Goal: Task Accomplishment & Management: Use online tool/utility

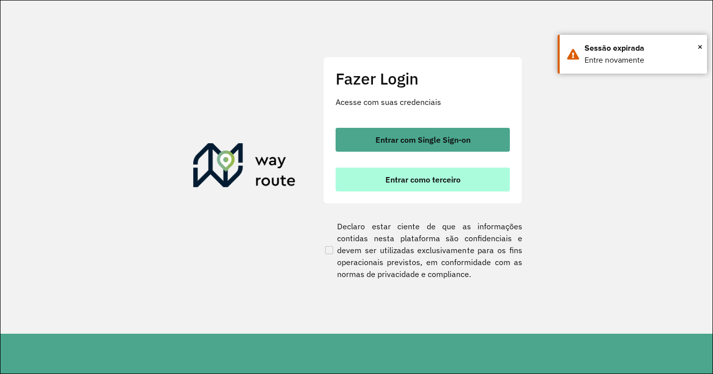
click at [430, 182] on span "Entrar como terceiro" at bounding box center [422, 180] width 75 height 8
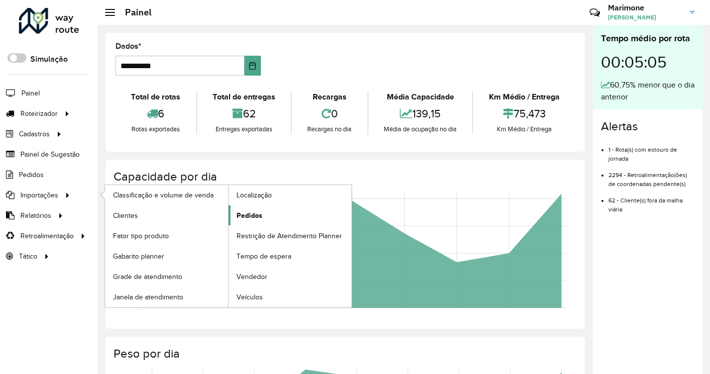
click at [250, 213] on span "Pedidos" at bounding box center [249, 216] width 26 height 10
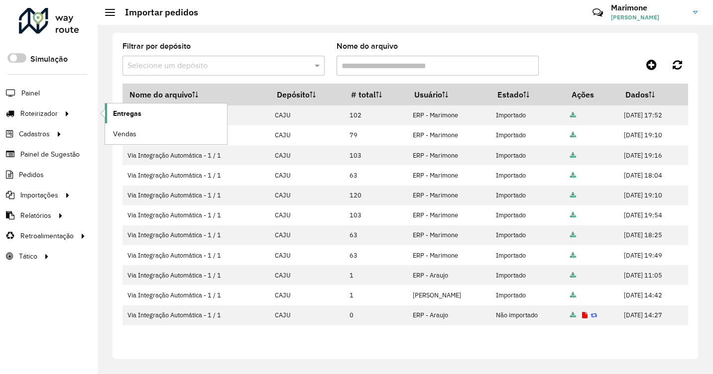
click at [132, 118] on span "Entregas" at bounding box center [127, 114] width 28 height 10
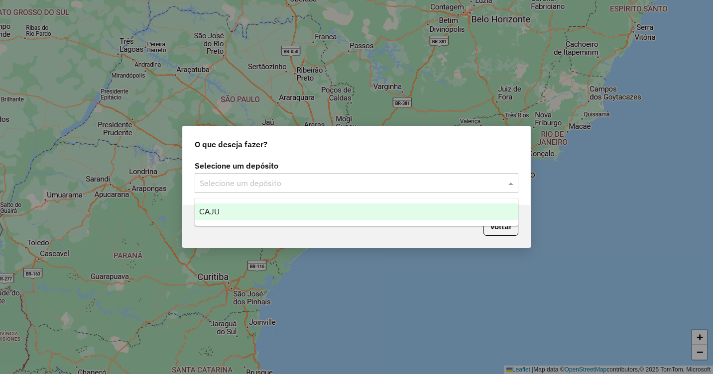
click at [383, 178] on div "Selecione um depósito" at bounding box center [357, 183] width 324 height 20
click at [245, 212] on div "CAJU" at bounding box center [356, 212] width 323 height 17
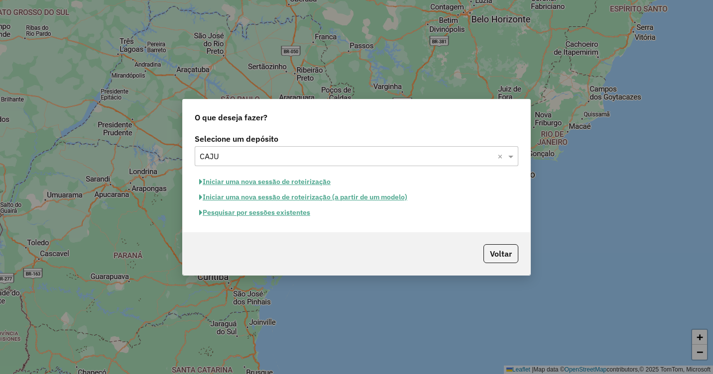
click at [285, 181] on button "Iniciar uma nova sessão de roteirização" at bounding box center [265, 181] width 140 height 15
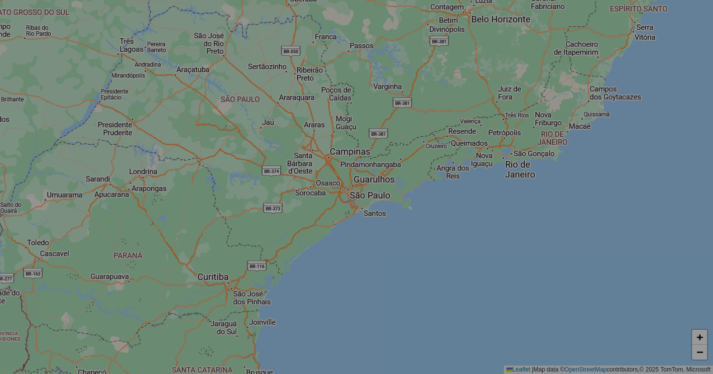
select select "*"
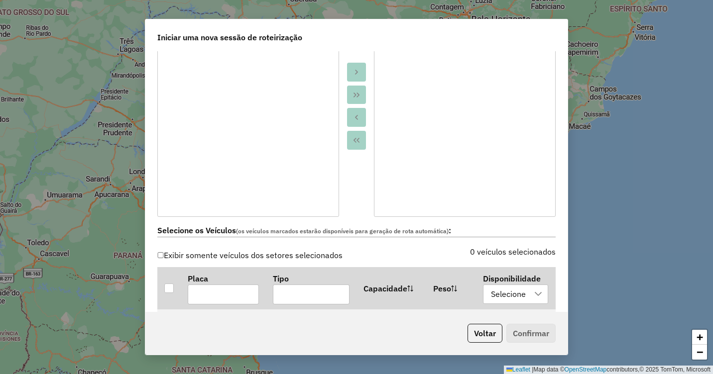
scroll to position [199, 0]
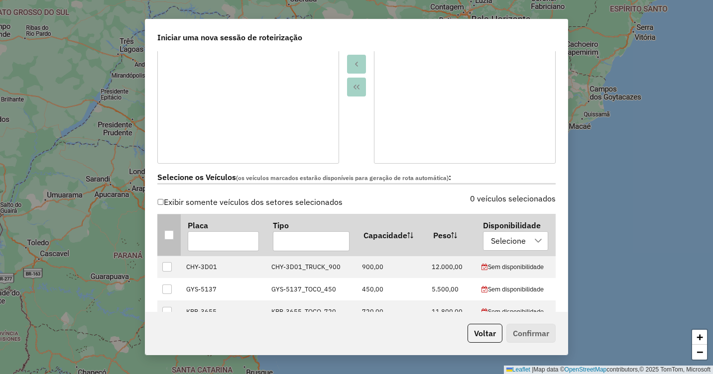
click at [167, 231] on div at bounding box center [168, 234] width 9 height 9
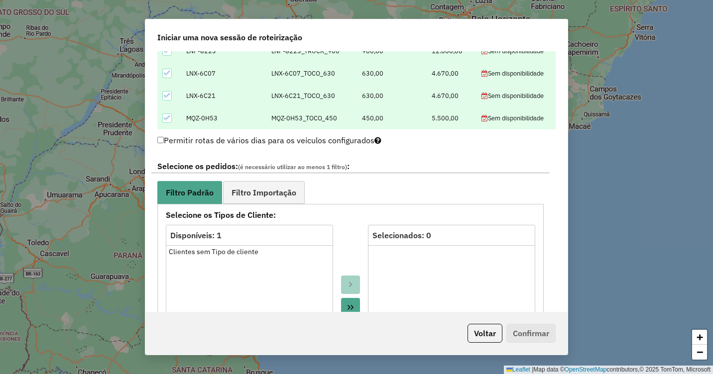
scroll to position [448, 0]
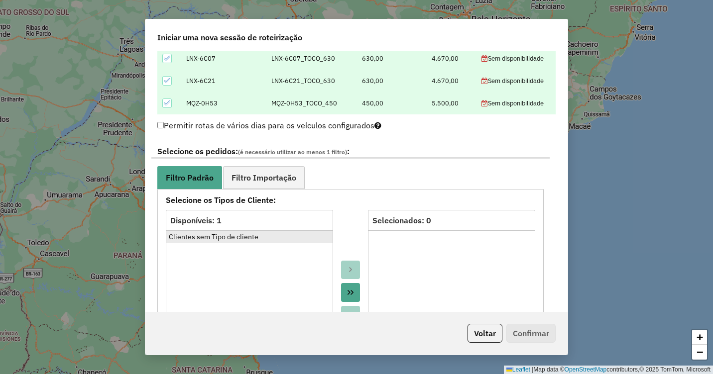
click at [233, 234] on div "Clientes sem Tipo de cliente" at bounding box center [249, 237] width 161 height 10
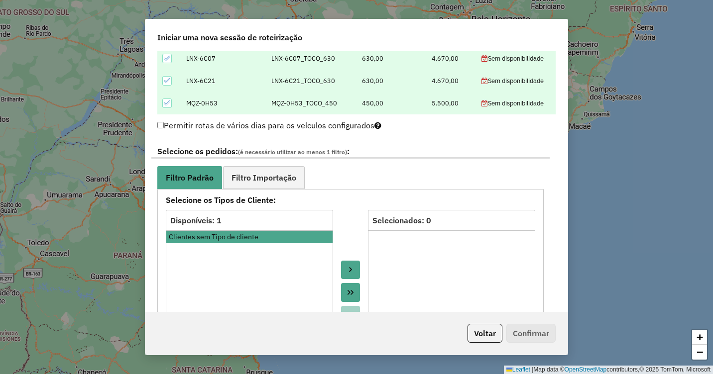
click at [349, 270] on icon "Move to Target" at bounding box center [350, 270] width 3 height 5
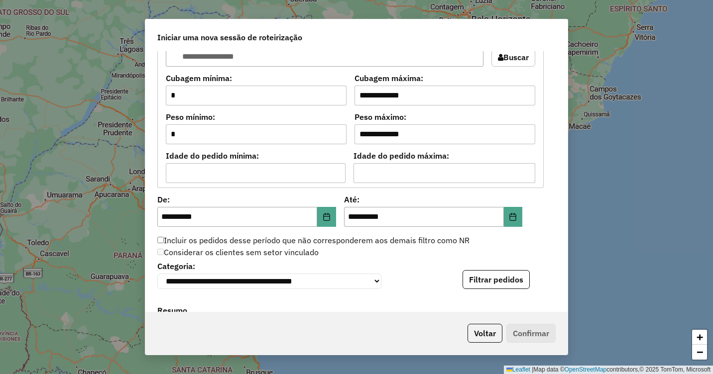
scroll to position [846, 0]
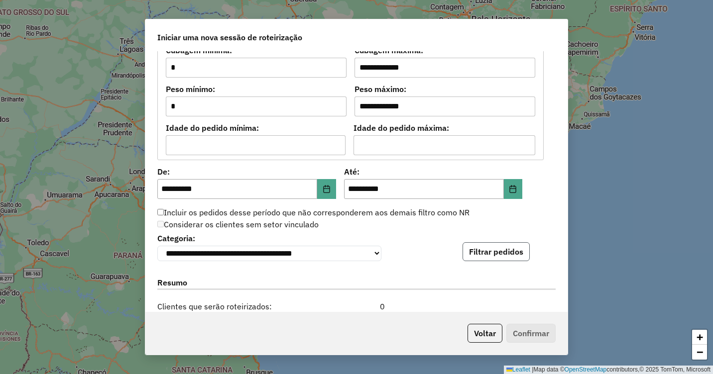
click at [489, 261] on button "Filtrar pedidos" at bounding box center [495, 251] width 67 height 19
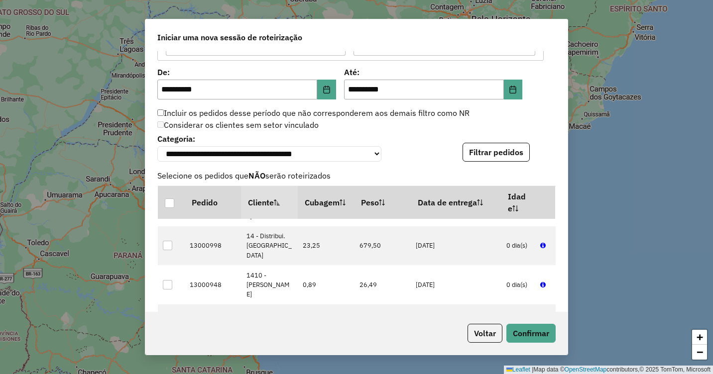
scroll to position [946, 0]
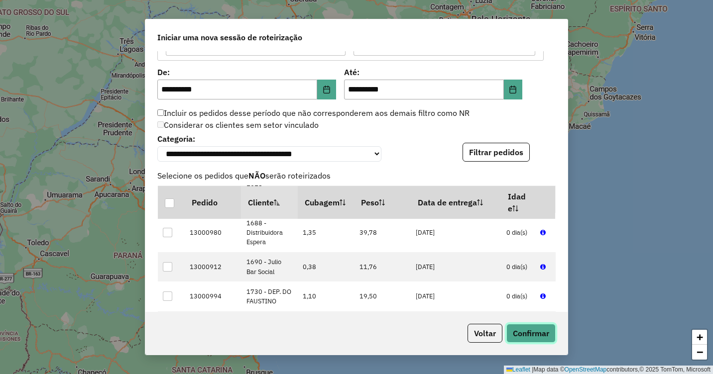
click at [543, 329] on button "Confirmar" at bounding box center [530, 333] width 49 height 19
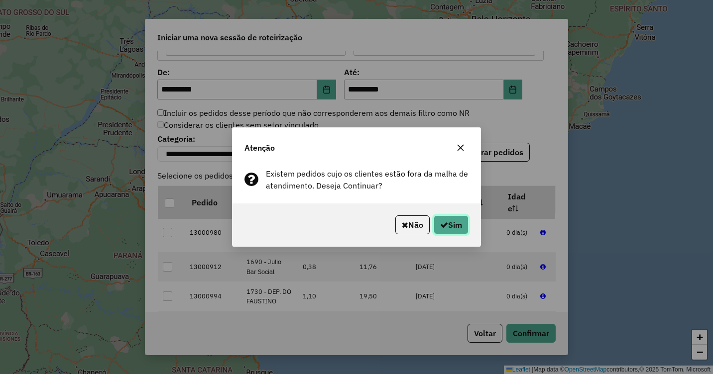
click at [458, 228] on button "Sim" at bounding box center [451, 225] width 35 height 19
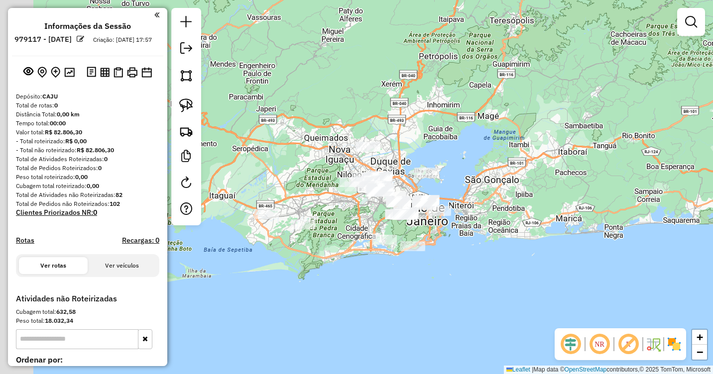
drag, startPoint x: 424, startPoint y: 218, endPoint x: 533, endPoint y: 220, distance: 108.5
click at [532, 220] on div "Janela de atendimento Grade de atendimento Capacidade Transportadoras Veículos …" at bounding box center [356, 187] width 713 height 374
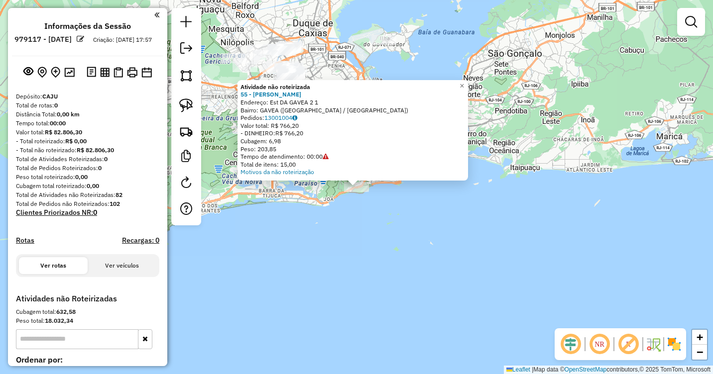
click at [395, 244] on div "Atividade não roteirizada 55 - REGINALDO Endereço: Est DA GAVEA 2 1 Bairro: GAV…" at bounding box center [356, 187] width 713 height 374
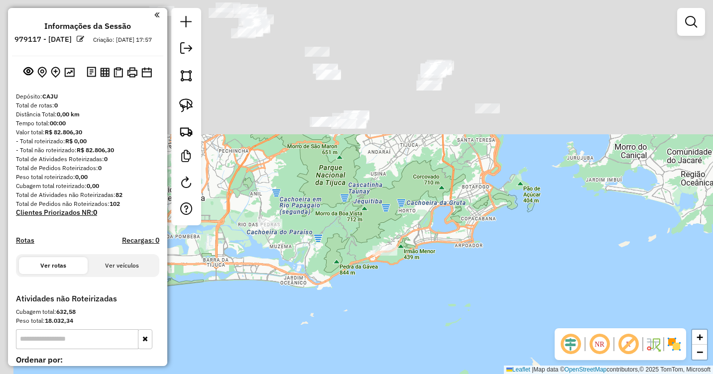
drag, startPoint x: 395, startPoint y: 173, endPoint x: 499, endPoint y: 323, distance: 182.0
click at [499, 323] on div "Janela de atendimento Grade de atendimento Capacidade Transportadoras Veículos …" at bounding box center [356, 187] width 713 height 374
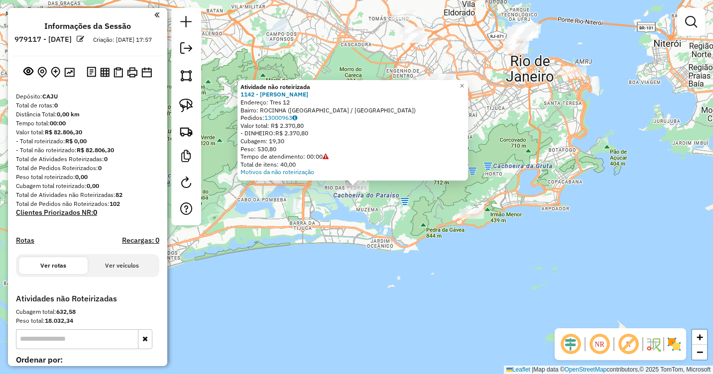
click at [422, 261] on div "Atividade não roteirizada 1142 - DEPOSITO ELIAS Endereço: Tres 12 Bairro: ROCIN…" at bounding box center [356, 187] width 713 height 374
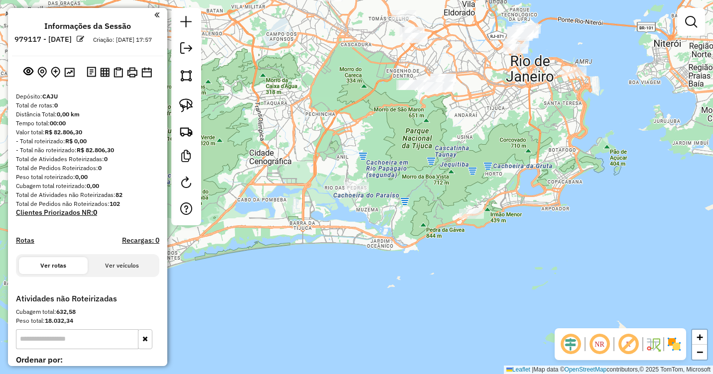
drag, startPoint x: 443, startPoint y: 164, endPoint x: 366, endPoint y: 222, distance: 96.4
click at [367, 221] on div "Janela de atendimento Grade de atendimento Capacidade Transportadoras Veículos …" at bounding box center [356, 187] width 713 height 374
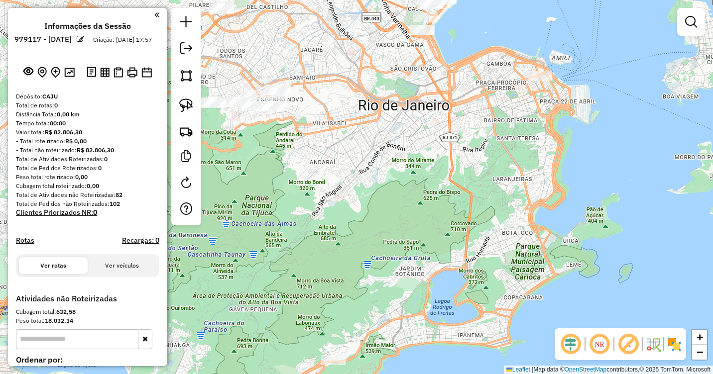
drag, startPoint x: 590, startPoint y: 145, endPoint x: 442, endPoint y: 229, distance: 171.0
click at [442, 229] on div "Janela de atendimento Grade de atendimento Capacidade Transportadoras Veículos …" at bounding box center [356, 187] width 713 height 374
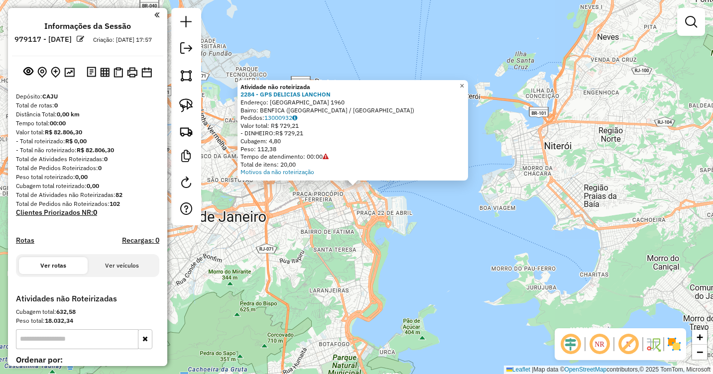
click at [464, 82] on span "×" at bounding box center [461, 86] width 4 height 8
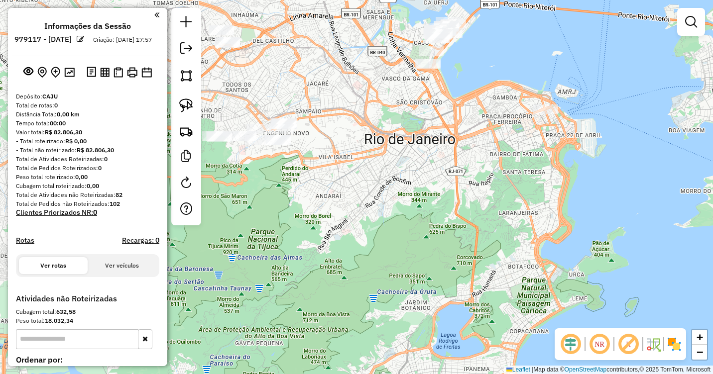
drag, startPoint x: 370, startPoint y: 256, endPoint x: 559, endPoint y: 178, distance: 204.5
click at [559, 178] on div "Janela de atendimento Grade de atendimento Capacidade Transportadoras Veículos …" at bounding box center [356, 187] width 713 height 374
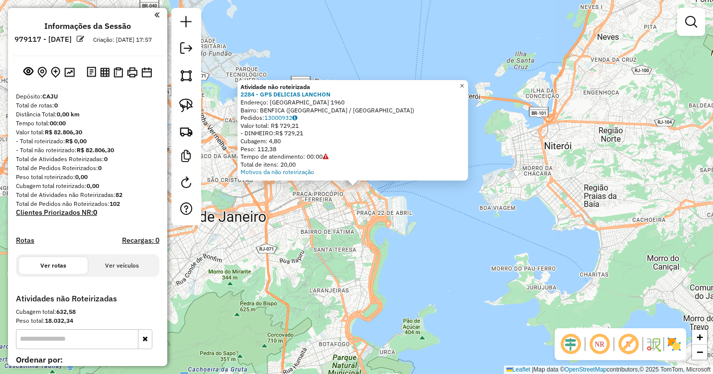
click at [464, 84] on span "×" at bounding box center [461, 86] width 4 height 8
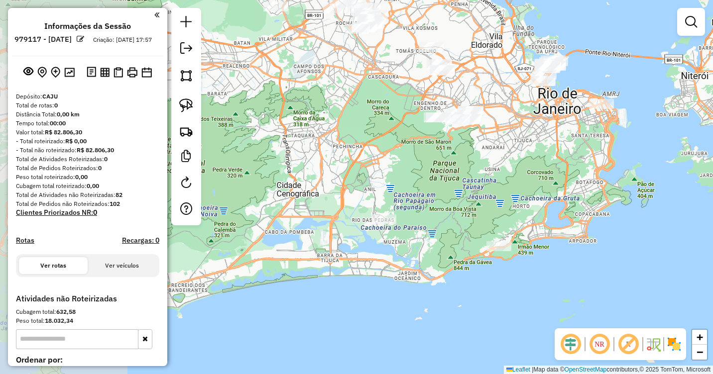
drag, startPoint x: 373, startPoint y: 268, endPoint x: 588, endPoint y: 178, distance: 233.6
click at [588, 178] on div "Janela de atendimento Grade de atendimento Capacidade Transportadoras Veículos …" at bounding box center [356, 187] width 713 height 374
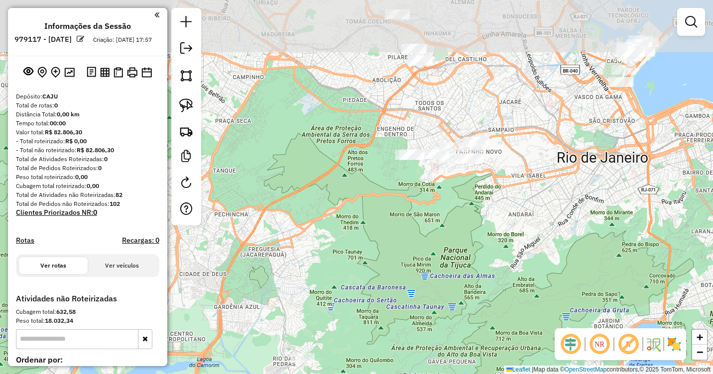
drag, startPoint x: 447, startPoint y: 141, endPoint x: 430, endPoint y: 204, distance: 65.2
click at [430, 204] on div "Janela de atendimento Grade de atendimento Capacidade Transportadoras Veículos …" at bounding box center [356, 187] width 713 height 374
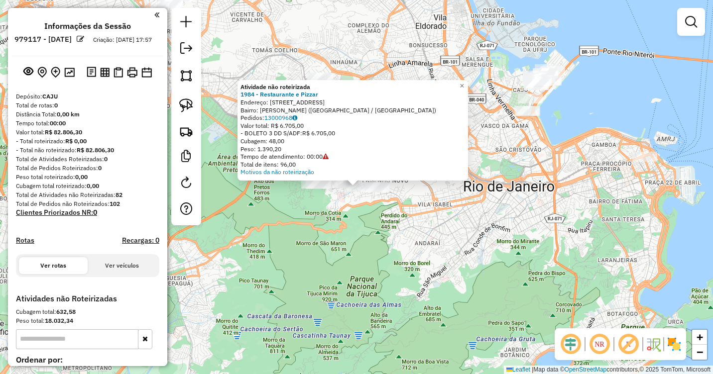
click at [449, 204] on div "Atividade não roteirizada 1984 - Restaurante e Pizzar Endereço: Rua BARONESA DE…" at bounding box center [356, 187] width 713 height 374
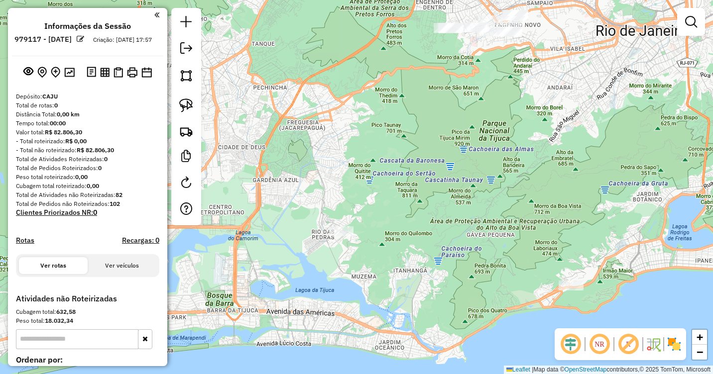
drag, startPoint x: 434, startPoint y: 293, endPoint x: 600, endPoint y: 116, distance: 242.6
click at [621, 106] on div "Janela de atendimento Grade de atendimento Capacidade Transportadoras Veículos …" at bounding box center [356, 187] width 713 height 374
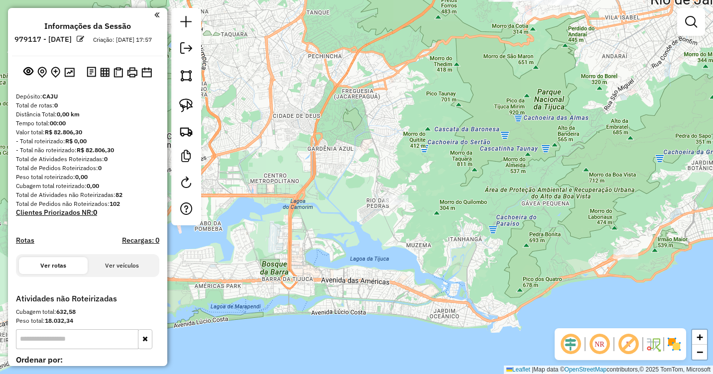
click at [390, 205] on div at bounding box center [395, 200] width 25 height 10
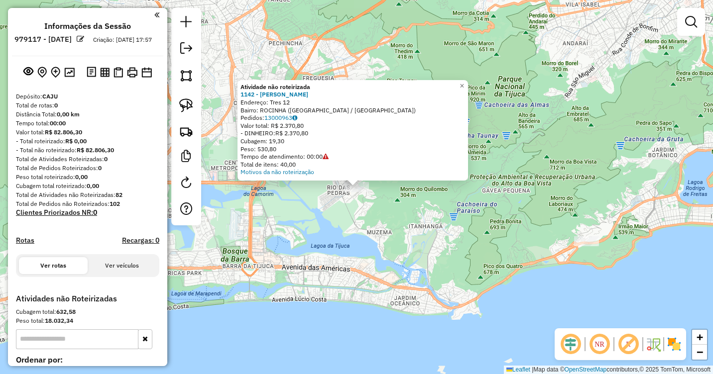
click at [390, 206] on div "Atividade não roteirizada 1142 - DEPOSITO ELIAS Endereço: Tres 12 Bairro: ROCIN…" at bounding box center [356, 187] width 713 height 374
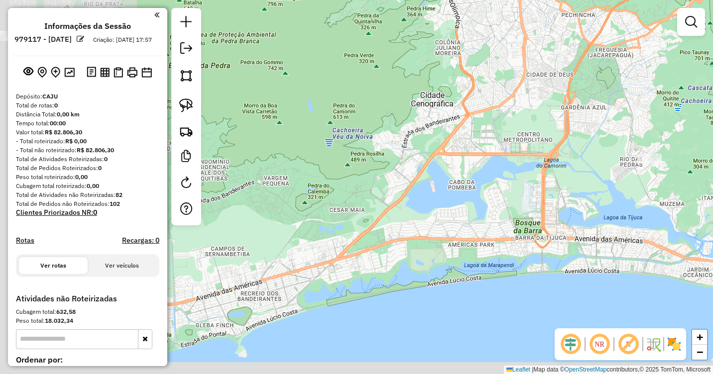
drag, startPoint x: 340, startPoint y: 226, endPoint x: 619, endPoint y: 191, distance: 281.5
click at [619, 191] on div "Janela de atendimento Grade de atendimento Capacidade Transportadoras Veículos …" at bounding box center [356, 187] width 713 height 374
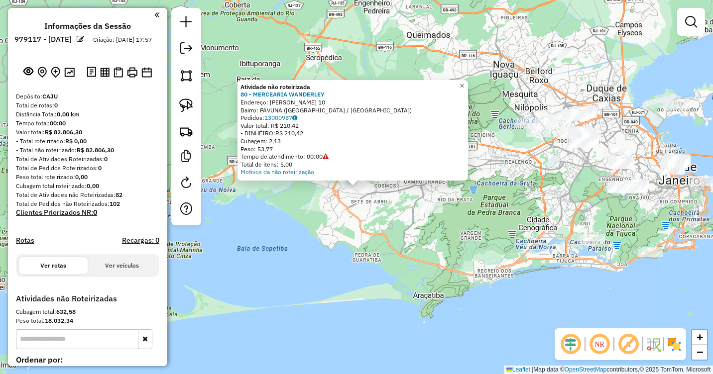
click at [464, 83] on span "×" at bounding box center [461, 86] width 4 height 8
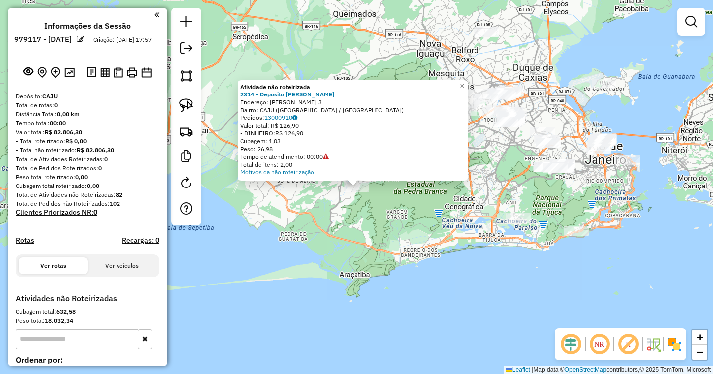
click at [427, 211] on div "Atividade não roteirizada 2314 - Deposito Lucas Endereço: Cesar Magalhaes 3 Bai…" at bounding box center [356, 187] width 713 height 374
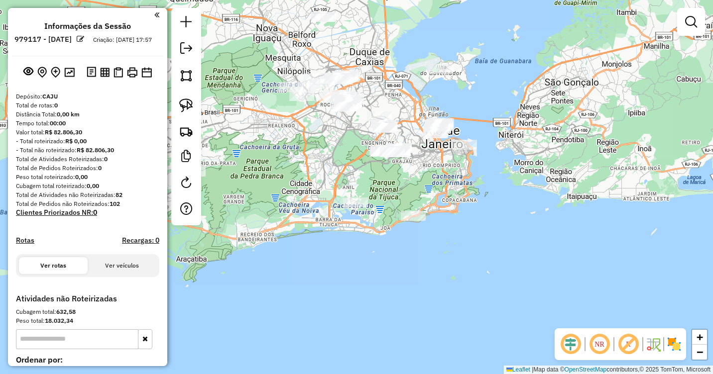
drag, startPoint x: 375, startPoint y: 243, endPoint x: 209, endPoint y: 227, distance: 167.5
click at [209, 227] on div "Janela de atendimento Grade de atendimento Capacidade Transportadoras Veículos …" at bounding box center [356, 187] width 713 height 374
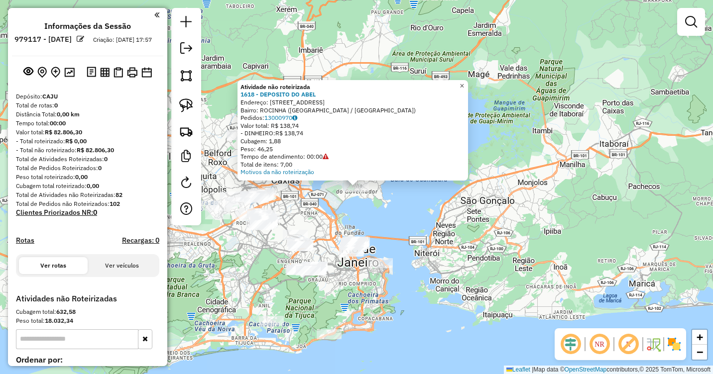
click at [464, 82] on span "×" at bounding box center [461, 86] width 4 height 8
click at [464, 83] on span "×" at bounding box center [461, 86] width 4 height 8
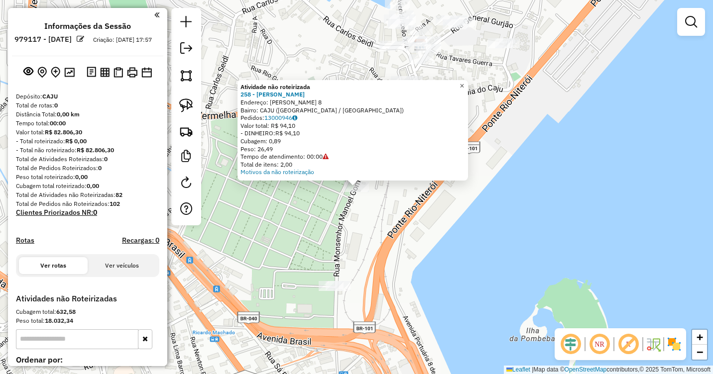
drag, startPoint x: 467, startPoint y: 84, endPoint x: 459, endPoint y: 90, distance: 10.0
click at [464, 84] on span "×" at bounding box center [461, 86] width 4 height 8
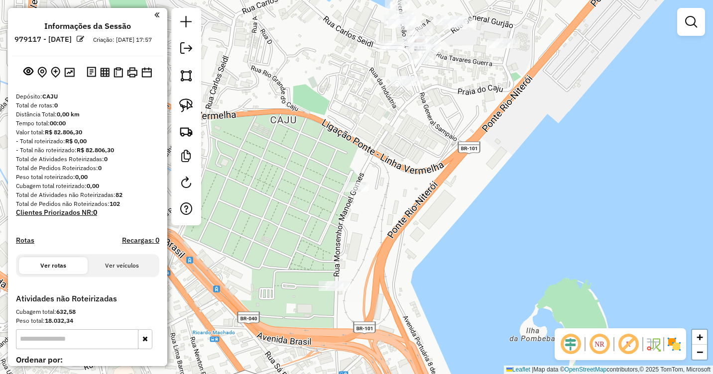
click at [412, 86] on div at bounding box center [403, 81] width 25 height 10
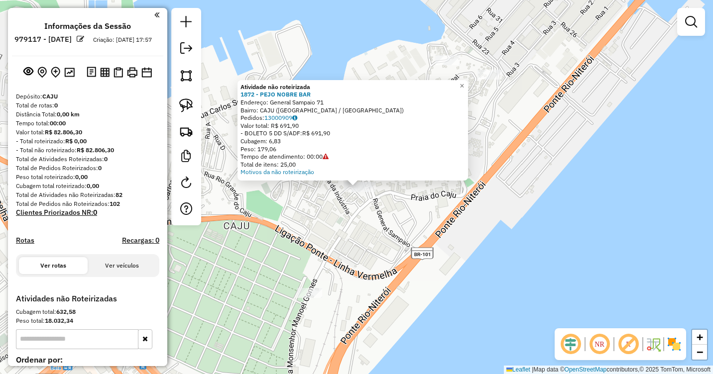
click at [396, 229] on div "Atividade não roteirizada 1872 - PEJO NOBRE BAR Endereço: General Sampaio 71 Ba…" at bounding box center [356, 187] width 713 height 374
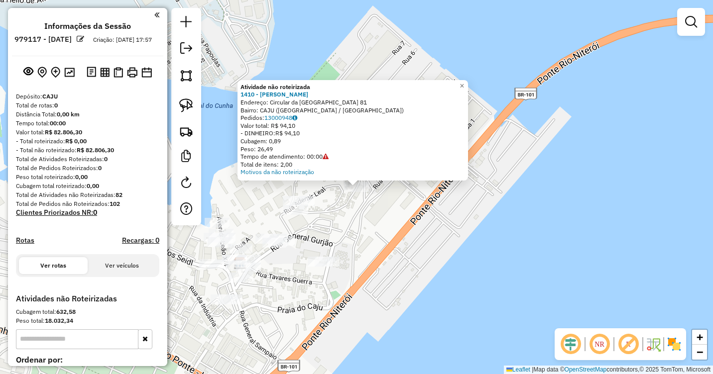
click at [475, 85] on div "Atividade não roteirizada 1410 - MAE ZENILDA Endereço: Circular da Quinta do Ca…" at bounding box center [356, 187] width 713 height 374
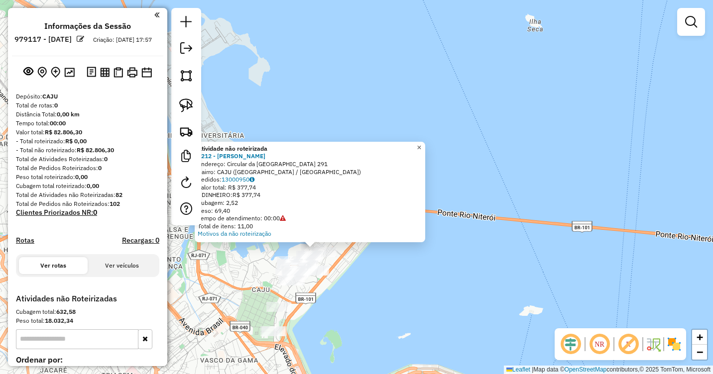
click at [425, 146] on link "×" at bounding box center [419, 148] width 12 height 12
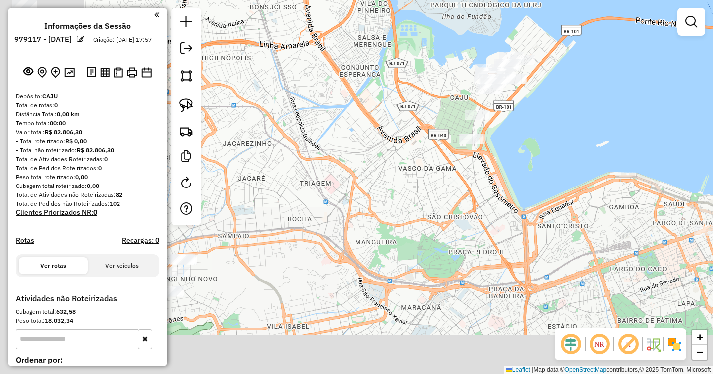
drag, startPoint x: 340, startPoint y: 213, endPoint x: 452, endPoint y: 111, distance: 151.2
click at [456, 58] on div "Janela de atendimento Grade de atendimento Capacidade Transportadoras Veículos …" at bounding box center [356, 187] width 713 height 374
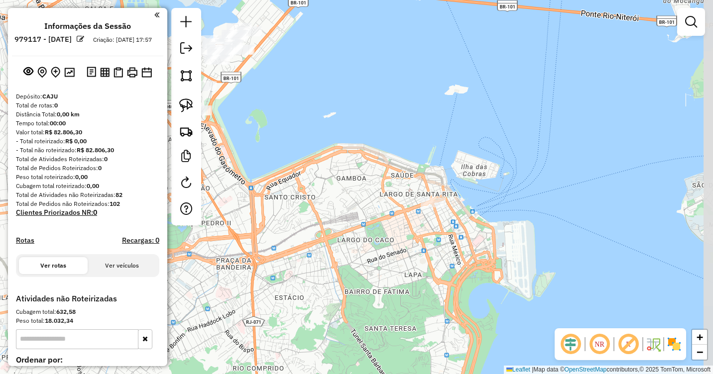
drag, startPoint x: 578, startPoint y: 222, endPoint x: 306, endPoint y: 193, distance: 273.7
click at [306, 193] on div "Janela de atendimento Grade de atendimento Capacidade Transportadoras Veículos …" at bounding box center [356, 187] width 713 height 374
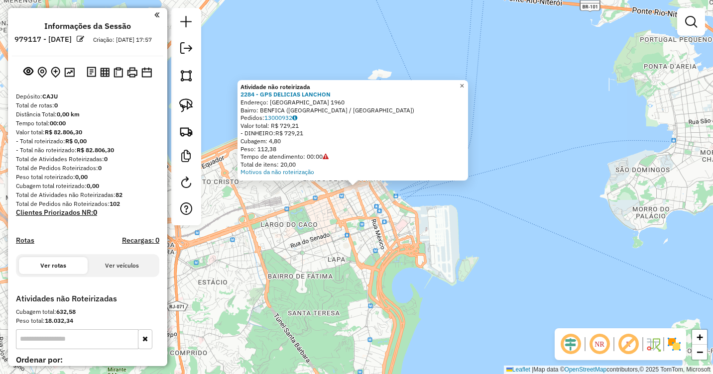
click at [464, 82] on span "×" at bounding box center [461, 86] width 4 height 8
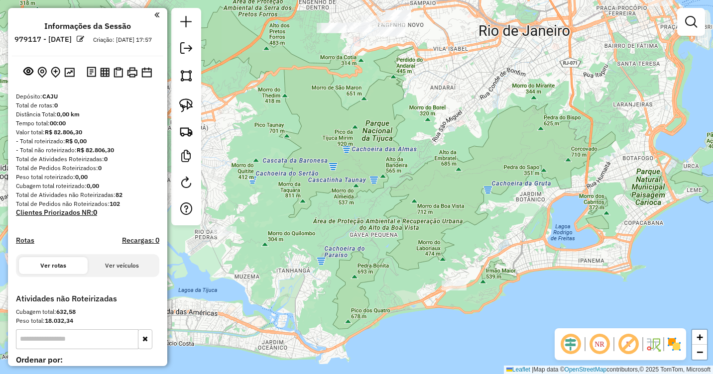
drag, startPoint x: 270, startPoint y: 292, endPoint x: 597, endPoint y: 69, distance: 396.0
click at [597, 69] on div "Janela de atendimento Grade de atendimento Capacidade Transportadoras Veículos …" at bounding box center [356, 187] width 713 height 374
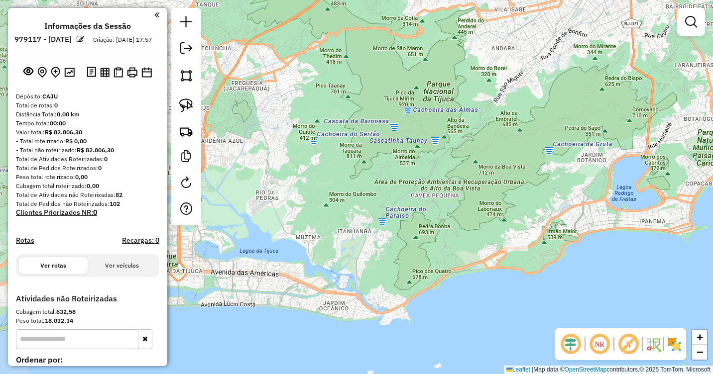
drag, startPoint x: 414, startPoint y: 219, endPoint x: 475, endPoint y: 180, distance: 72.8
click at [475, 180] on div "Janela de atendimento Grade de atendimento Capacidade Transportadoras Veículos …" at bounding box center [356, 187] width 713 height 374
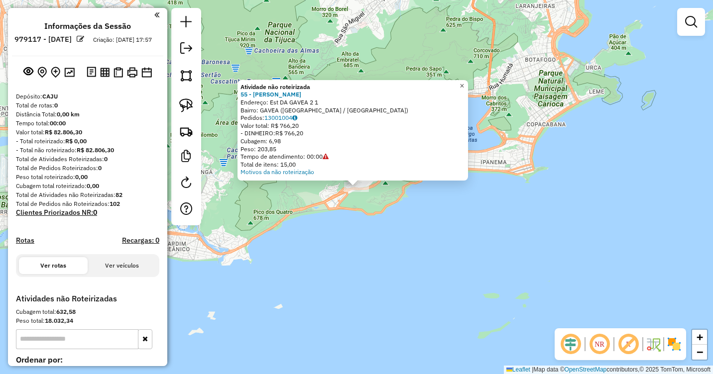
click at [468, 83] on link "×" at bounding box center [462, 86] width 12 height 12
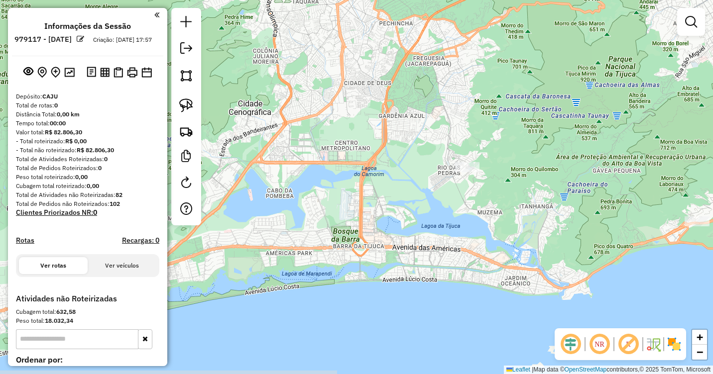
drag, startPoint x: 295, startPoint y: 189, endPoint x: 634, endPoint y: 222, distance: 340.1
click at [634, 222] on div "Janela de atendimento Grade de atendimento Capacidade Transportadoras Veículos …" at bounding box center [356, 187] width 713 height 374
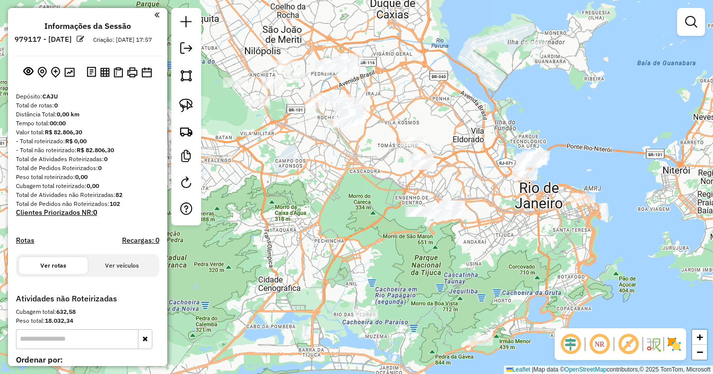
drag, startPoint x: 598, startPoint y: 207, endPoint x: 449, endPoint y: 324, distance: 189.6
click at [449, 324] on div "Janela de atendimento Grade de atendimento Capacidade Transportadoras Veículos …" at bounding box center [356, 187] width 713 height 374
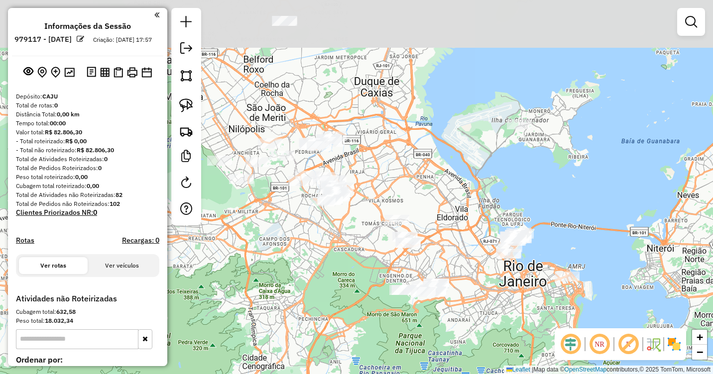
drag, startPoint x: 496, startPoint y: 205, endPoint x: 480, endPoint y: 283, distance: 79.8
click at [480, 283] on div "Janela de atendimento Grade de atendimento Capacidade Transportadoras Veículos …" at bounding box center [356, 187] width 713 height 374
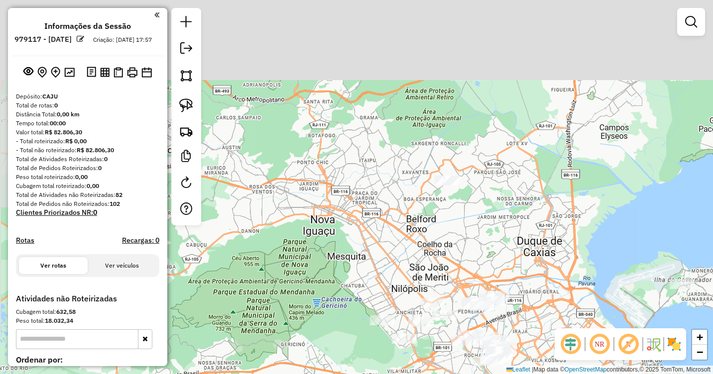
drag, startPoint x: 413, startPoint y: 145, endPoint x: 577, endPoint y: 308, distance: 231.9
click at [577, 308] on div "Janela de atendimento Grade de atendimento Capacidade Transportadoras Veículos …" at bounding box center [356, 187] width 713 height 374
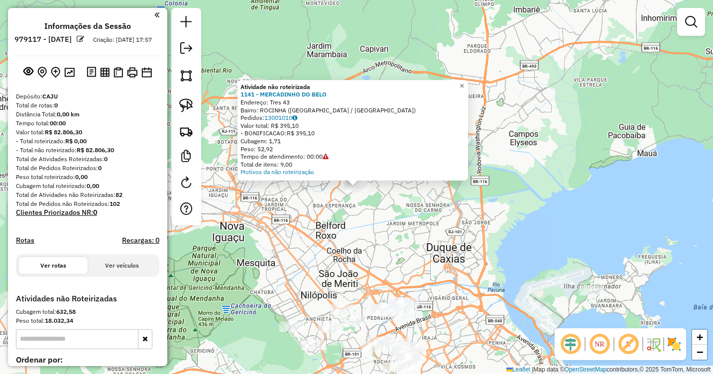
click at [464, 82] on span "×" at bounding box center [461, 86] width 4 height 8
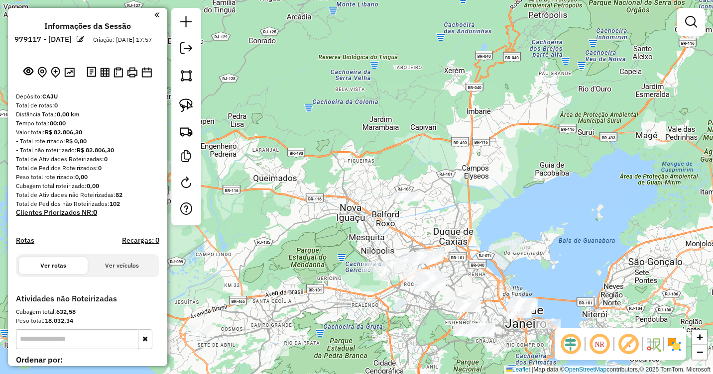
click at [207, 335] on div at bounding box center [203, 331] width 25 height 10
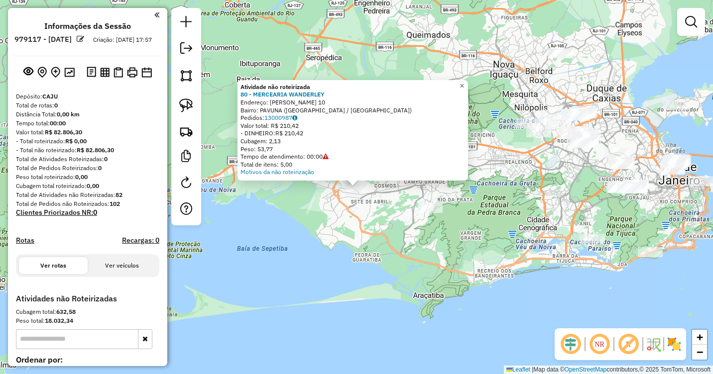
click at [464, 83] on span "×" at bounding box center [461, 86] width 4 height 8
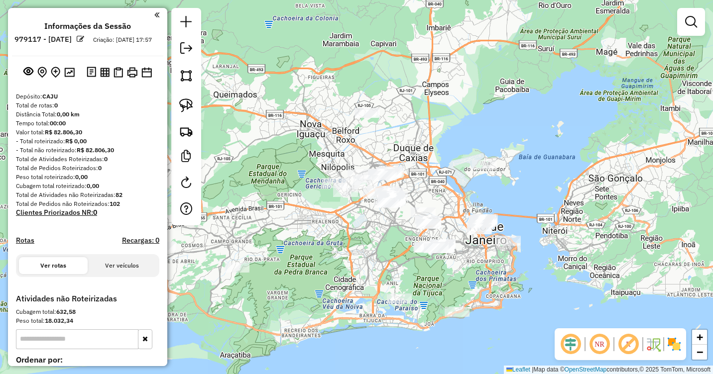
drag, startPoint x: 515, startPoint y: 144, endPoint x: 316, endPoint y: 207, distance: 209.4
click at [316, 207] on div "Janela de atendimento Grade de atendimento Capacidade Transportadoras Veículos …" at bounding box center [356, 187] width 713 height 374
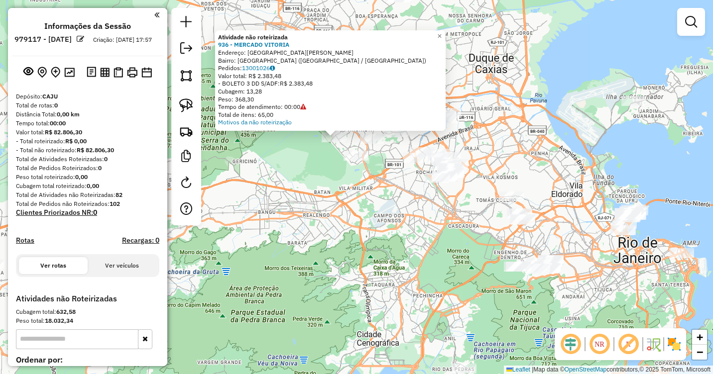
drag, startPoint x: 455, startPoint y: 236, endPoint x: 397, endPoint y: 243, distance: 59.1
click at [400, 242] on div "Atividade não roteirizada 936 - MERCADO VITORIA Endereço: RUA ANTONIO SEBASTIAO…" at bounding box center [356, 187] width 713 height 374
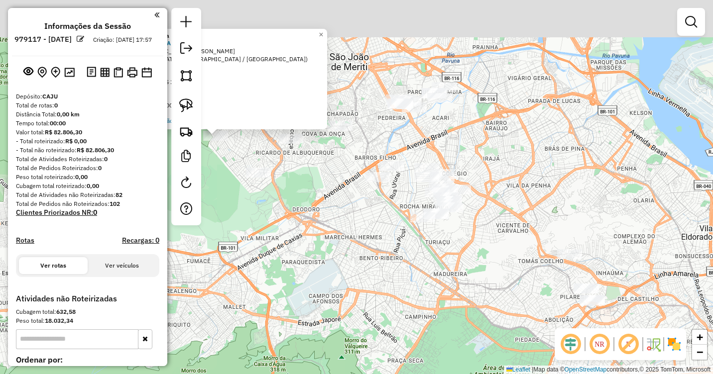
drag, startPoint x: 381, startPoint y: 191, endPoint x: 422, endPoint y: 283, distance: 101.2
click at [422, 283] on div "Atividade não roteirizada 936 - MERCADO VITORIA Endereço: RUA ANTONIO SEBASTIAO…" at bounding box center [356, 187] width 713 height 374
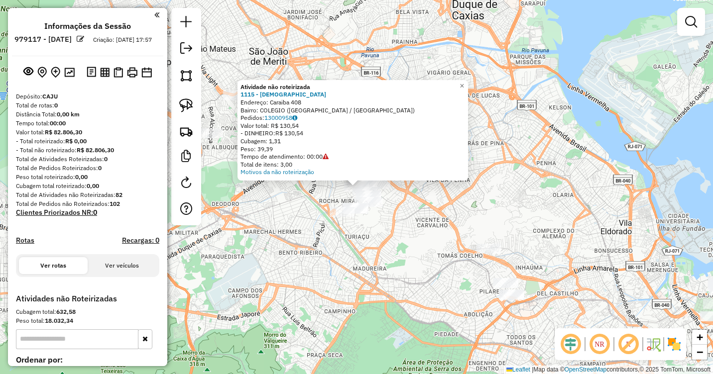
click at [432, 196] on div "Atividade não roteirizada 1115 - CRISTIANO Endereço: Caraiba 408 Bairro: COLEGI…" at bounding box center [356, 187] width 713 height 374
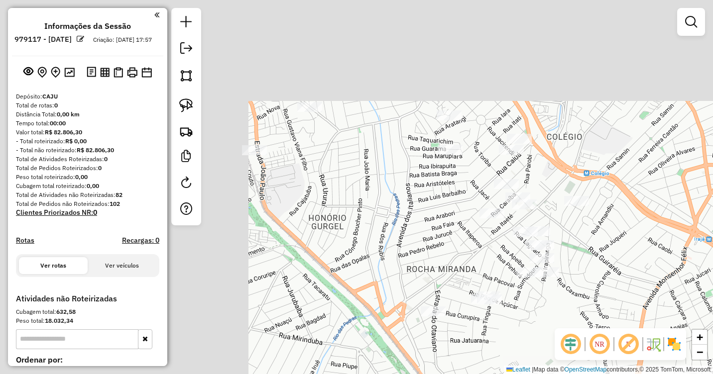
drag, startPoint x: 391, startPoint y: 207, endPoint x: 714, endPoint y: 322, distance: 343.4
click at [712, 322] on html "**********" at bounding box center [356, 187] width 713 height 374
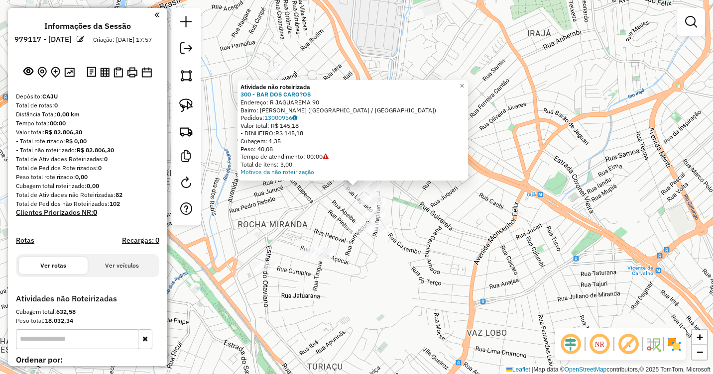
click at [468, 90] on div "Atividade não roteirizada 300 - BAR DOS CARO?OS Endereço: R JAGUAREMA 90 Bairro…" at bounding box center [352, 130] width 230 height 101
click at [464, 82] on span "×" at bounding box center [461, 86] width 4 height 8
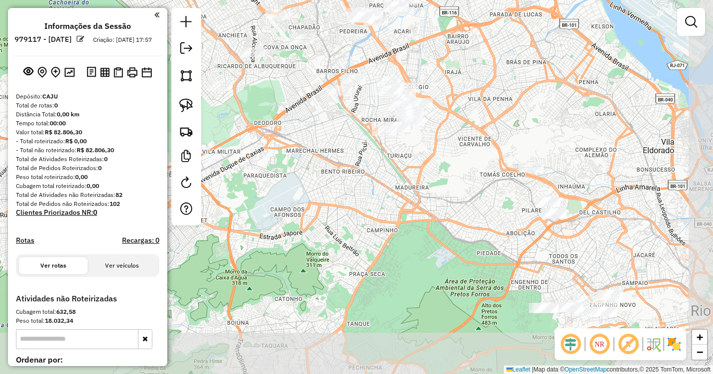
drag, startPoint x: 573, startPoint y: 265, endPoint x: 518, endPoint y: 129, distance: 147.0
click at [518, 129] on div "Janela de atendimento Grade de atendimento Capacidade Transportadoras Veículos …" at bounding box center [356, 187] width 713 height 374
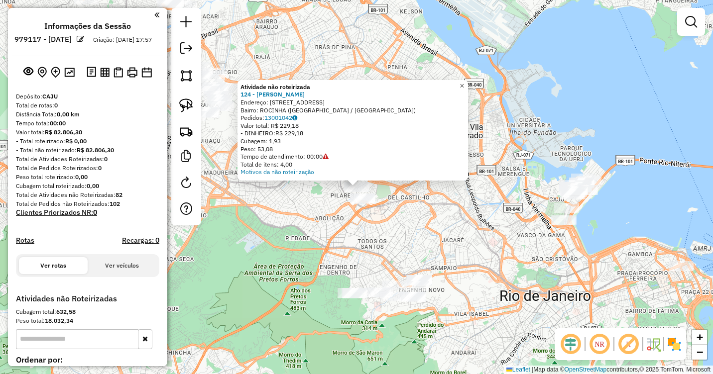
click at [468, 87] on link "×" at bounding box center [462, 86] width 12 height 12
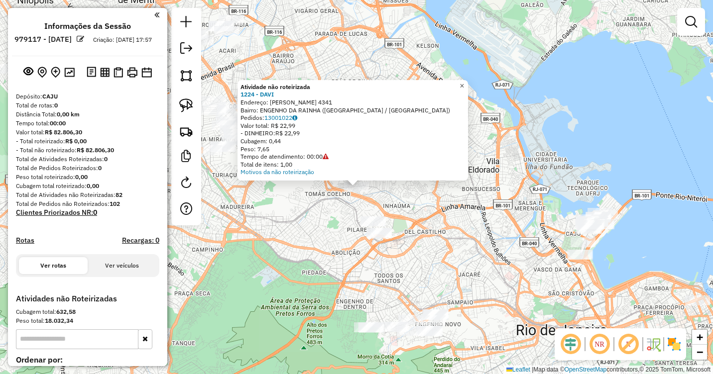
click at [464, 84] on span "×" at bounding box center [461, 86] width 4 height 8
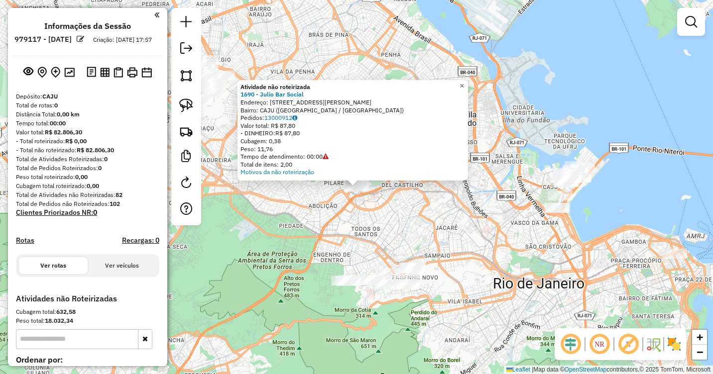
click at [464, 82] on span "×" at bounding box center [461, 86] width 4 height 8
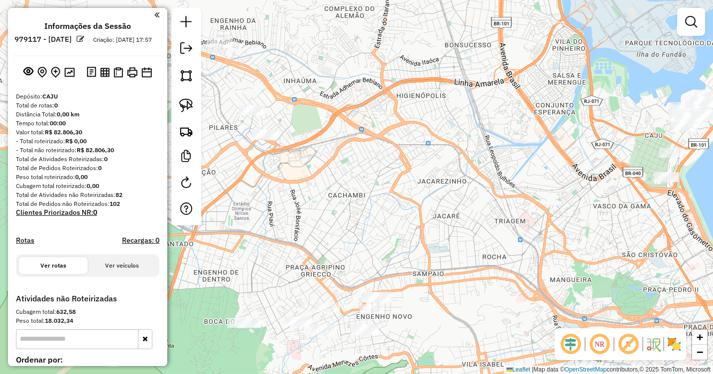
drag, startPoint x: 392, startPoint y: 212, endPoint x: 486, endPoint y: 235, distance: 97.1
click at [486, 235] on div "Janela de atendimento Grade de atendimento Capacidade Transportadoras Veículos …" at bounding box center [356, 187] width 713 height 374
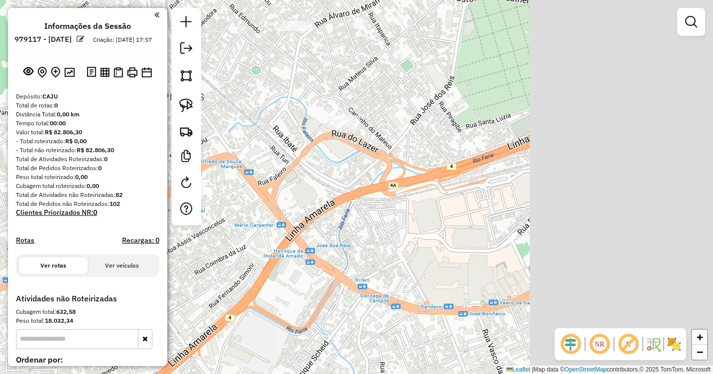
drag, startPoint x: 571, startPoint y: 171, endPoint x: 251, endPoint y: 219, distance: 323.0
click at [251, 219] on div "Janela de atendimento Grade de atendimento Capacidade Transportadoras Veículos …" at bounding box center [356, 187] width 713 height 374
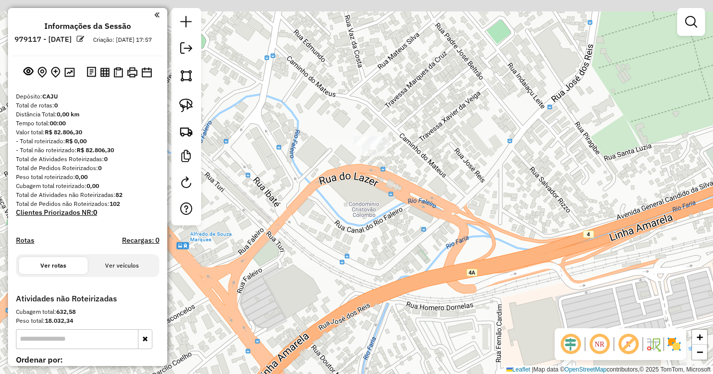
drag, startPoint x: 325, startPoint y: 109, endPoint x: 297, endPoint y: 225, distance: 119.8
click at [288, 229] on div "Janela de atendimento Grade de atendimento Capacidade Transportadoras Veículos …" at bounding box center [356, 187] width 713 height 374
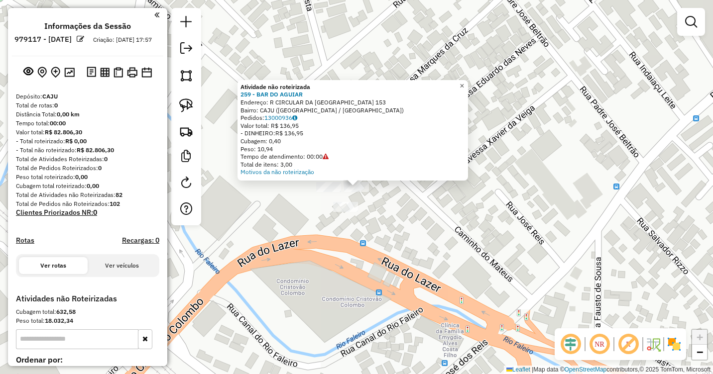
click at [464, 84] on span "×" at bounding box center [461, 86] width 4 height 8
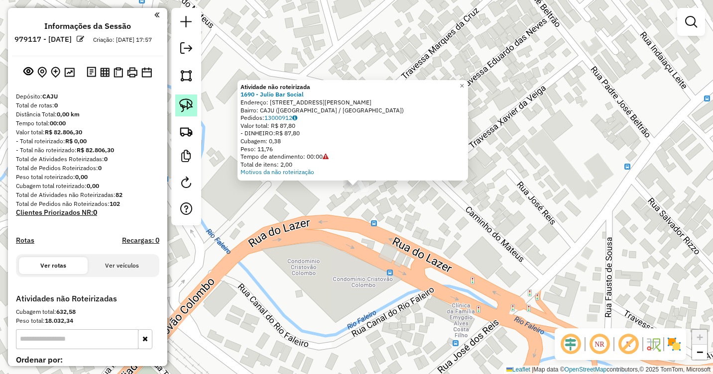
click at [184, 106] on img at bounding box center [186, 106] width 14 height 14
click at [464, 82] on span "×" at bounding box center [461, 86] width 4 height 8
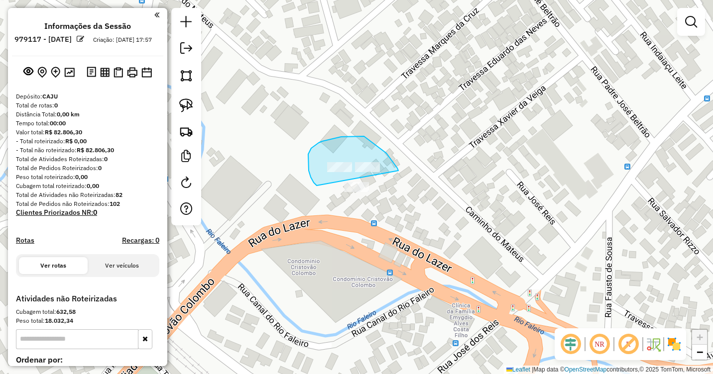
drag, startPoint x: 308, startPoint y: 164, endPoint x: 337, endPoint y: 205, distance: 49.6
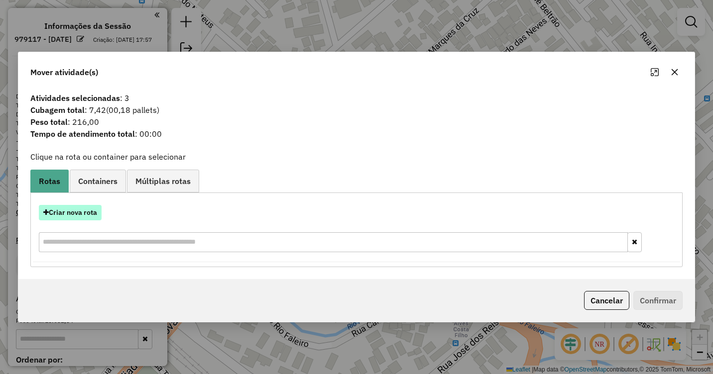
click at [84, 214] on button "Criar nova rota" at bounding box center [70, 212] width 63 height 15
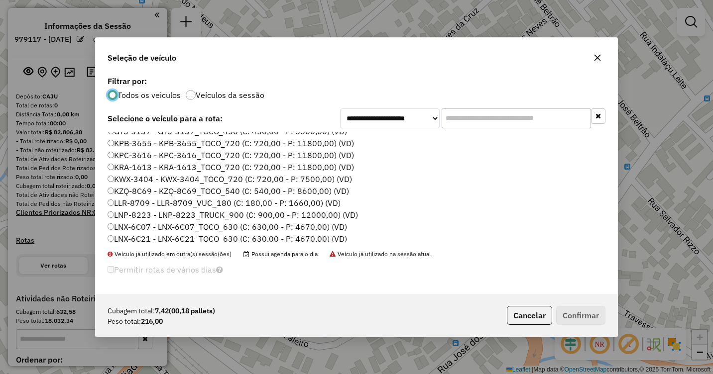
scroll to position [34, 0]
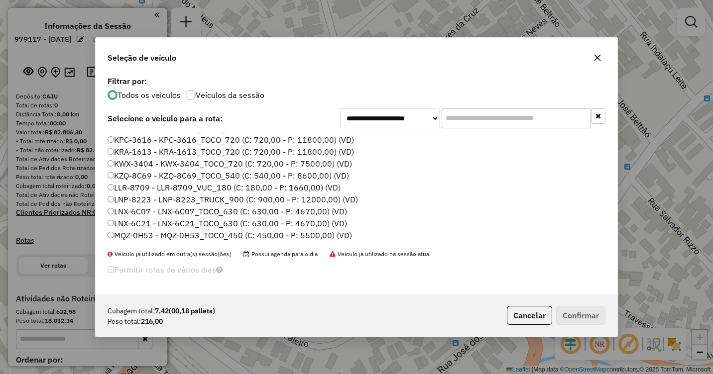
click at [136, 233] on label "MQZ-0H53 - MQZ-0H53_TOCO_450 (C: 450,00 - P: 5500,00) (VD)" at bounding box center [230, 235] width 244 height 12
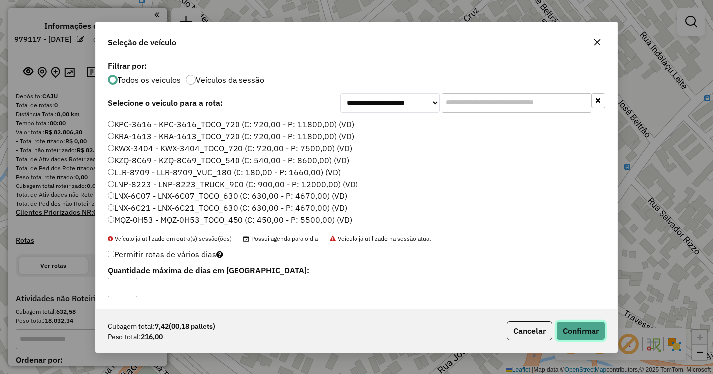
click at [576, 330] on button "Confirmar" at bounding box center [580, 331] width 49 height 19
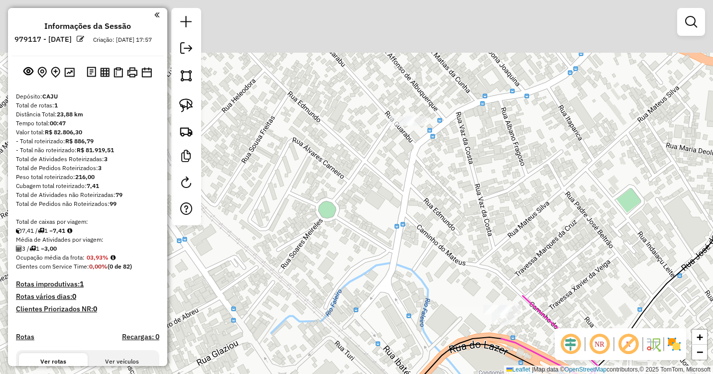
drag, startPoint x: 466, startPoint y: 145, endPoint x: 424, endPoint y: 229, distance: 93.7
click at [426, 228] on div "Janela de atendimento Grade de atendimento Capacidade Transportadoras Veículos …" at bounding box center [356, 187] width 713 height 374
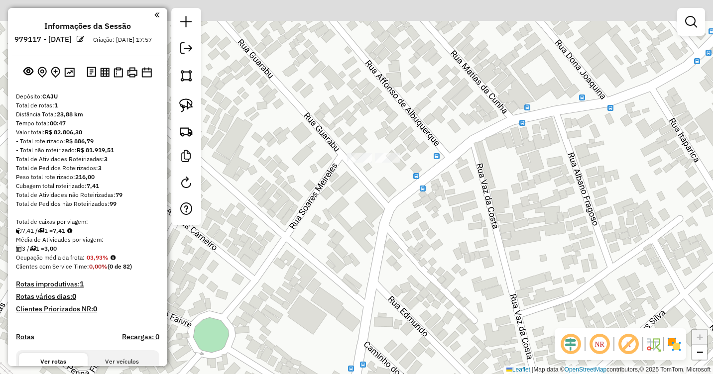
drag, startPoint x: 409, startPoint y: 165, endPoint x: 413, endPoint y: 254, distance: 88.7
click at [415, 269] on div "Janela de atendimento Grade de atendimento Capacidade Transportadoras Veículos …" at bounding box center [356, 187] width 713 height 374
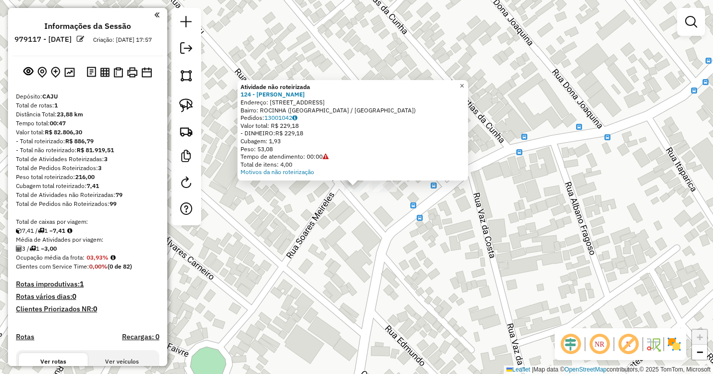
click at [468, 82] on link "×" at bounding box center [462, 86] width 12 height 12
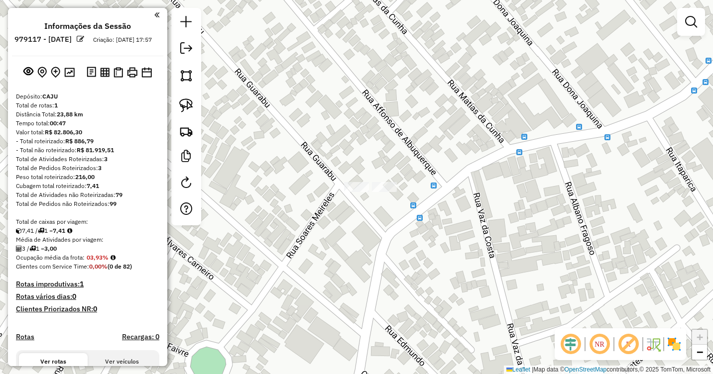
drag, startPoint x: 375, startPoint y: 286, endPoint x: 440, endPoint y: 231, distance: 84.4
click at [436, 236] on div "Janela de atendimento Grade de atendimento Capacidade Transportadoras Veículos …" at bounding box center [356, 187] width 713 height 374
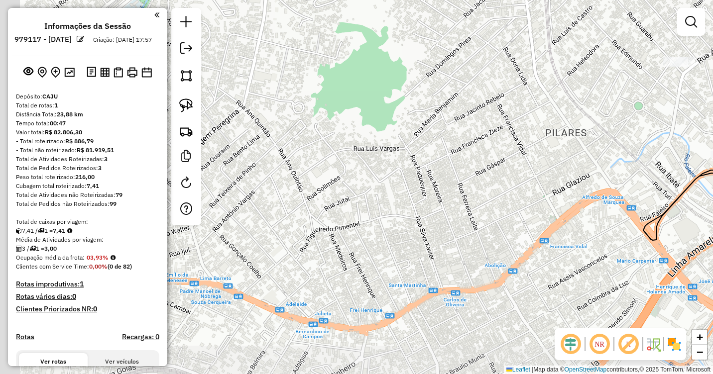
drag, startPoint x: 350, startPoint y: 235, endPoint x: 558, endPoint y: 147, distance: 225.5
click at [577, 127] on div "Janela de atendimento Grade de atendimento Capacidade Transportadoras Veículos …" at bounding box center [356, 187] width 713 height 374
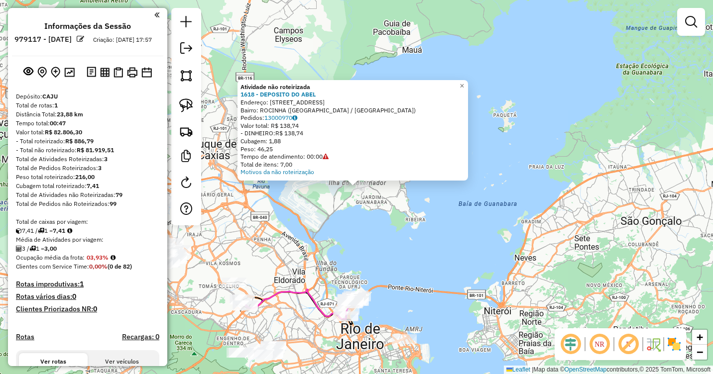
click at [451, 217] on div "Atividade não roteirizada 1618 - DEPOSITO DO ABEL Endereço: Rua Tres 66 Bairro:…" at bounding box center [356, 187] width 713 height 374
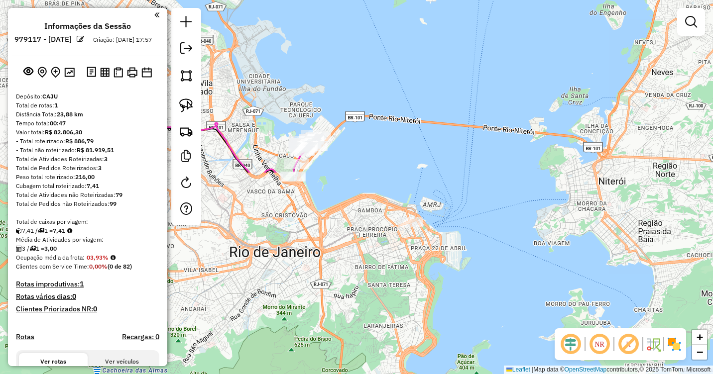
drag, startPoint x: 430, startPoint y: 353, endPoint x: 466, endPoint y: 177, distance: 179.9
click at [484, 115] on div "Janela de atendimento Grade de atendimento Capacidade Transportadoras Veículos …" at bounding box center [356, 187] width 713 height 374
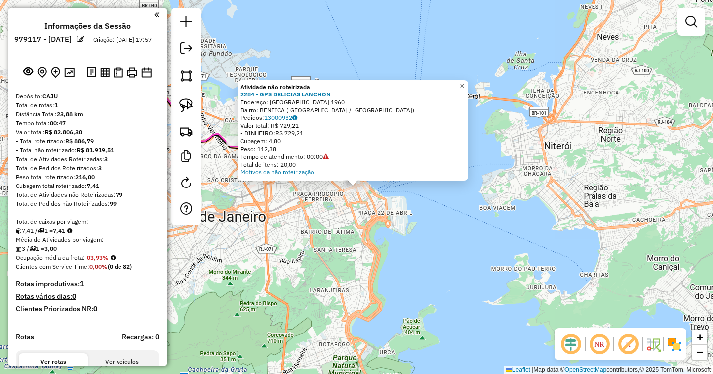
click at [464, 82] on span "×" at bounding box center [461, 86] width 4 height 8
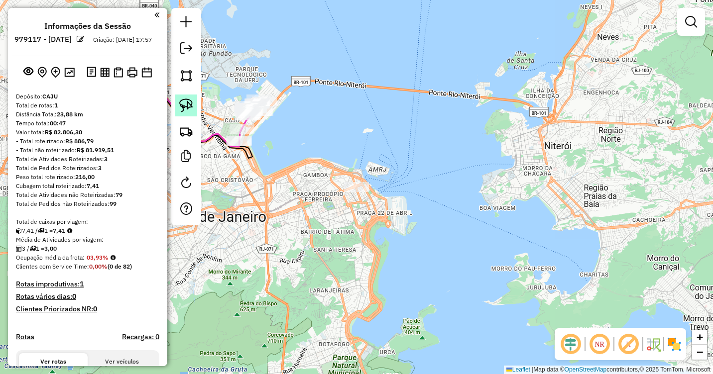
click at [184, 104] on img at bounding box center [186, 106] width 14 height 14
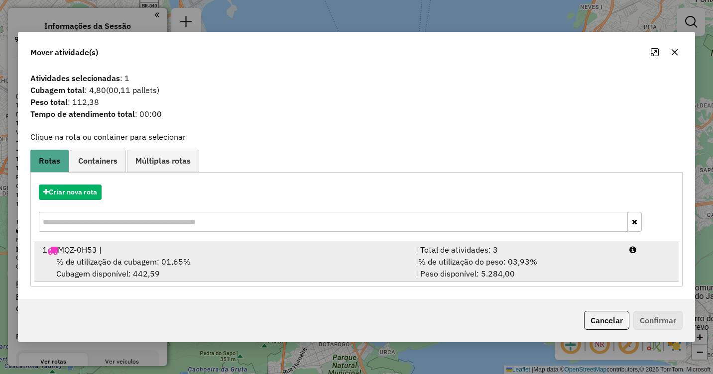
click at [190, 262] on div "% de utilização da cubagem: 01,65% Cubagem disponível: 442,59" at bounding box center [222, 268] width 373 height 24
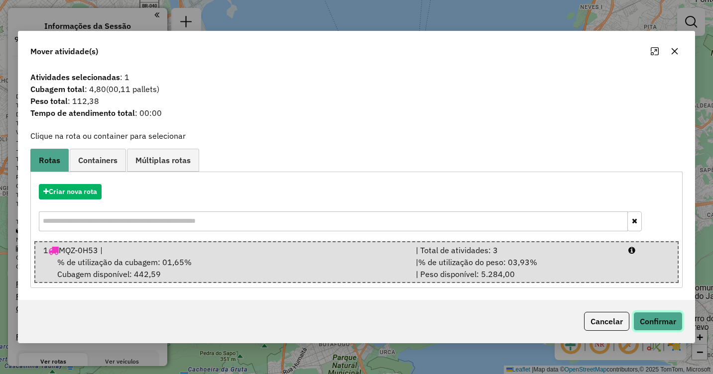
click at [662, 319] on button "Confirmar" at bounding box center [657, 321] width 49 height 19
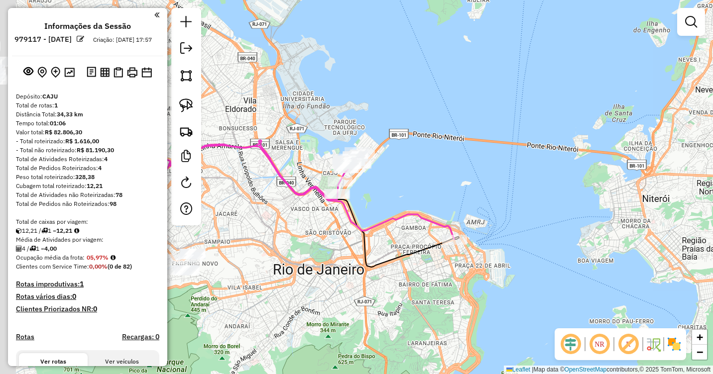
drag, startPoint x: 274, startPoint y: 193, endPoint x: 411, endPoint y: 262, distance: 153.4
click at [411, 262] on div "Janela de atendimento Grade de atendimento Capacidade Transportadoras Veículos …" at bounding box center [356, 187] width 713 height 374
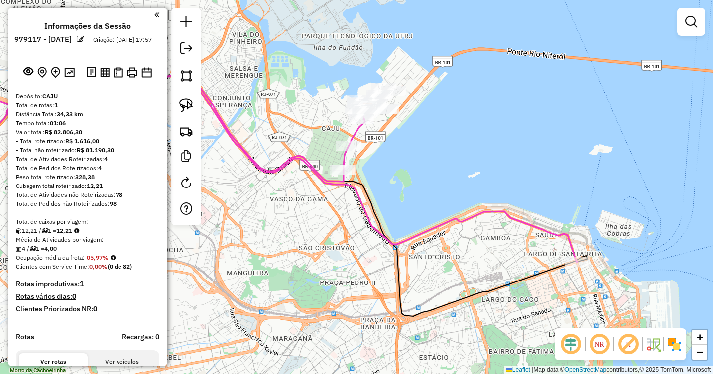
drag, startPoint x: 411, startPoint y: 187, endPoint x: 438, endPoint y: 271, distance: 88.3
click at [438, 269] on div "Janela de atendimento Grade de atendimento Capacidade Transportadoras Veículos …" at bounding box center [356, 187] width 713 height 374
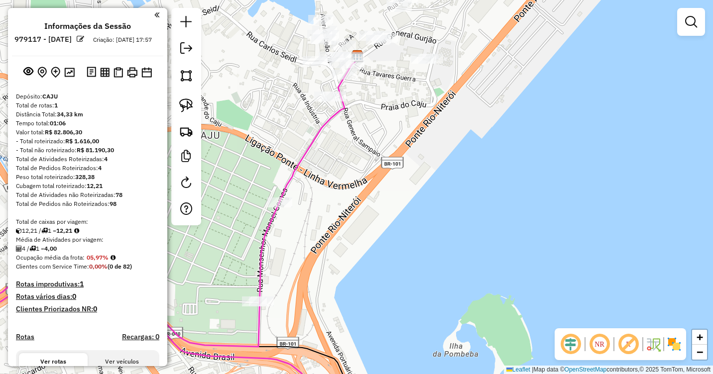
drag, startPoint x: 370, startPoint y: 111, endPoint x: 395, endPoint y: 207, distance: 99.2
click at [395, 207] on div "Janela de atendimento Grade de atendimento Capacidade Transportadoras Veículos …" at bounding box center [356, 187] width 713 height 374
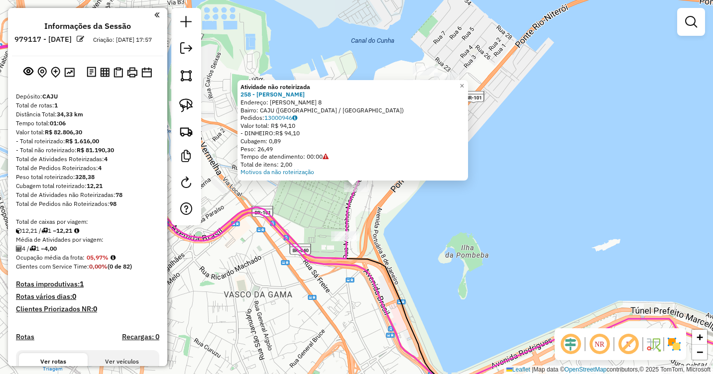
click at [383, 209] on div "Atividade não roteirizada 258 - AMILTON LIMA Endereço: Jose Pinheiro 8 Bairro: …" at bounding box center [356, 187] width 713 height 374
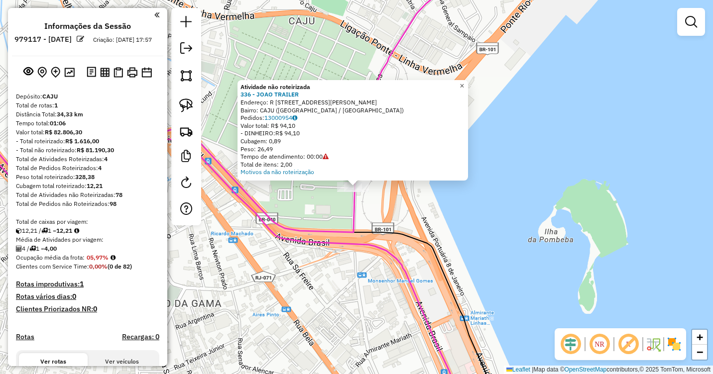
click at [464, 82] on span "×" at bounding box center [461, 86] width 4 height 8
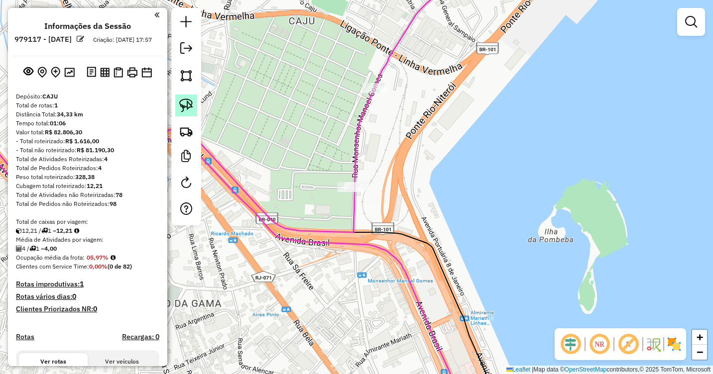
click at [188, 105] on img at bounding box center [186, 106] width 14 height 14
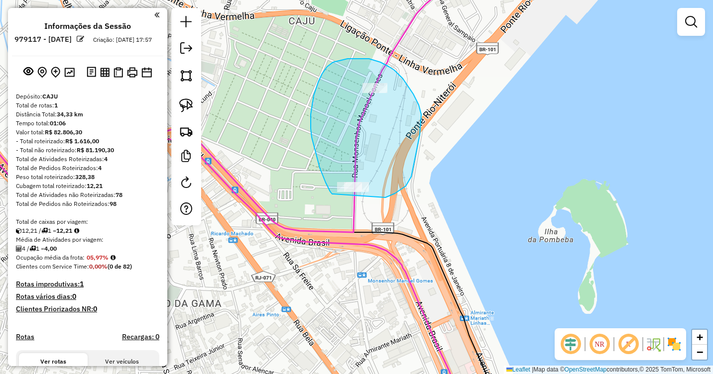
drag, startPoint x: 333, startPoint y: 194, endPoint x: 351, endPoint y: 201, distance: 19.2
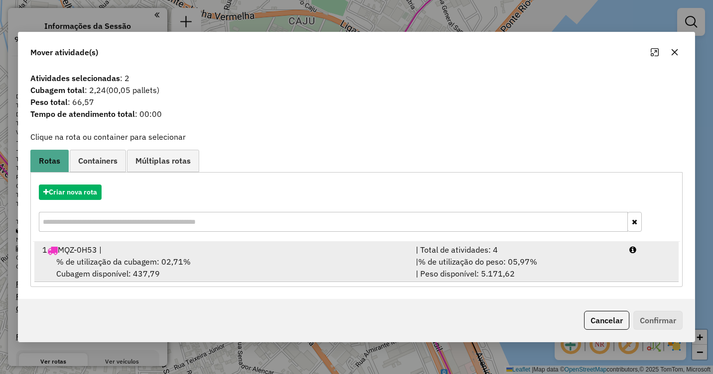
click at [351, 266] on div "% de utilização da cubagem: 02,71% Cubagem disponível: 437,79" at bounding box center [222, 268] width 373 height 24
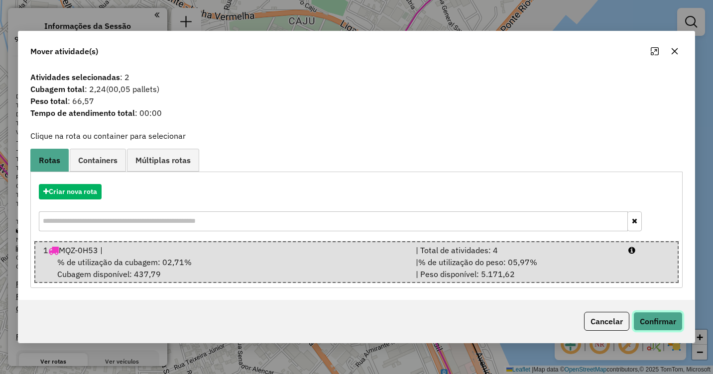
click at [661, 321] on button "Confirmar" at bounding box center [657, 321] width 49 height 19
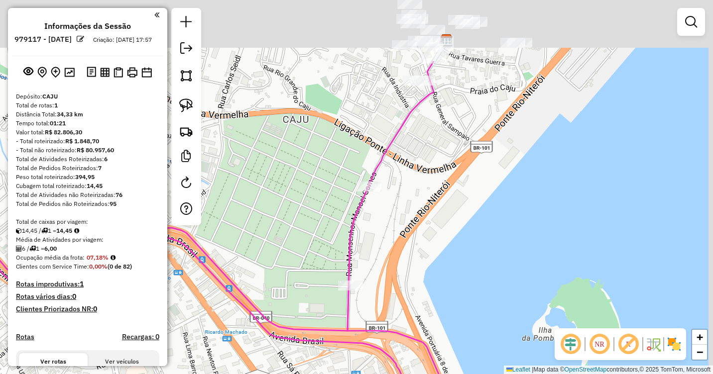
drag, startPoint x: 402, startPoint y: 152, endPoint x: 395, endPoint y: 254, distance: 102.8
click at [395, 254] on div "Janela de atendimento Grade de atendimento Capacidade Transportadoras Veículos …" at bounding box center [356, 187] width 713 height 374
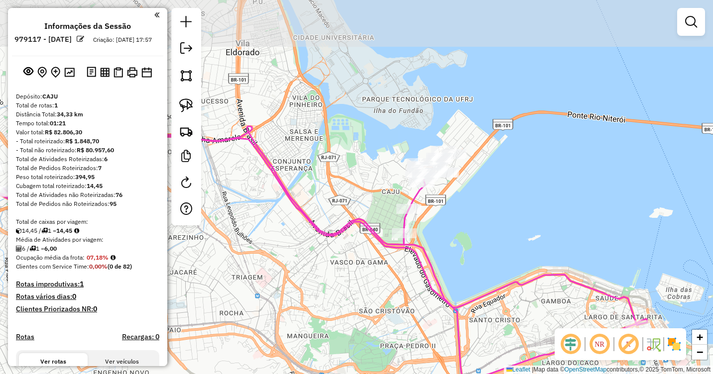
drag, startPoint x: 444, startPoint y: 188, endPoint x: 431, endPoint y: 256, distance: 69.9
click at [431, 256] on div "Janela de atendimento Grade de atendimento Capacidade Transportadoras Veículos …" at bounding box center [356, 187] width 713 height 374
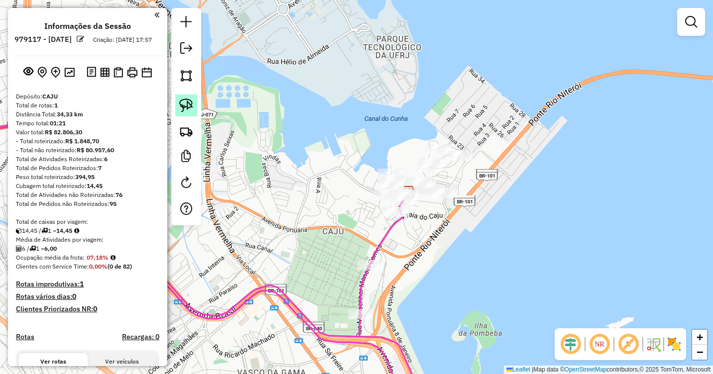
click at [183, 106] on img at bounding box center [186, 106] width 14 height 14
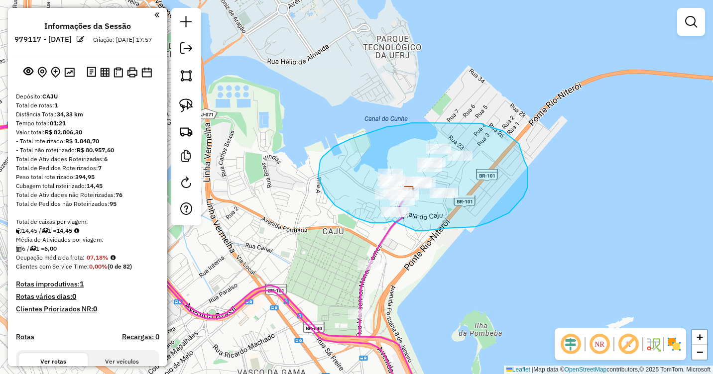
drag, startPoint x: 347, startPoint y: 213, endPoint x: 394, endPoint y: 223, distance: 47.8
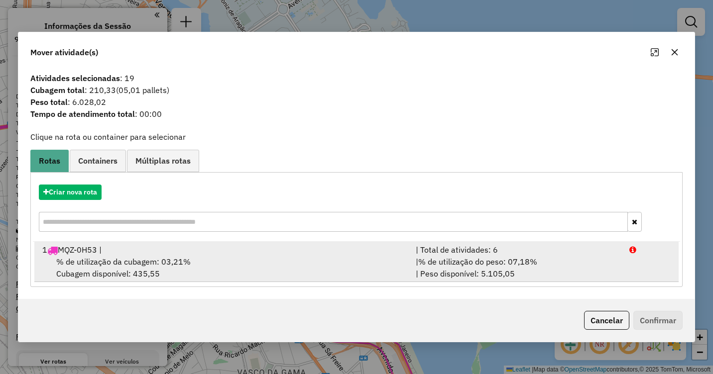
click at [201, 259] on div "% de utilização da cubagem: 03,21% Cubagem disponível: 435,55" at bounding box center [222, 268] width 373 height 24
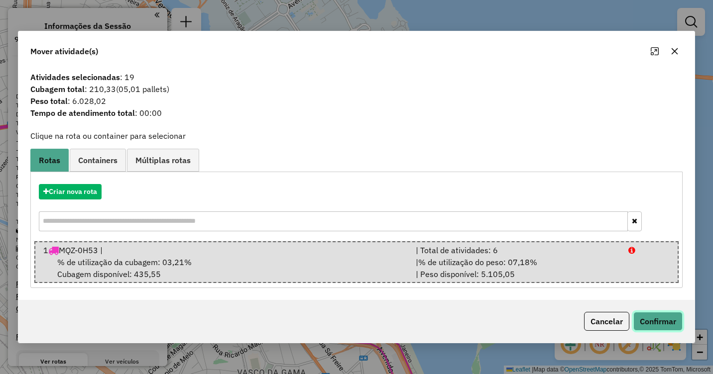
click at [667, 317] on button "Confirmar" at bounding box center [657, 321] width 49 height 19
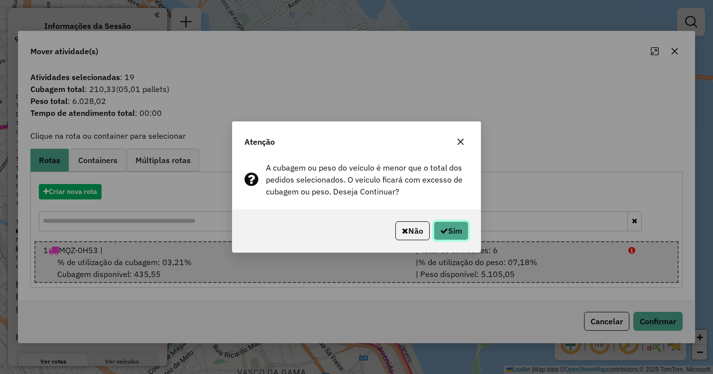
click at [453, 229] on button "Sim" at bounding box center [451, 231] width 35 height 19
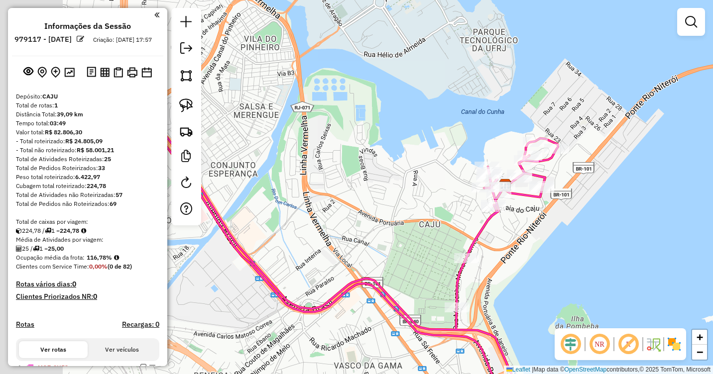
drag, startPoint x: 316, startPoint y: 240, endPoint x: 550, endPoint y: 204, distance: 236.3
click at [549, 204] on div "Janela de atendimento Grade de atendimento Capacidade Transportadoras Veículos …" at bounding box center [356, 187] width 713 height 374
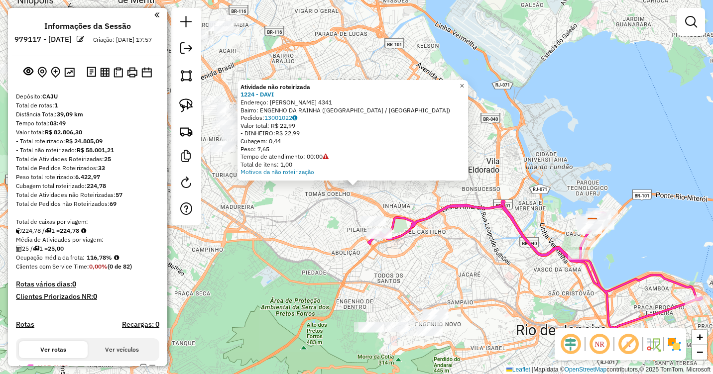
click at [468, 86] on link "×" at bounding box center [462, 86] width 12 height 12
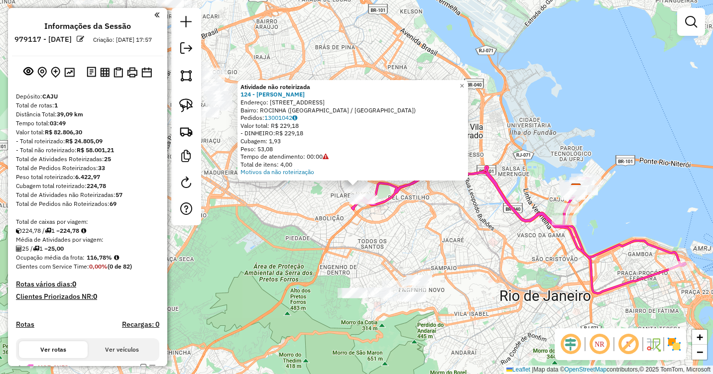
click at [373, 222] on div "Atividade não roteirizada 124 - ADONES PEREIRA Endereço: Trv ALEGRIA 25 Bairro:…" at bounding box center [356, 187] width 713 height 374
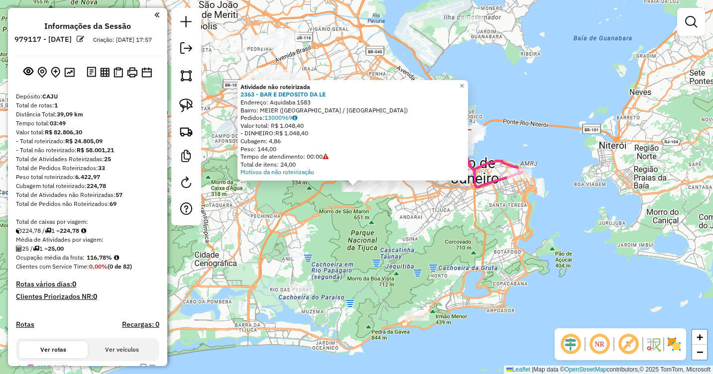
click at [355, 253] on div "Atividade não roteirizada 2363 - BAR E DEPOSITO DA LE Endereço: Aquidaba 1583 B…" at bounding box center [356, 187] width 713 height 374
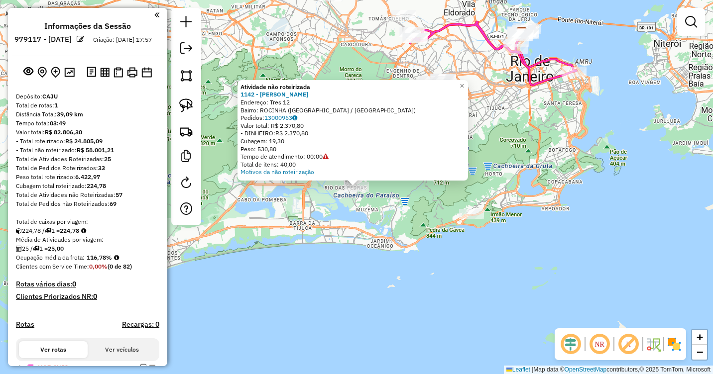
click at [337, 275] on div "Atividade não roteirizada 1142 - DEPOSITO ELIAS Endereço: Tres 12 Bairro: ROCIN…" at bounding box center [356, 187] width 713 height 374
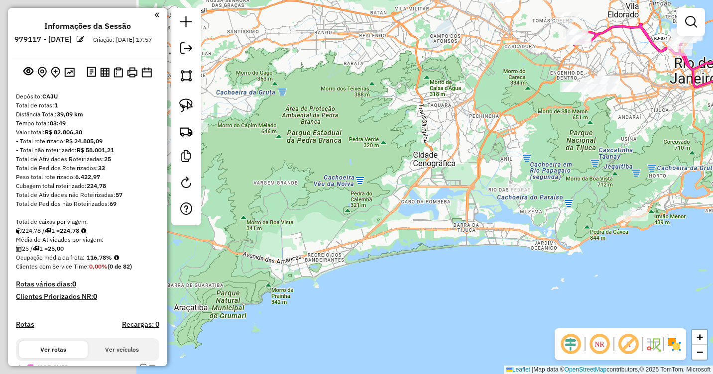
drag, startPoint x: 317, startPoint y: 218, endPoint x: 484, endPoint y: 220, distance: 167.3
click at [484, 220] on div "Janela de atendimento Grade de atendimento Capacidade Transportadoras Veículos …" at bounding box center [356, 187] width 713 height 374
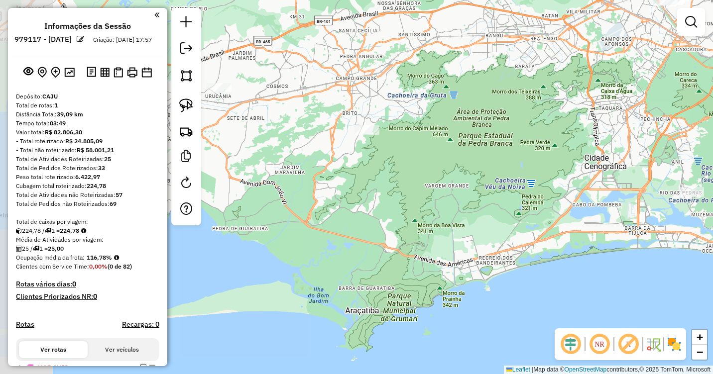
drag, startPoint x: 447, startPoint y: 249, endPoint x: 510, endPoint y: 249, distance: 62.2
click at [510, 249] on div "Janela de atendimento Grade de atendimento Capacidade Transportadoras Veículos …" at bounding box center [356, 187] width 713 height 374
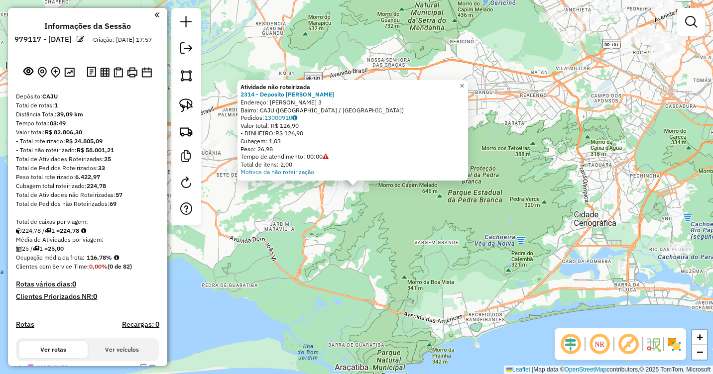
click at [464, 85] on span "×" at bounding box center [461, 86] width 4 height 8
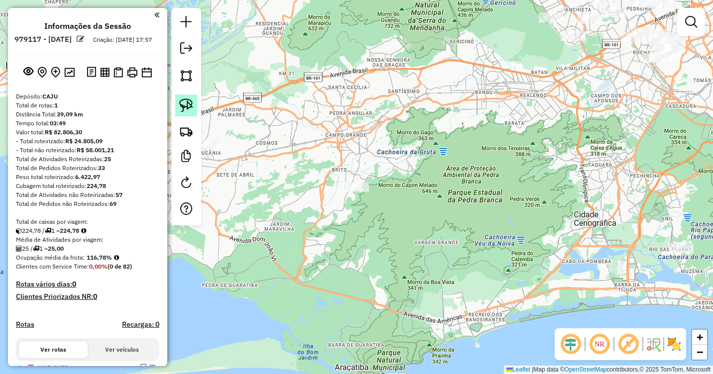
click at [188, 108] on img at bounding box center [186, 106] width 14 height 14
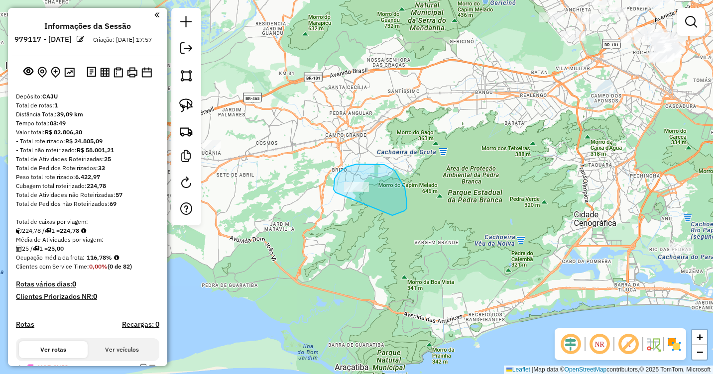
drag, startPoint x: 334, startPoint y: 192, endPoint x: 311, endPoint y: 206, distance: 27.9
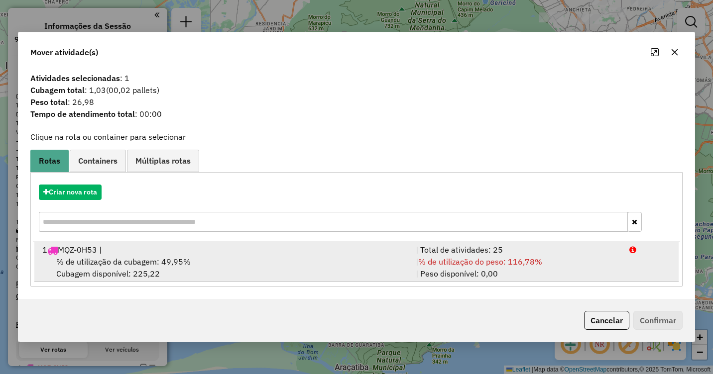
click at [145, 255] on div "1 MQZ-0H53 |" at bounding box center [222, 250] width 373 height 12
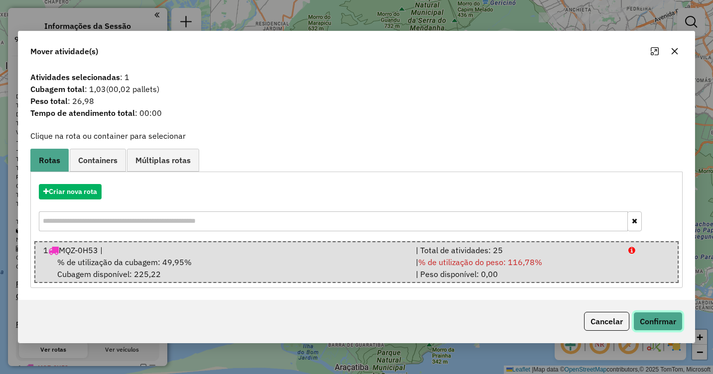
click at [647, 314] on button "Confirmar" at bounding box center [657, 321] width 49 height 19
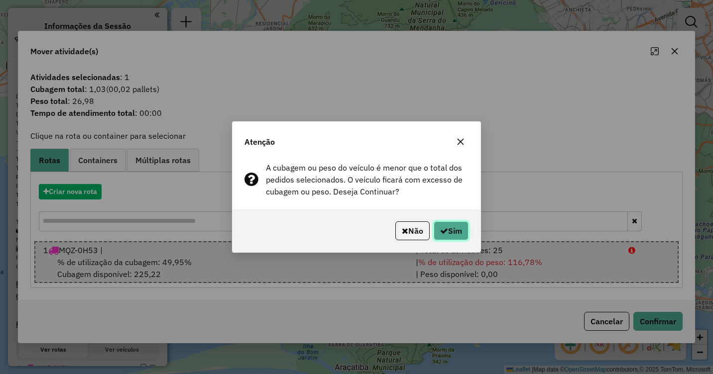
click at [450, 231] on button "Sim" at bounding box center [451, 231] width 35 height 19
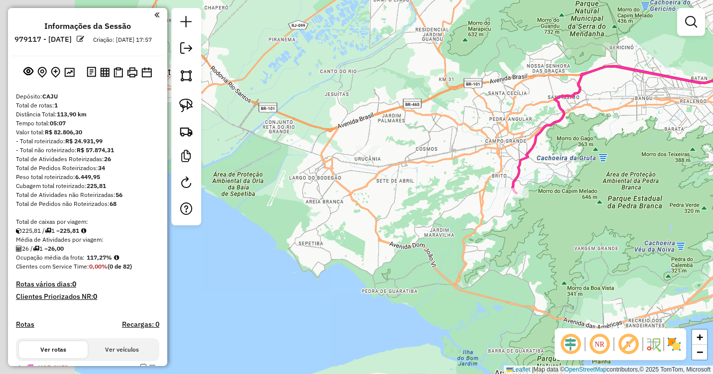
drag, startPoint x: 370, startPoint y: 225, endPoint x: 419, endPoint y: 190, distance: 60.2
click at [496, 225] on div "Janela de atendimento Grade de atendimento Capacidade Transportadoras Veículos …" at bounding box center [356, 187] width 713 height 374
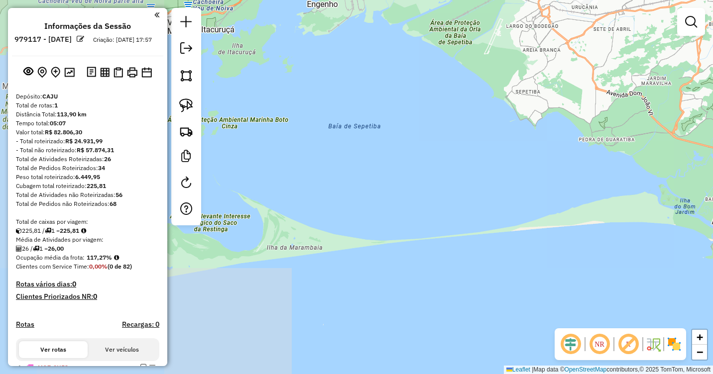
drag, startPoint x: 358, startPoint y: 295, endPoint x: 562, endPoint y: 142, distance: 254.7
click at [562, 142] on div "Janela de atendimento Grade de atendimento Capacidade Transportadoras Veículos …" at bounding box center [356, 187] width 713 height 374
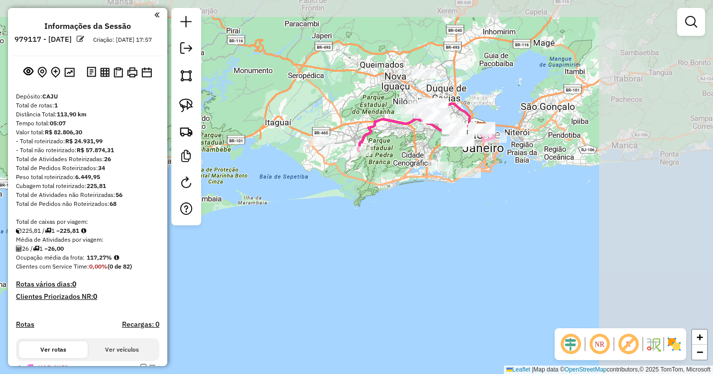
drag, startPoint x: 413, startPoint y: 208, endPoint x: 184, endPoint y: 225, distance: 229.6
click at [175, 227] on div "Janela de atendimento Grade de atendimento Capacidade Transportadoras Veículos …" at bounding box center [356, 187] width 713 height 374
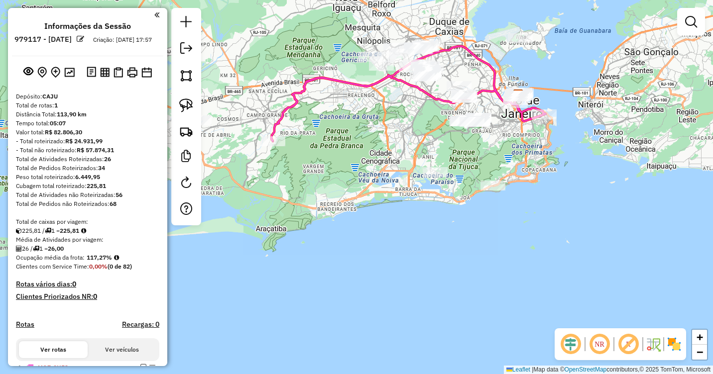
drag, startPoint x: 457, startPoint y: 137, endPoint x: 423, endPoint y: 236, distance: 104.8
click at [424, 235] on div "Janela de atendimento Grade de atendimento Capacidade Transportadoras Veículos …" at bounding box center [356, 187] width 713 height 374
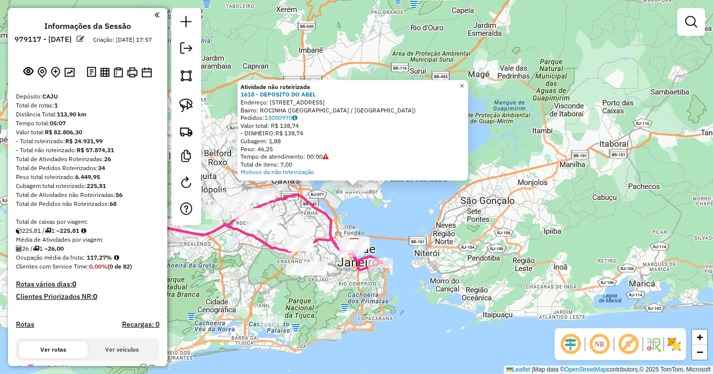
click at [464, 82] on span "×" at bounding box center [461, 86] width 4 height 8
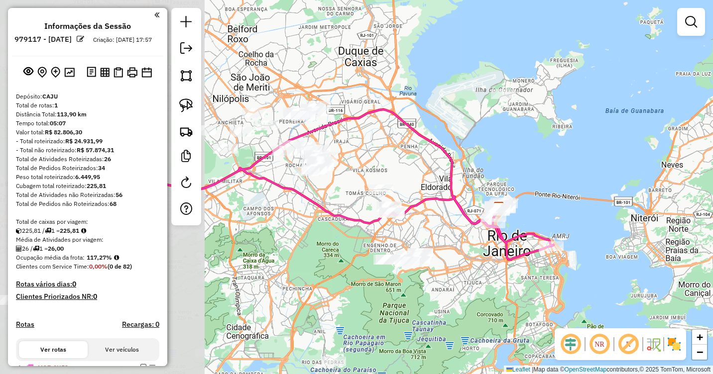
drag, startPoint x: 347, startPoint y: 230, endPoint x: 567, endPoint y: 174, distance: 227.6
click at [567, 174] on div "Janela de atendimento Grade de atendimento Capacidade Transportadoras Veículos …" at bounding box center [356, 187] width 713 height 374
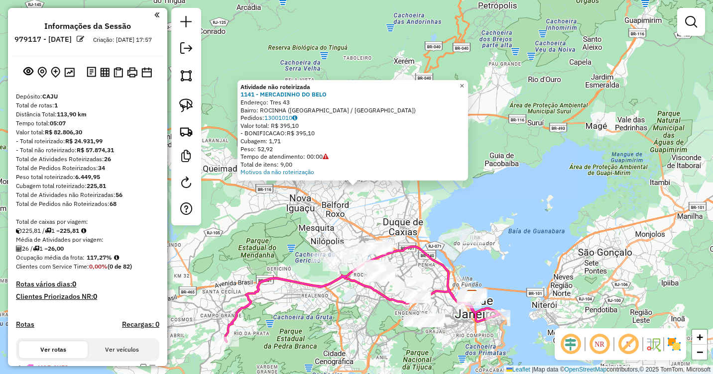
click at [464, 85] on span "×" at bounding box center [461, 86] width 4 height 8
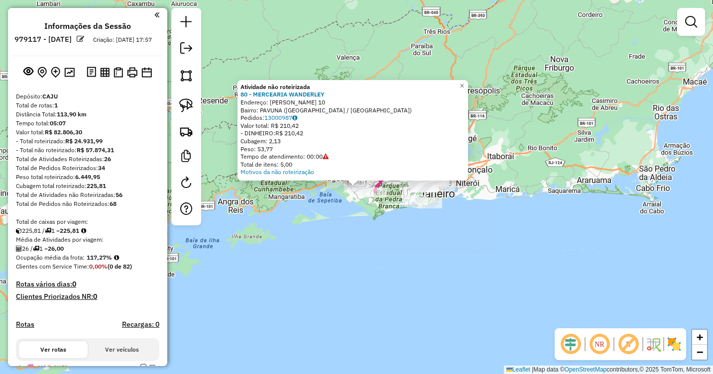
click at [344, 249] on div "Atividade não roteirizada 80 - MERCEARIA WANDERLEY Endereço: Trajano Silva 10 B…" at bounding box center [356, 187] width 713 height 374
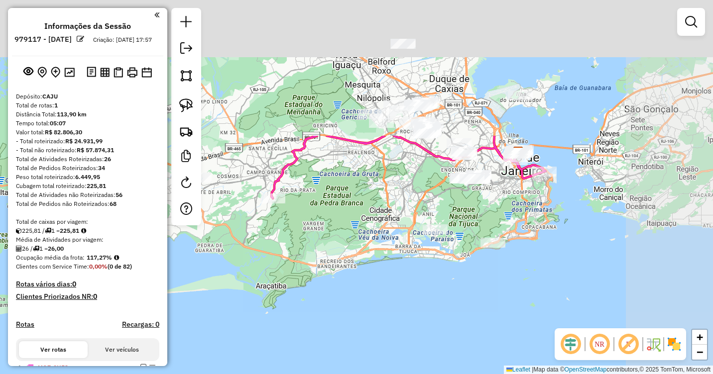
drag, startPoint x: 441, startPoint y: 135, endPoint x: 336, endPoint y: 309, distance: 202.7
click at [336, 309] on div "Janela de atendimento Grade de atendimento Capacidade Transportadoras Veículos …" at bounding box center [356, 187] width 713 height 374
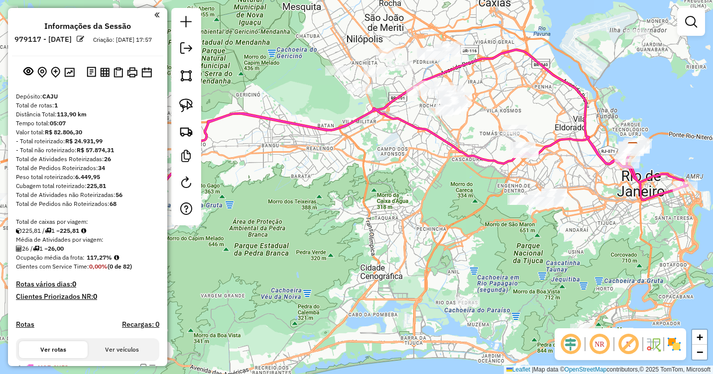
drag, startPoint x: 412, startPoint y: 155, endPoint x: 398, endPoint y: 214, distance: 60.3
click at [398, 214] on div "Janela de atendimento Grade de atendimento Capacidade Transportadoras Veículos …" at bounding box center [356, 187] width 713 height 374
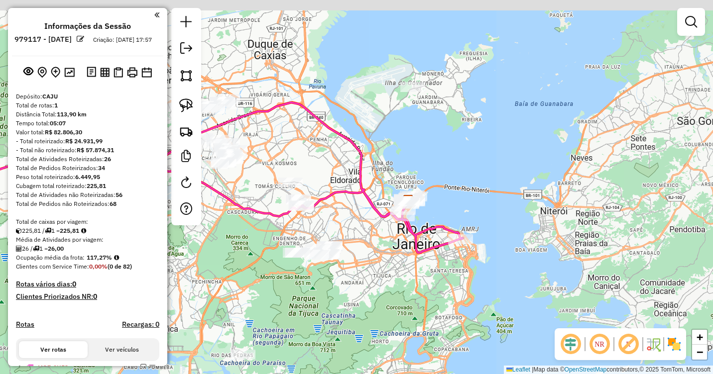
drag, startPoint x: 535, startPoint y: 137, endPoint x: 341, endPoint y: 176, distance: 198.0
click at [341, 176] on div "Janela de atendimento Grade de atendimento Capacidade Transportadoras Veículos …" at bounding box center [356, 187] width 713 height 374
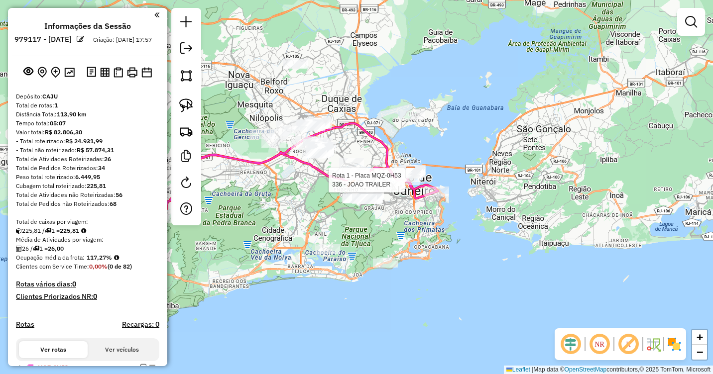
select select "**********"
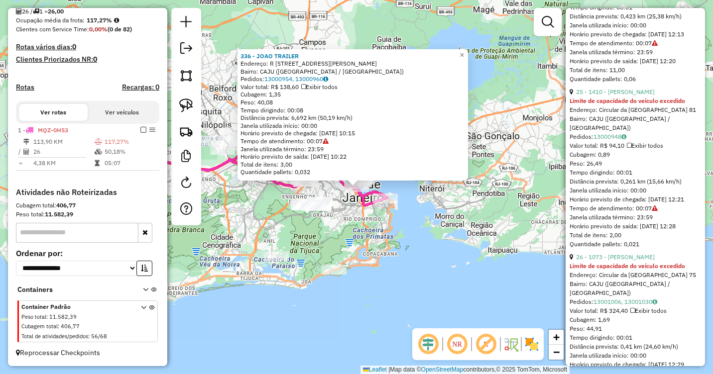
scroll to position [4237, 0]
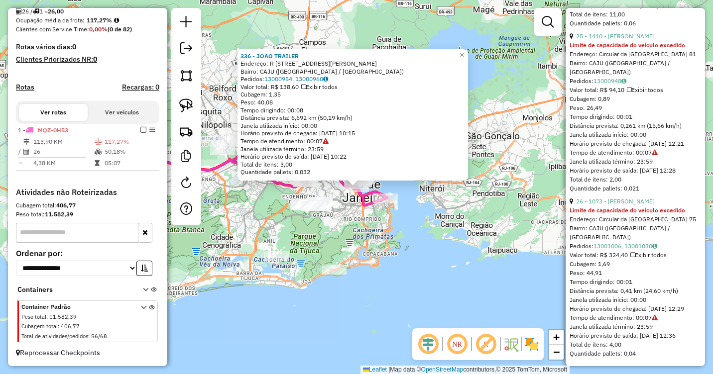
click at [530, 280] on div "336 - JOAO TRAILER Endereço: R Rua Monsenhor Manoel Gomes 307 Bairro: CAJU (RIO…" at bounding box center [356, 187] width 713 height 374
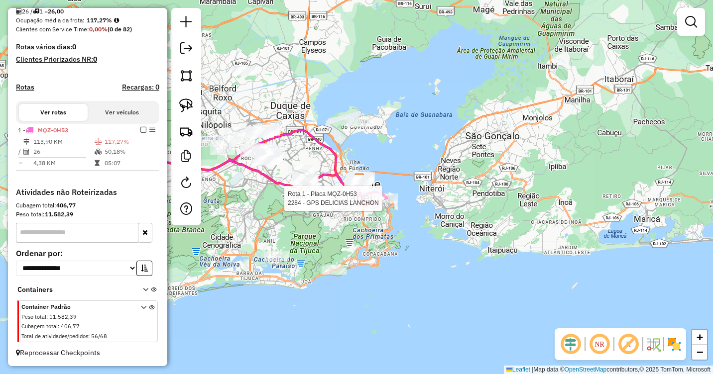
select select "**********"
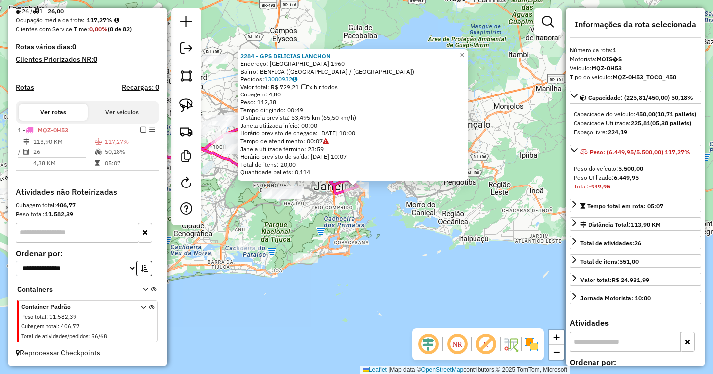
click at [408, 281] on div "2284 - GPS DELICIAS LANCHON Endereço: Brasil 1960 Bairro: BENFICA (RIO DE JANEI…" at bounding box center [356, 187] width 713 height 374
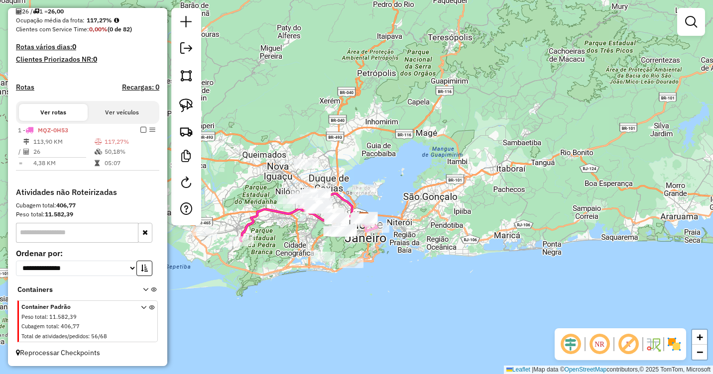
drag, startPoint x: 386, startPoint y: 249, endPoint x: 606, endPoint y: 240, distance: 219.7
click at [600, 240] on div "Janela de atendimento Grade de atendimento Capacidade Transportadoras Veículos …" at bounding box center [356, 187] width 713 height 374
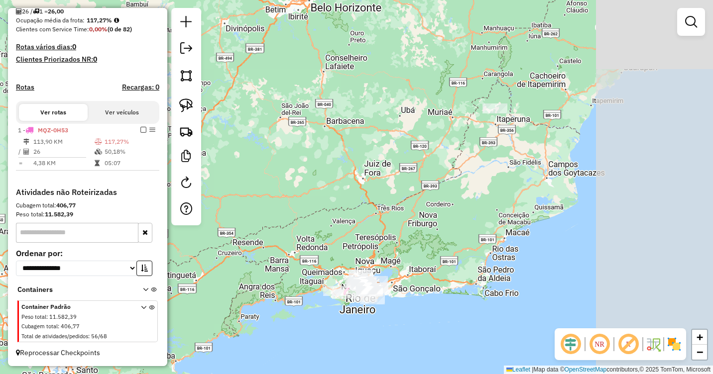
drag, startPoint x: 556, startPoint y: 214, endPoint x: 382, endPoint y: 265, distance: 181.7
click at [383, 265] on div "Janela de atendimento Grade de atendimento Capacidade Transportadoras Veículos …" at bounding box center [356, 187] width 713 height 374
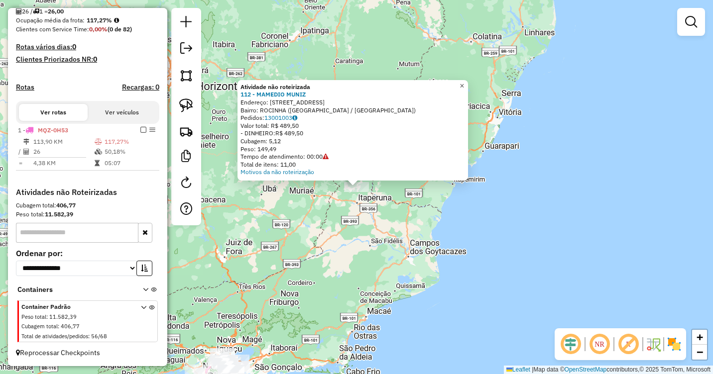
click at [464, 83] on span "×" at bounding box center [461, 86] width 4 height 8
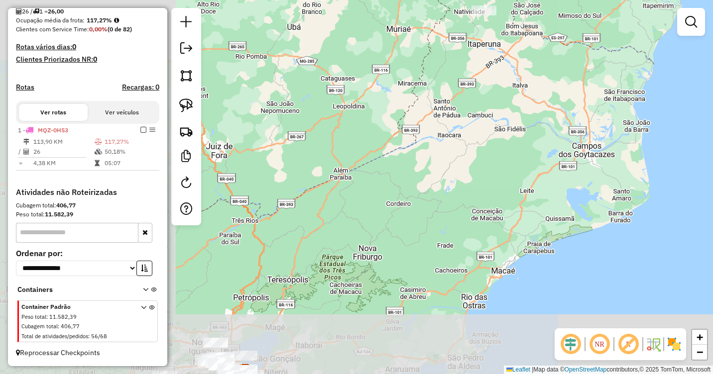
drag, startPoint x: 367, startPoint y: 275, endPoint x: 556, endPoint y: 148, distance: 227.8
click at [556, 148] on div "Janela de atendimento Grade de atendimento Capacidade Transportadoras Veículos …" at bounding box center [356, 187] width 713 height 374
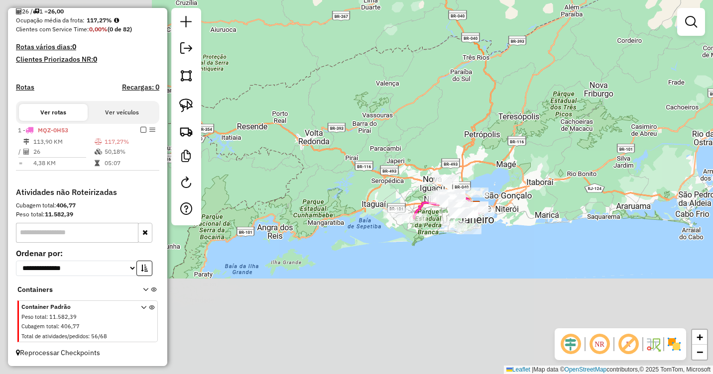
drag, startPoint x: 367, startPoint y: 283, endPoint x: 614, endPoint y: 110, distance: 301.3
click at [614, 110] on div "Janela de atendimento Grade de atendimento Capacidade Transportadoras Veículos …" at bounding box center [356, 187] width 713 height 374
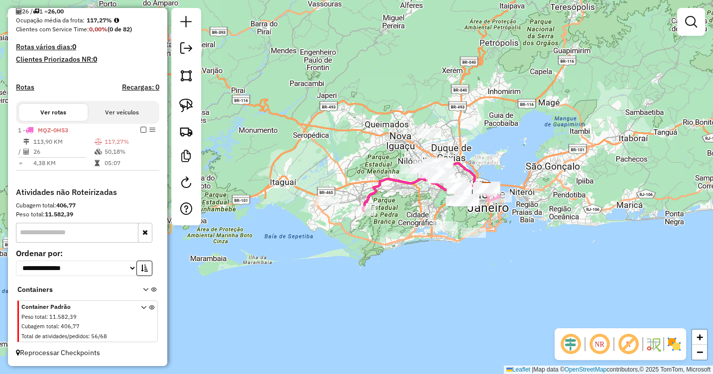
click at [331, 206] on div at bounding box center [327, 201] width 25 height 10
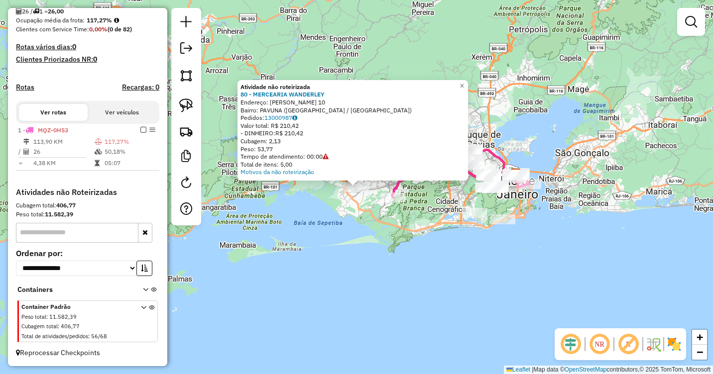
click at [423, 237] on div "Atividade não roteirizada 80 - MERCEARIA WANDERLEY Endereço: Trajano Silva 10 B…" at bounding box center [356, 187] width 713 height 374
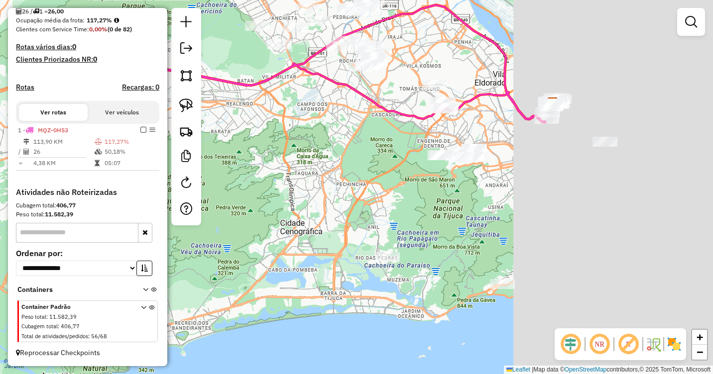
drag, startPoint x: 533, startPoint y: 177, endPoint x: 332, endPoint y: 209, distance: 203.5
click at [332, 209] on div "Janela de atendimento Grade de atendimento Capacidade Transportadoras Veículos …" at bounding box center [356, 187] width 713 height 374
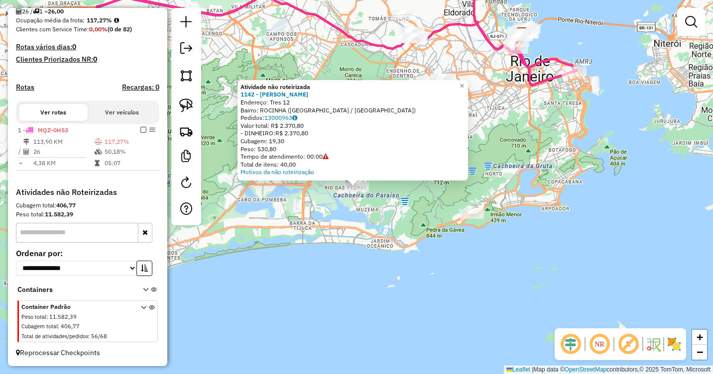
click at [369, 261] on div "Atividade não roteirizada 1142 - DEPOSITO ELIAS Endereço: Tres 12 Bairro: ROCIN…" at bounding box center [356, 187] width 713 height 374
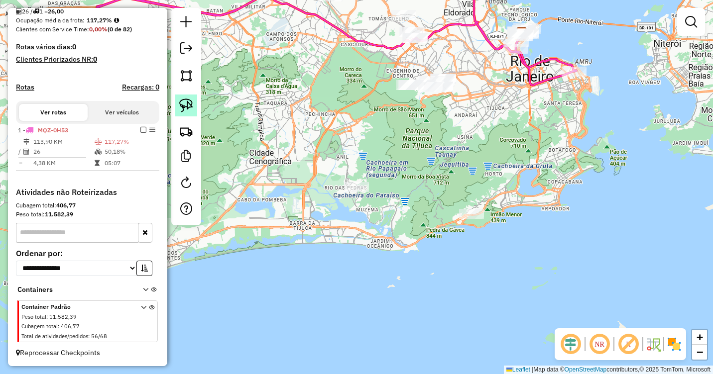
click at [191, 107] on img at bounding box center [186, 106] width 14 height 14
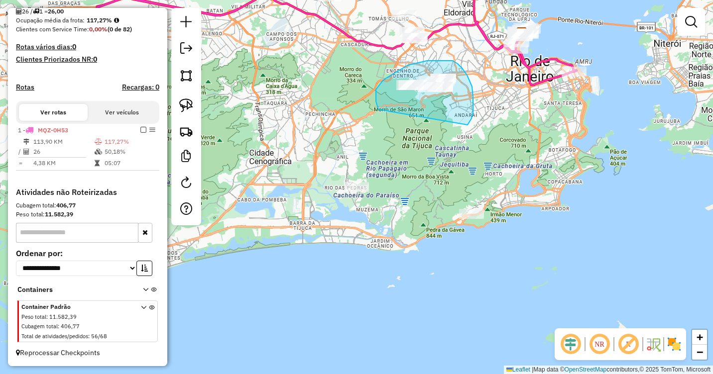
drag, startPoint x: 378, startPoint y: 110, endPoint x: 395, endPoint y: 127, distance: 24.6
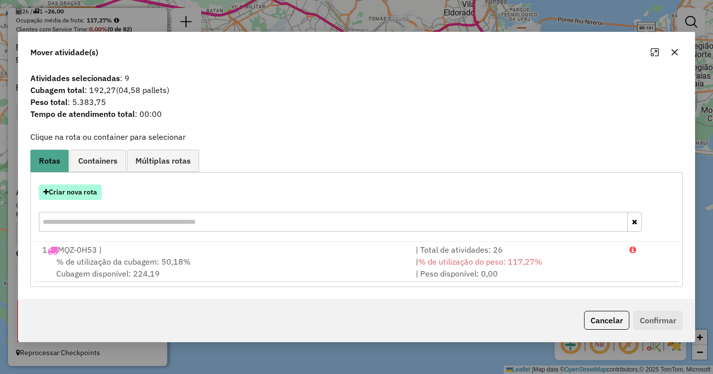
click at [81, 187] on button "Criar nova rota" at bounding box center [70, 192] width 63 height 15
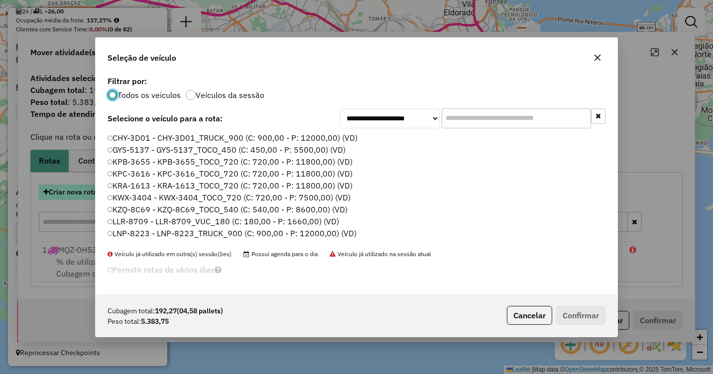
scroll to position [5, 3]
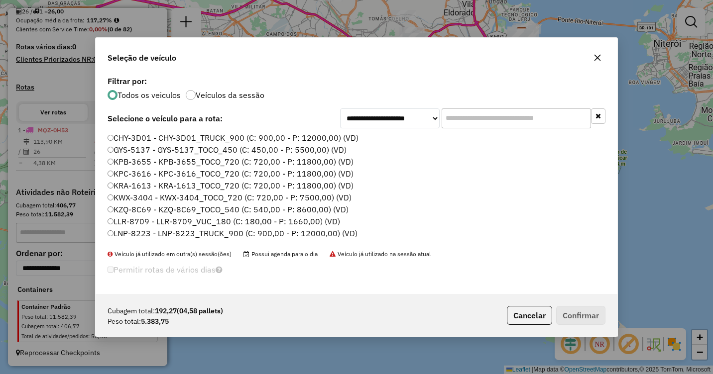
click at [192, 198] on label "KWX-3404 - KWX-3404_TOCO_720 (C: 720,00 - P: 7500,00) (VD)" at bounding box center [230, 198] width 244 height 12
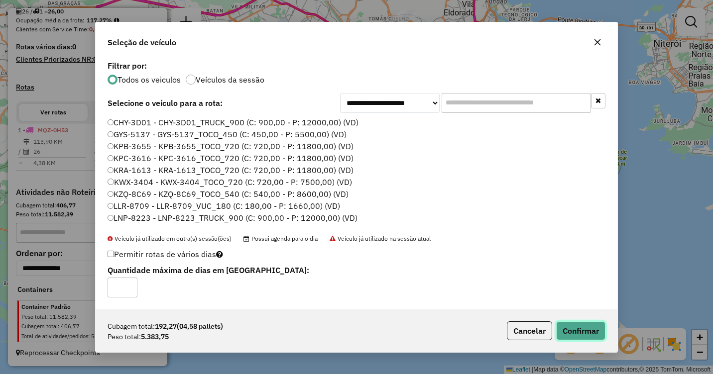
click at [586, 333] on button "Confirmar" at bounding box center [580, 331] width 49 height 19
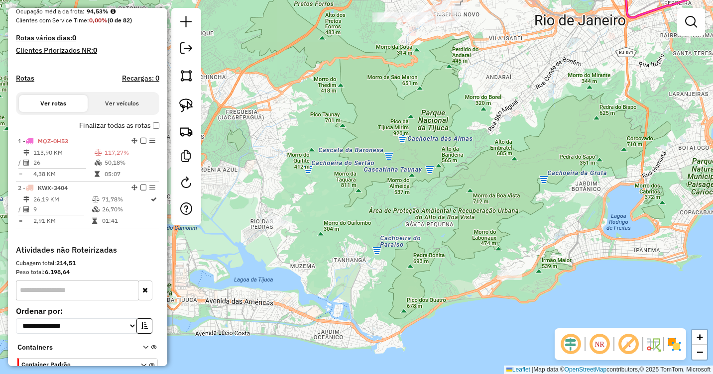
drag, startPoint x: 413, startPoint y: 101, endPoint x: 418, endPoint y: 249, distance: 147.9
click at [418, 249] on div "Janela de atendimento Grade de atendimento Capacidade Transportadoras Veículos …" at bounding box center [356, 187] width 713 height 374
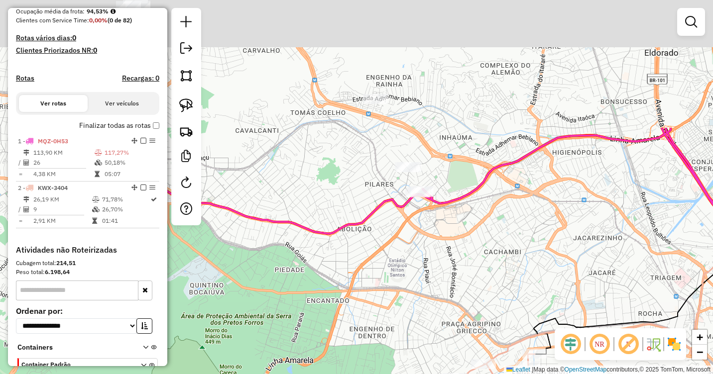
drag, startPoint x: 399, startPoint y: 108, endPoint x: 414, endPoint y: 263, distance: 156.0
click at [414, 274] on div "Janela de atendimento Grade de atendimento Capacidade Transportadoras Veículos …" at bounding box center [356, 187] width 713 height 374
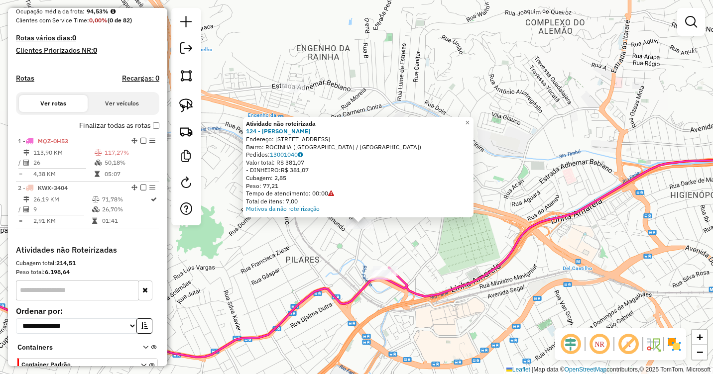
drag, startPoint x: 329, startPoint y: 242, endPoint x: 394, endPoint y: 244, distance: 64.7
click at [394, 244] on div "Atividade não roteirizada 124 - ADONES PEREIRA Endereço: Trv ALEGRIA 25 Bairro:…" at bounding box center [356, 187] width 713 height 374
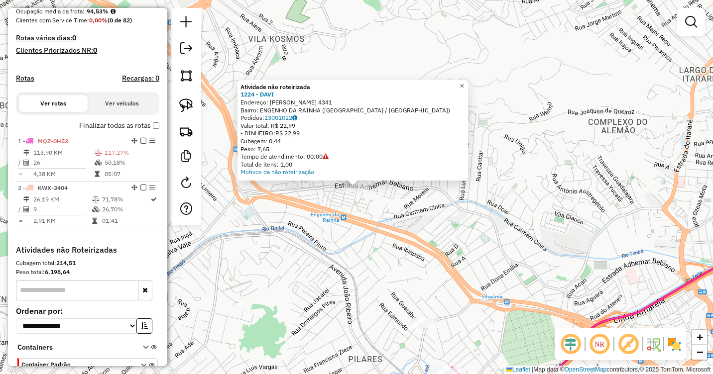
click at [464, 86] on link "×" at bounding box center [462, 86] width 12 height 12
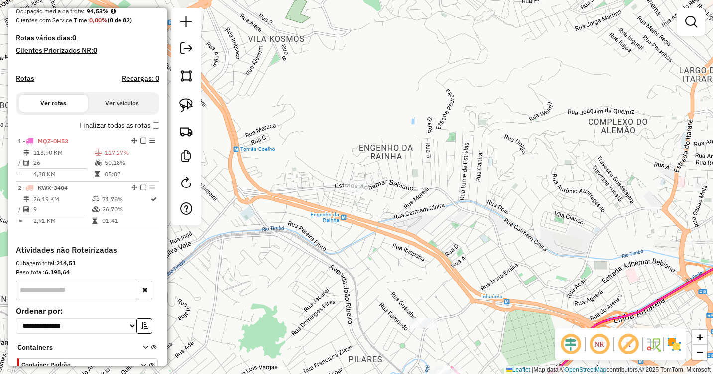
drag, startPoint x: 333, startPoint y: 263, endPoint x: 433, endPoint y: 190, distance: 123.8
click at [429, 197] on div "Janela de atendimento Grade de atendimento Capacidade Transportadoras Veículos …" at bounding box center [356, 187] width 713 height 374
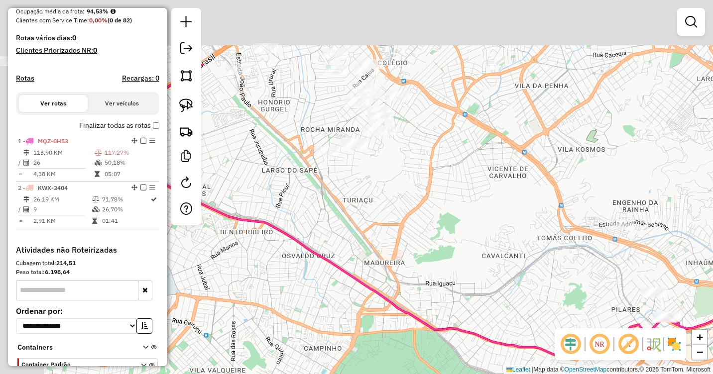
drag, startPoint x: 320, startPoint y: 157, endPoint x: 460, endPoint y: 288, distance: 191.9
click at [464, 295] on div "Janela de atendimento Grade de atendimento Capacidade Transportadoras Veículos …" at bounding box center [356, 187] width 713 height 374
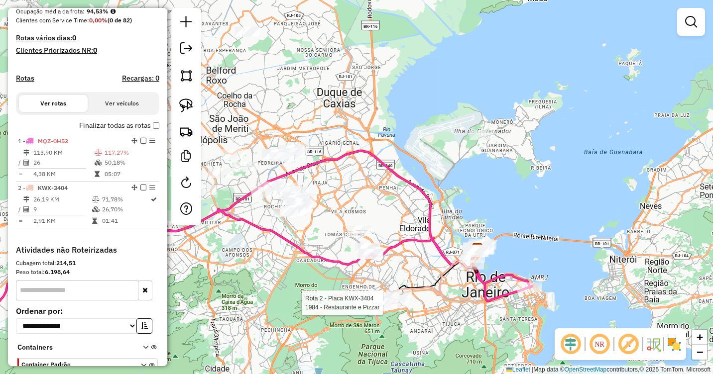
select select "**********"
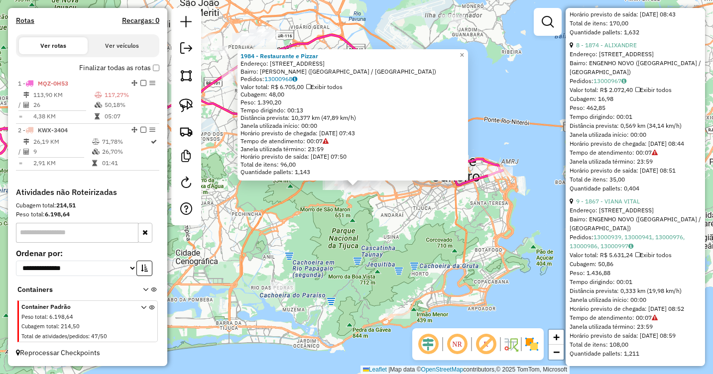
scroll to position [1517, 0]
click at [652, 251] on span "Exibir todos" at bounding box center [653, 254] width 36 height 7
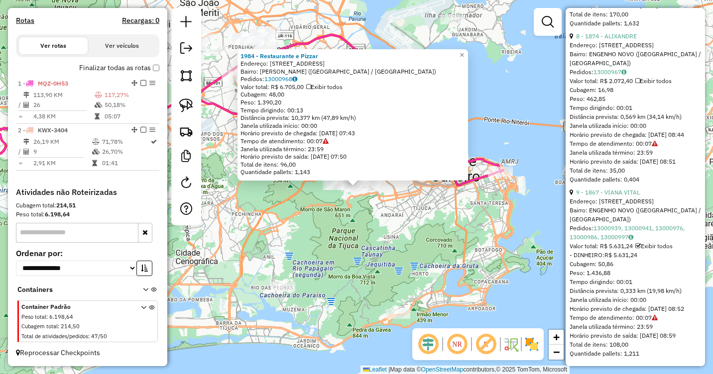
scroll to position [1476, 0]
click at [639, 249] on icon at bounding box center [637, 246] width 5 height 6
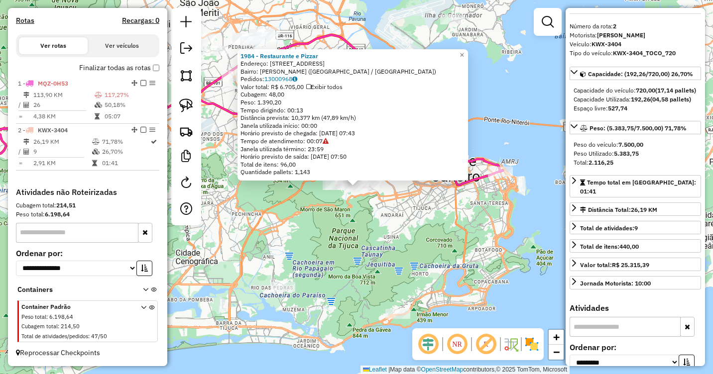
scroll to position [0, 0]
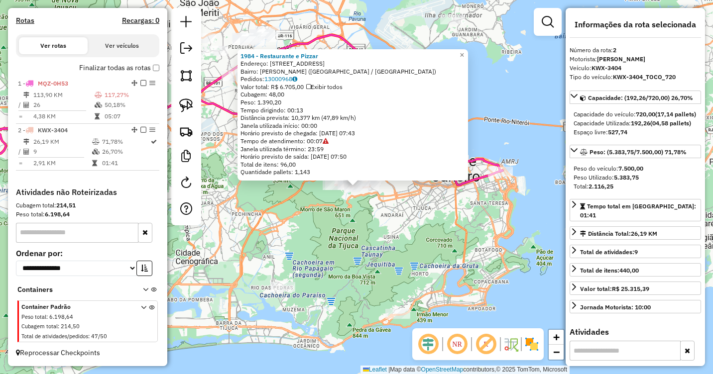
click at [516, 134] on div "1984 - Restaurante e Pizzar Endereço: Rua BARONESA DE URUGUAIANAA 110 Bairro: L…" at bounding box center [356, 187] width 713 height 374
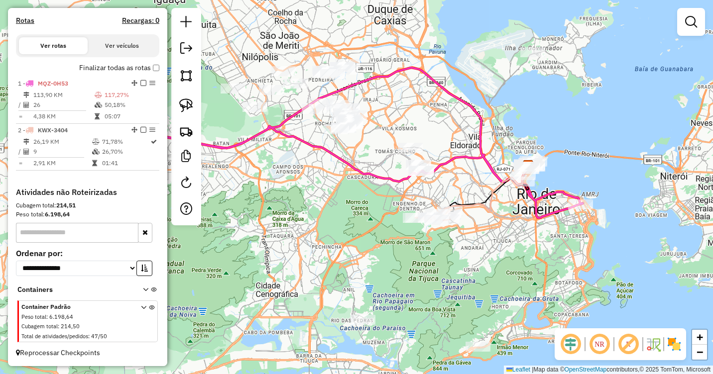
drag, startPoint x: 385, startPoint y: 205, endPoint x: 542, endPoint y: 271, distance: 170.0
click at [541, 271] on div "Janela de atendimento Grade de atendimento Capacidade Transportadoras Veículos …" at bounding box center [356, 187] width 713 height 374
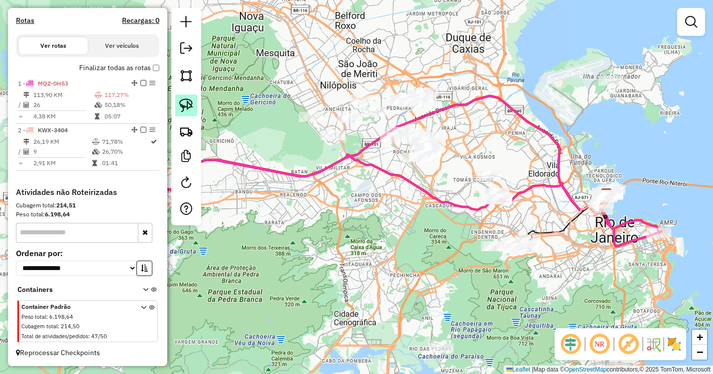
click at [179, 107] on link at bounding box center [186, 106] width 22 height 22
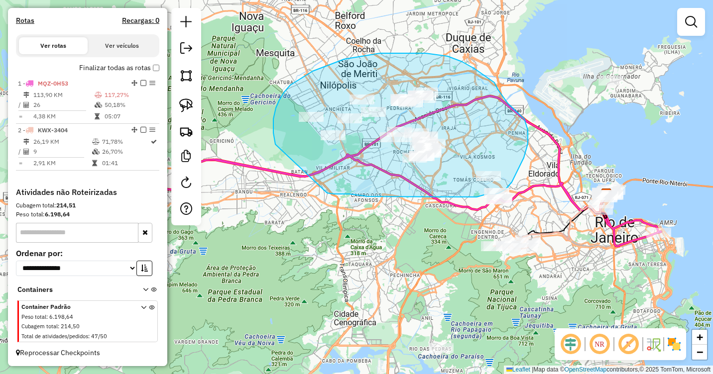
drag, startPoint x: 275, startPoint y: 143, endPoint x: 321, endPoint y: 192, distance: 66.2
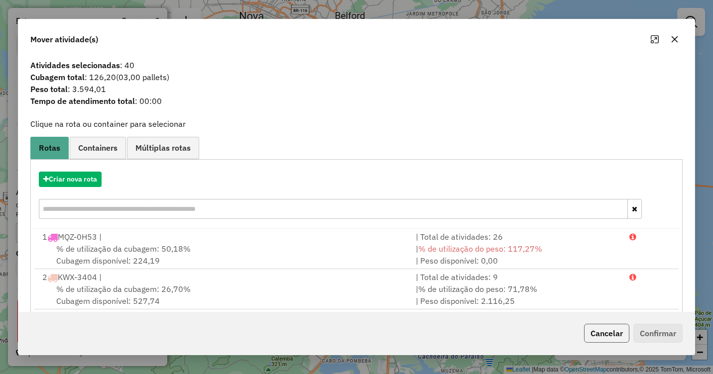
click at [602, 330] on button "Cancelar" at bounding box center [606, 333] width 45 height 19
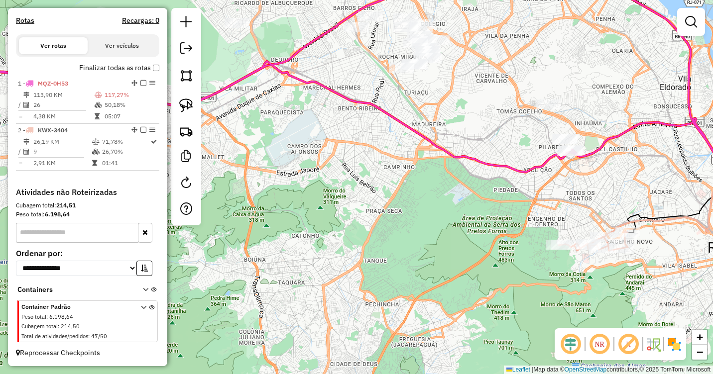
drag, startPoint x: 538, startPoint y: 187, endPoint x: 448, endPoint y: 228, distance: 98.7
click at [448, 229] on div "Janela de atendimento Grade de atendimento Capacidade Transportadoras Veículos …" at bounding box center [356, 187] width 713 height 374
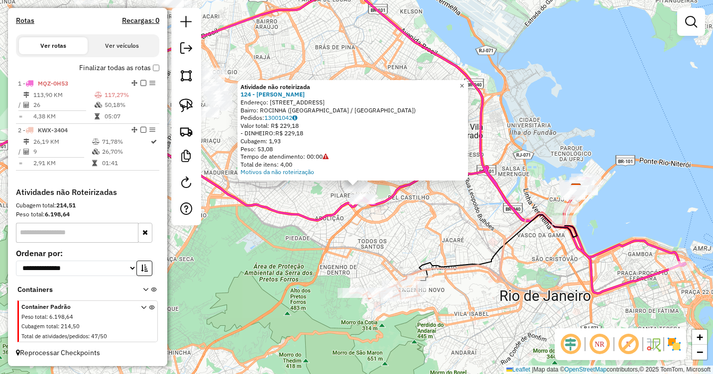
click at [464, 83] on span "×" at bounding box center [461, 86] width 4 height 8
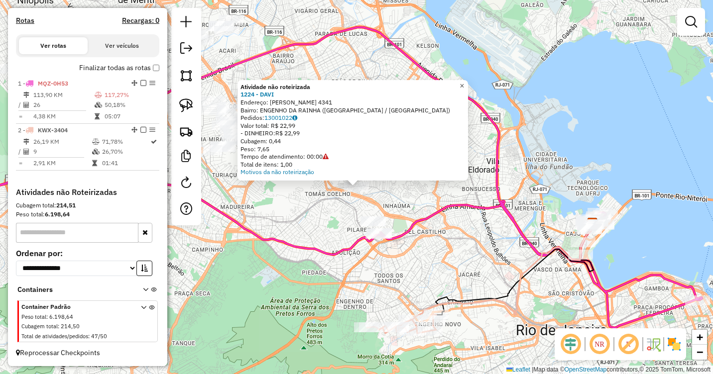
click at [464, 83] on span "×" at bounding box center [461, 86] width 4 height 8
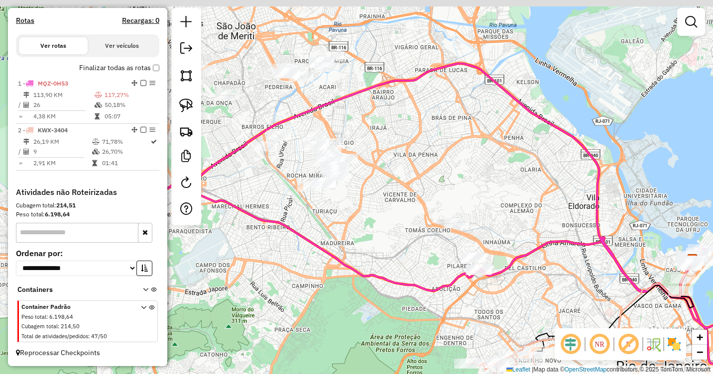
drag, startPoint x: 331, startPoint y: 182, endPoint x: 462, endPoint y: 225, distance: 138.0
click at [460, 225] on div "Janela de atendimento Grade de atendimento Capacidade Transportadoras Veículos …" at bounding box center [356, 187] width 713 height 374
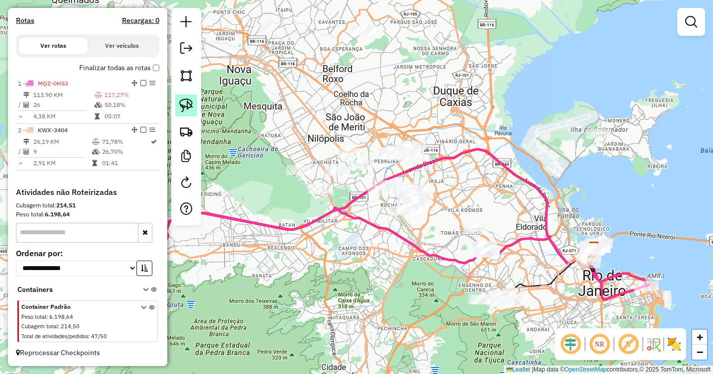
click at [186, 105] on img at bounding box center [186, 106] width 14 height 14
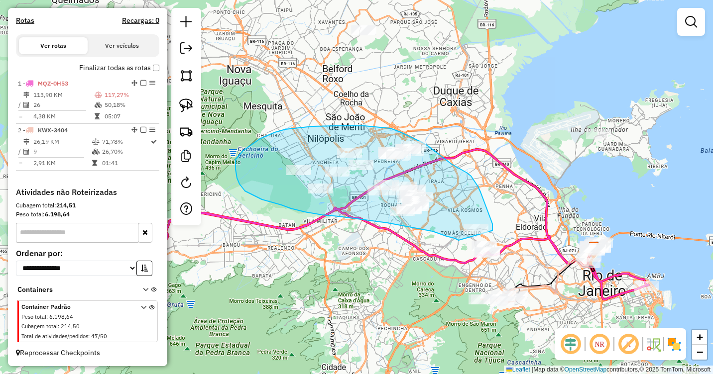
drag, startPoint x: 458, startPoint y: 240, endPoint x: 490, endPoint y: 231, distance: 33.2
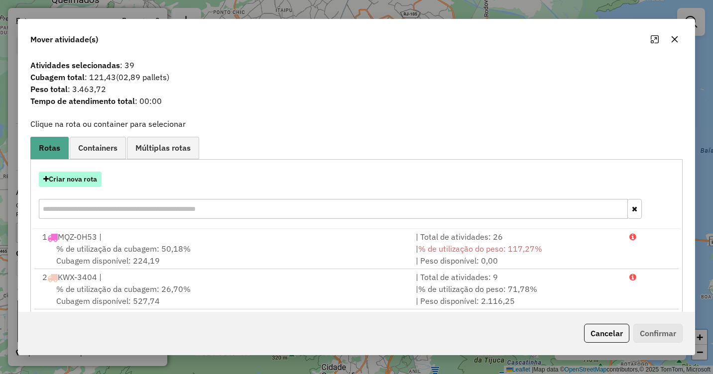
click at [85, 180] on button "Criar nova rota" at bounding box center [70, 179] width 63 height 15
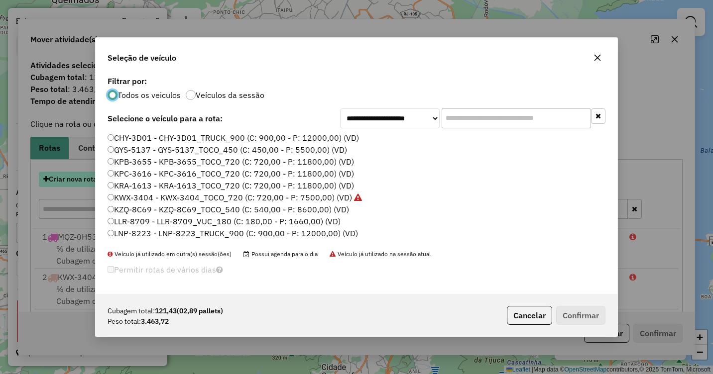
scroll to position [5, 3]
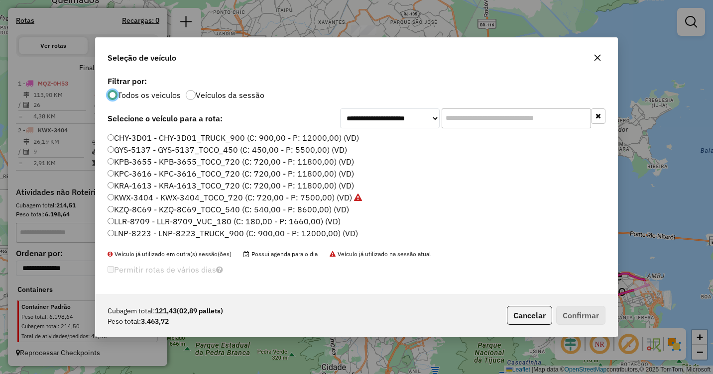
click at [128, 175] on label "KPC-3616 - KPC-3616_TOCO_720 (C: 720,00 - P: 11800,00) (VD)" at bounding box center [231, 174] width 246 height 12
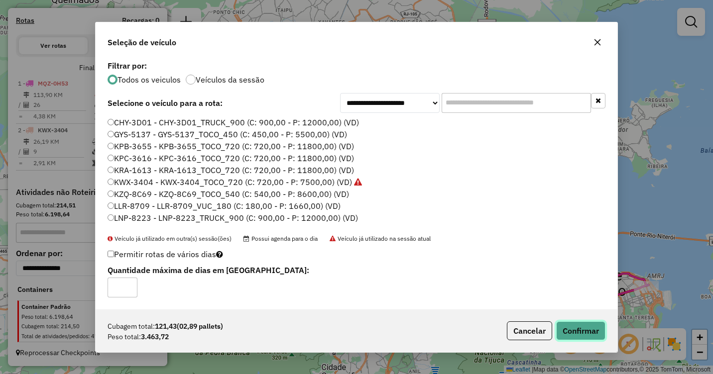
click at [574, 333] on button "Confirmar" at bounding box center [580, 331] width 49 height 19
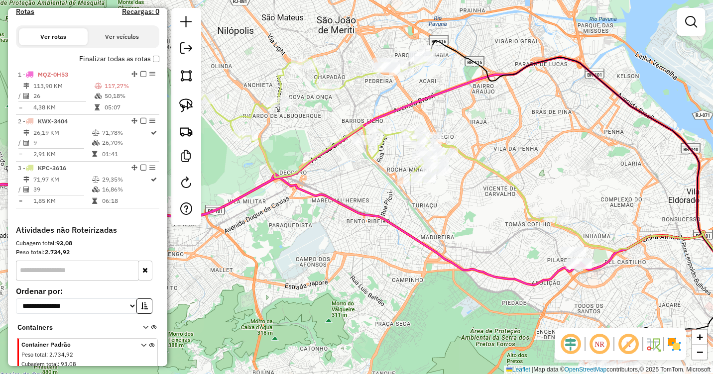
drag, startPoint x: 514, startPoint y: 235, endPoint x: 418, endPoint y: 213, distance: 98.3
click at [419, 213] on div "Janela de atendimento Grade de atendimento Capacidade Transportadoras Veículos …" at bounding box center [356, 187] width 713 height 374
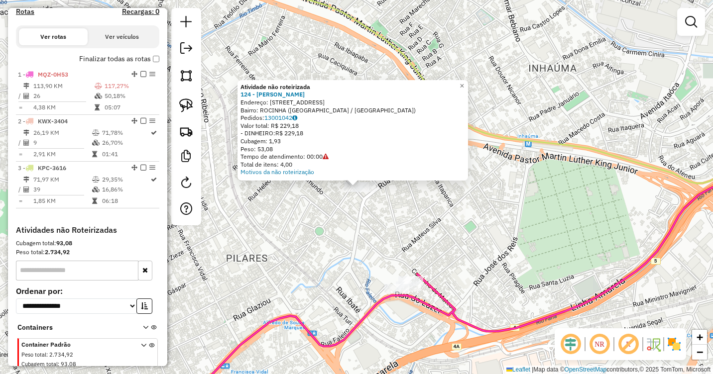
click at [499, 230] on div "Atividade não roteirizada 124 - ADONES PEREIRA Endereço: Trv ALEGRIA 25 Bairro:…" at bounding box center [356, 187] width 713 height 374
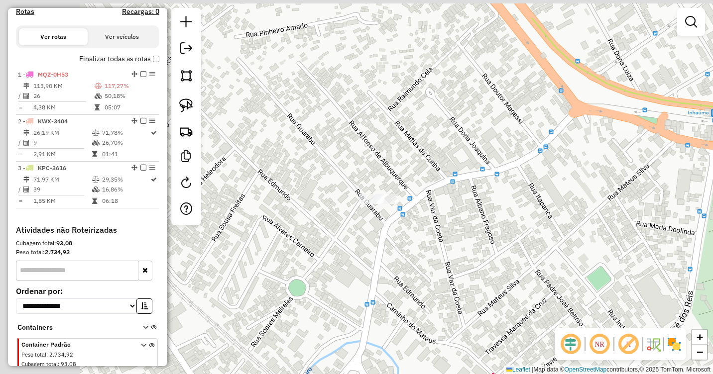
drag, startPoint x: 485, startPoint y: 228, endPoint x: 522, endPoint y: 241, distance: 39.5
click at [522, 241] on div "Janela de atendimento Grade de atendimento Capacidade Transportadoras Veículos …" at bounding box center [356, 187] width 713 height 374
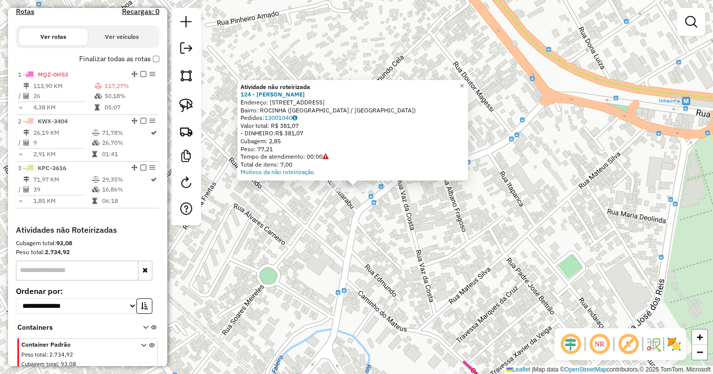
click at [424, 213] on div "Atividade não roteirizada 124 - ADONES PEREIRA Endereço: Trv ALEGRIA 25 Bairro:…" at bounding box center [356, 187] width 713 height 374
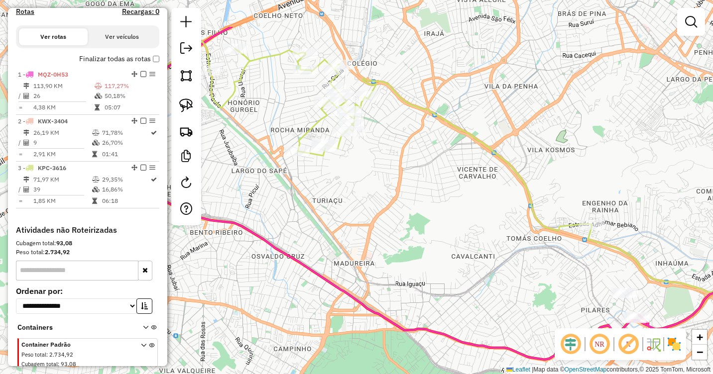
drag, startPoint x: 371, startPoint y: 220, endPoint x: 558, endPoint y: 273, distance: 195.2
click at [558, 273] on div "Janela de atendimento Grade de atendimento Capacidade Transportadoras Veículos …" at bounding box center [356, 187] width 713 height 374
select select "**********"
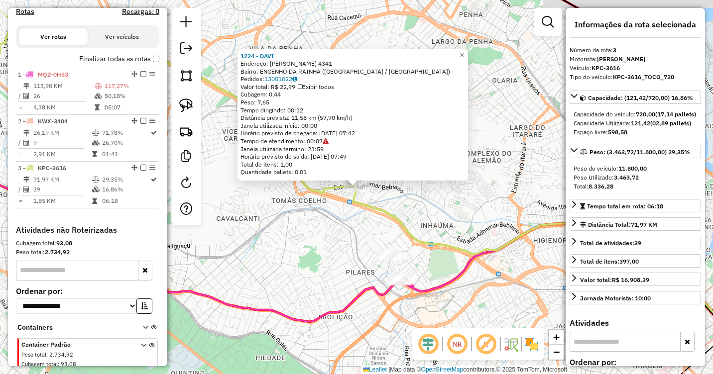
scroll to position [360, 0]
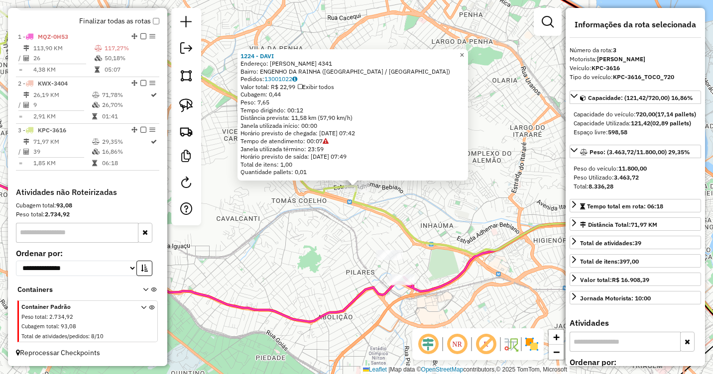
click at [464, 52] on span "×" at bounding box center [461, 55] width 4 height 8
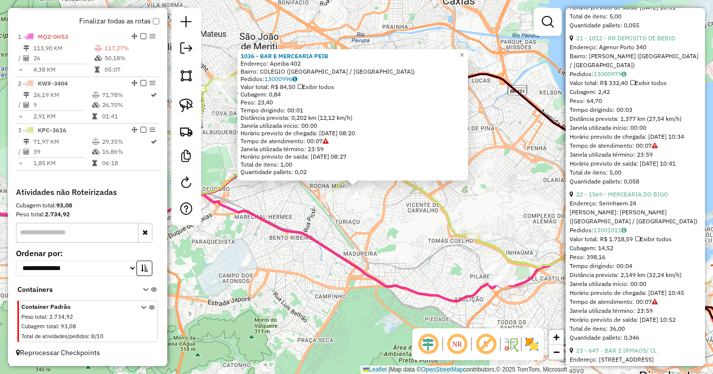
scroll to position [3534, 0]
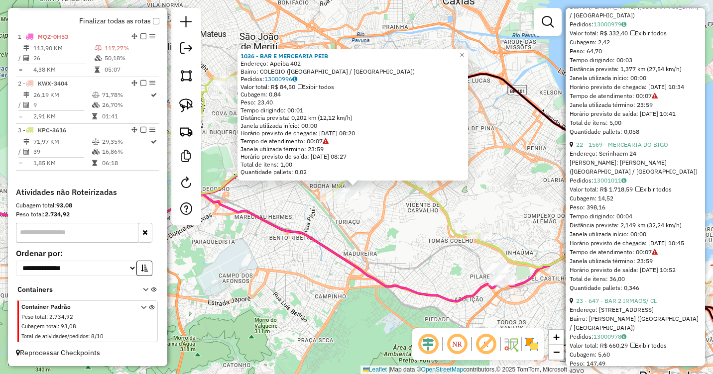
click at [366, 238] on div "1036 - BAR E MERCEARIA PEIB Endereço: Apeiba 402 Bairro: COLEGIO (RIO DE JANEIR…" at bounding box center [356, 187] width 713 height 374
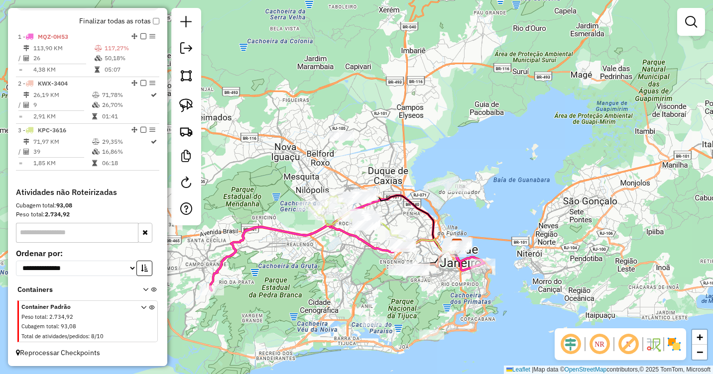
click at [141, 306] on icon at bounding box center [143, 323] width 5 height 37
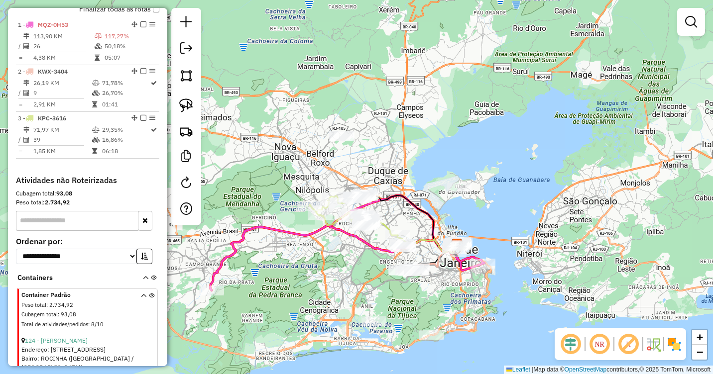
scroll to position [413, 0]
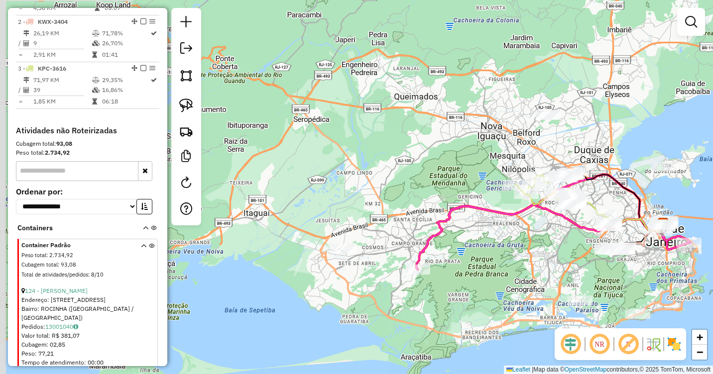
drag, startPoint x: 301, startPoint y: 191, endPoint x: 507, endPoint y: 170, distance: 207.1
click at [507, 170] on div "Janela de atendimento Grade de atendimento Capacidade Transportadoras Veículos …" at bounding box center [356, 187] width 713 height 374
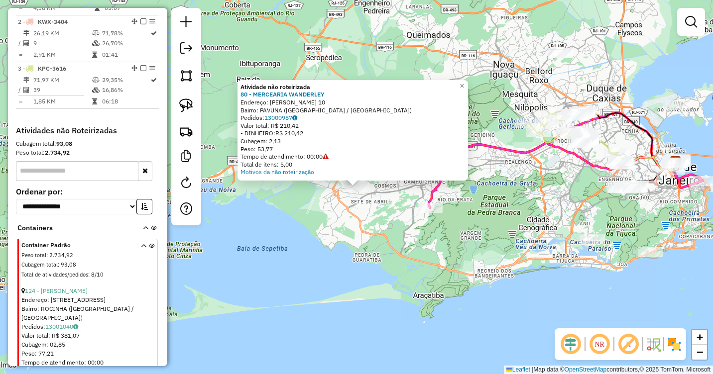
drag, startPoint x: 188, startPoint y: 110, endPoint x: 209, endPoint y: 115, distance: 21.7
click at [188, 110] on img at bounding box center [186, 106] width 14 height 14
drag, startPoint x: 327, startPoint y: 184, endPoint x: 328, endPoint y: 207, distance: 22.9
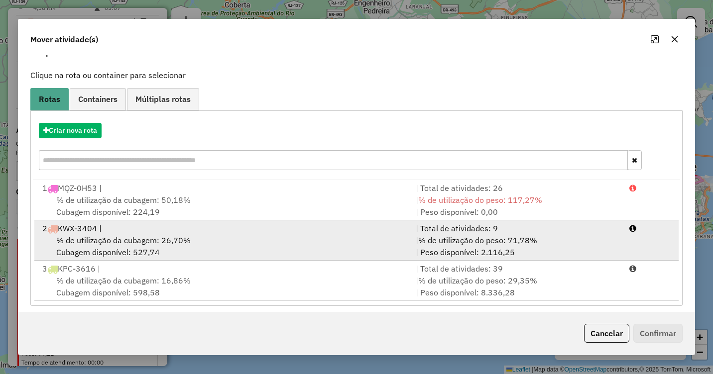
scroll to position [55, 0]
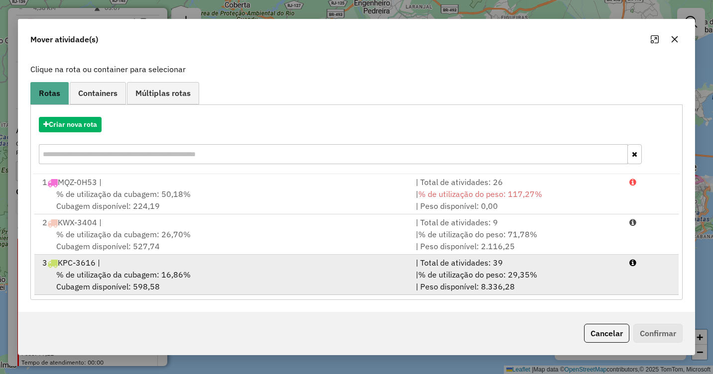
click at [268, 275] on div "% de utilização da cubagem: 16,86% Cubagem disponível: 598,58" at bounding box center [222, 281] width 373 height 24
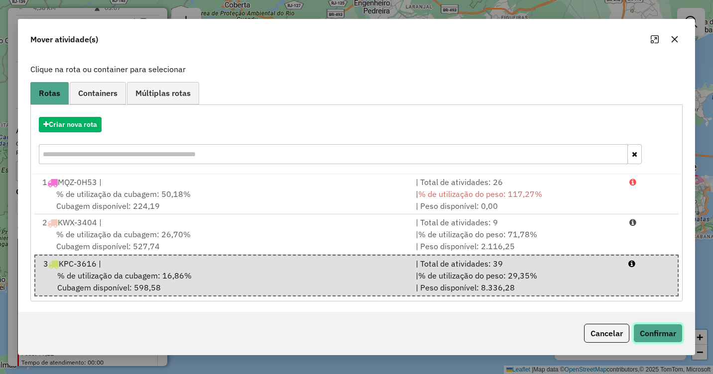
click at [657, 331] on button "Confirmar" at bounding box center [657, 333] width 49 height 19
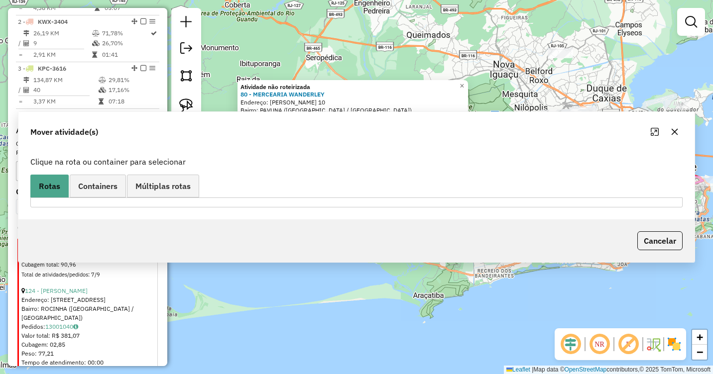
scroll to position [0, 0]
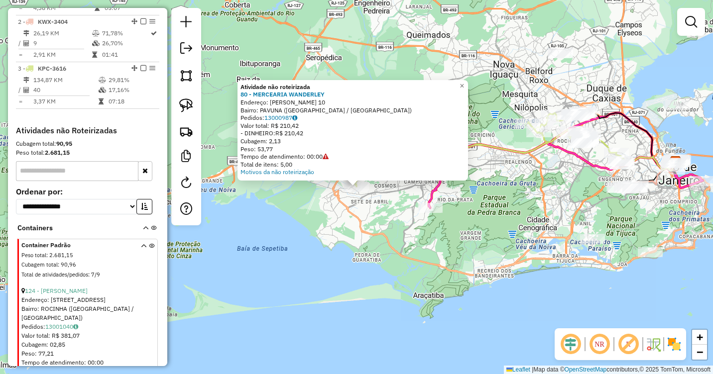
click at [427, 216] on div "Atividade não roteirizada 80 - MERCEARIA WANDERLEY Endereço: Trajano Silva 10 B…" at bounding box center [356, 187] width 713 height 374
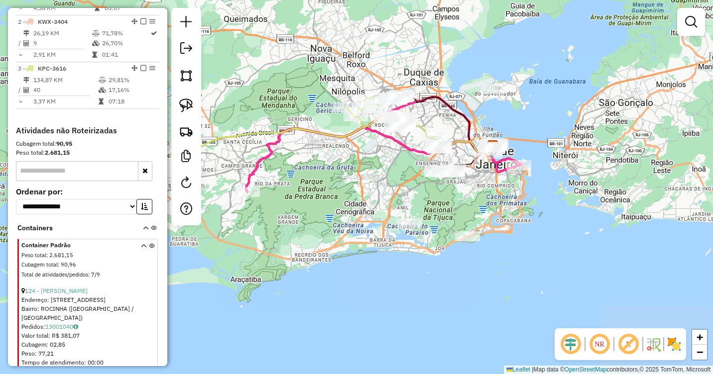
drag, startPoint x: 549, startPoint y: 248, endPoint x: 366, endPoint y: 232, distance: 183.4
click at [366, 232] on div "Janela de atendimento Grade de atendimento Capacidade Transportadoras Veículos …" at bounding box center [356, 187] width 713 height 374
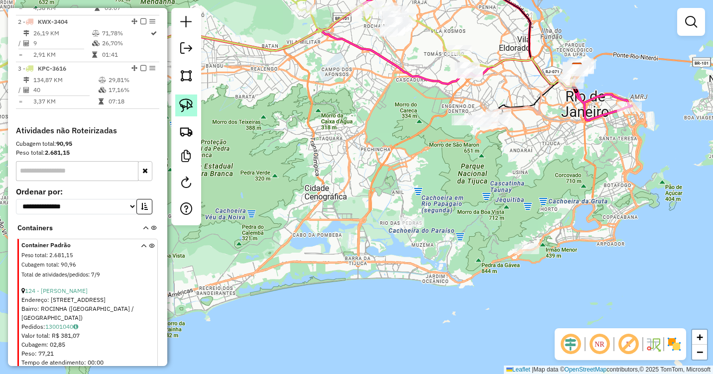
click at [188, 109] on img at bounding box center [186, 106] width 14 height 14
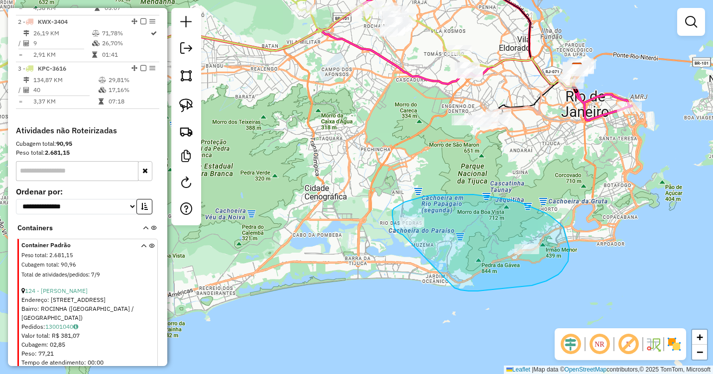
drag, startPoint x: 401, startPoint y: 234, endPoint x: 436, endPoint y: 274, distance: 52.9
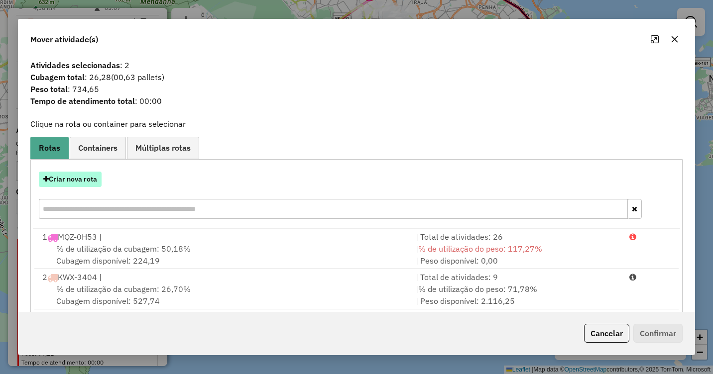
click at [84, 178] on button "Criar nova rota" at bounding box center [70, 179] width 63 height 15
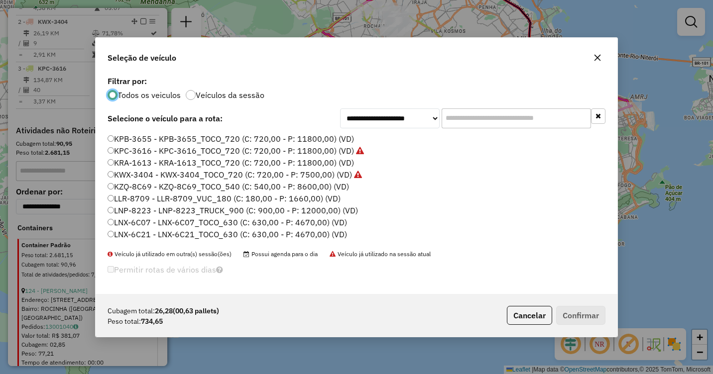
scroll to position [34, 0]
click at [174, 211] on label "LNX-6C07 - LNX-6C07_TOCO_630 (C: 630,00 - P: 4670,00) (VD)" at bounding box center [227, 212] width 239 height 12
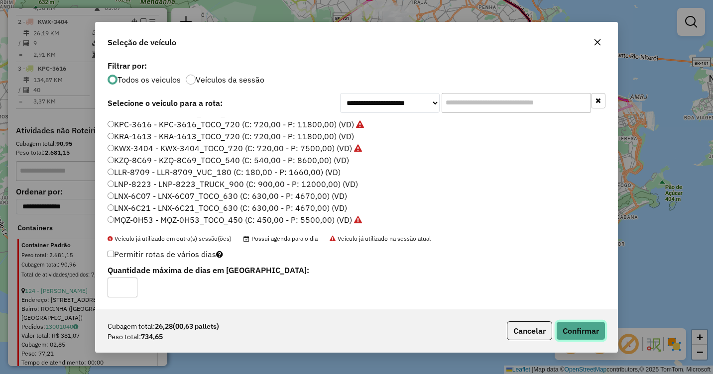
click at [576, 329] on button "Confirmar" at bounding box center [580, 331] width 49 height 19
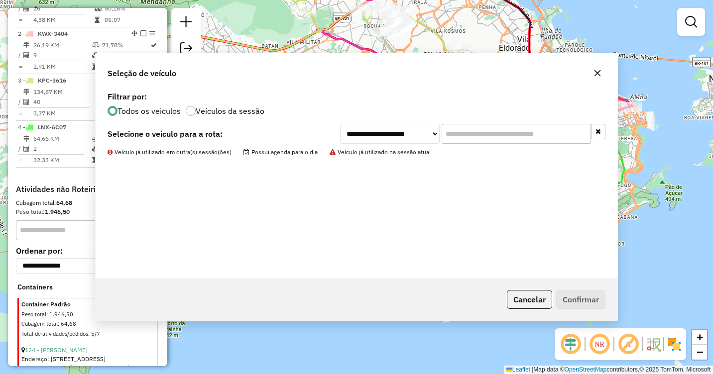
scroll to position [425, 0]
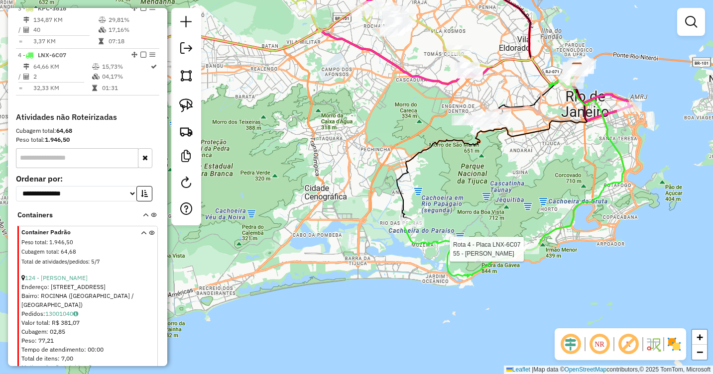
select select "**********"
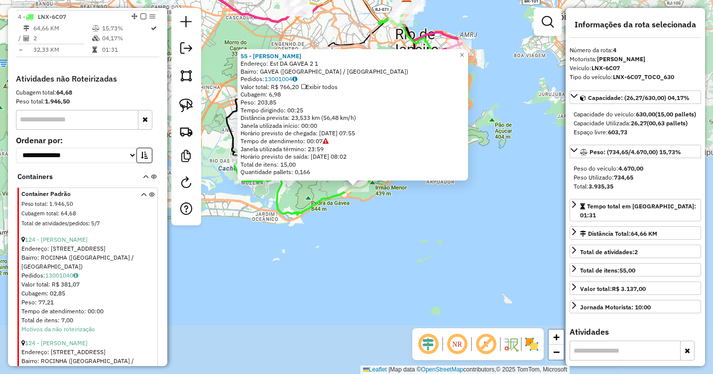
scroll to position [535, 0]
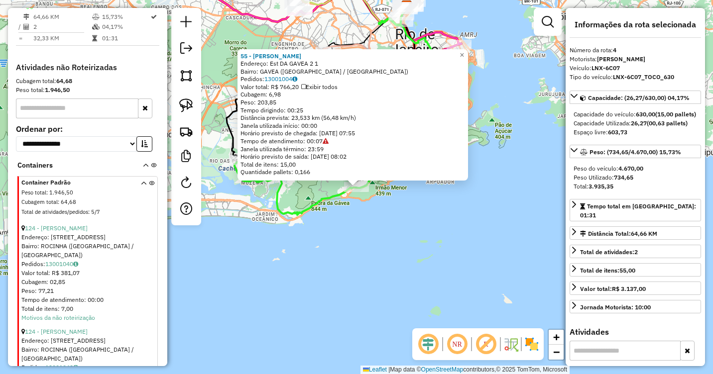
click at [473, 248] on div "55 - REGINALDO Endereço: Est DA GAVEA 2 1 Bairro: GAVEA (RIO DE JANEIRO / RJ) P…" at bounding box center [356, 187] width 713 height 374
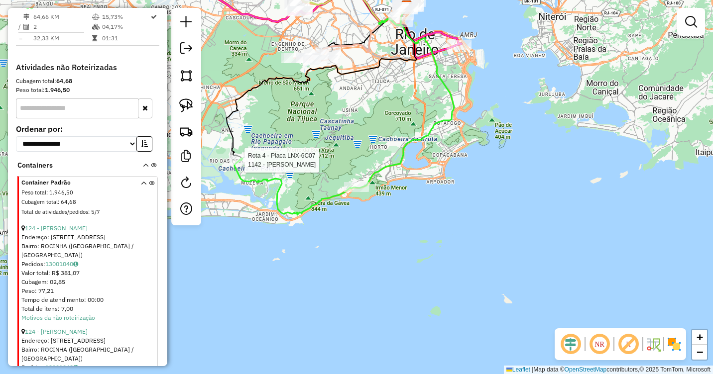
select select "**********"
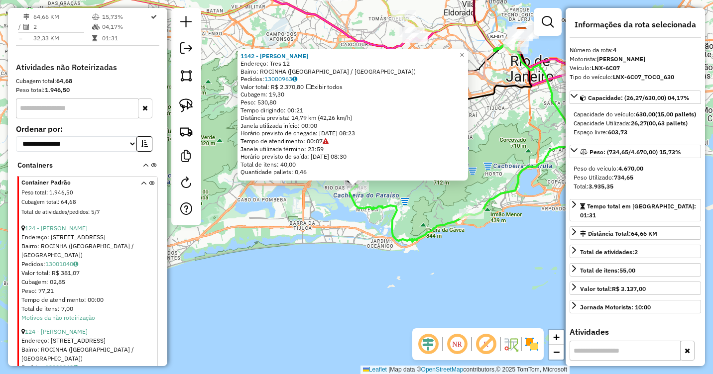
click at [283, 232] on div "1142 - DEPOSITO ELIAS Endereço: Tres 12 Bairro: ROCINHA (RIO DE JANEIRO / RJ) P…" at bounding box center [356, 187] width 713 height 374
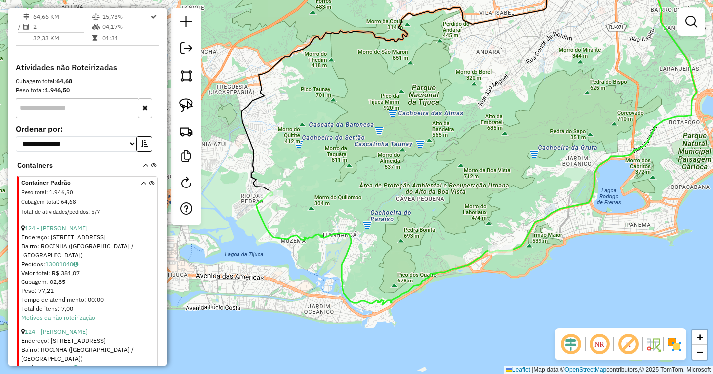
drag, startPoint x: 427, startPoint y: 148, endPoint x: 427, endPoint y: 315, distance: 166.7
click at [427, 315] on div "Janela de atendimento Grade de atendimento Capacidade Transportadoras Veículos …" at bounding box center [356, 187] width 713 height 374
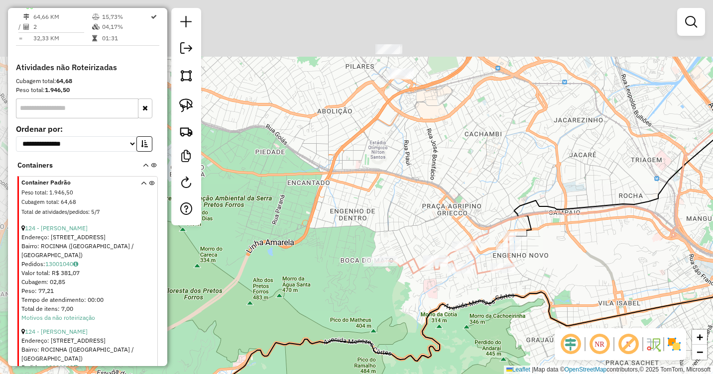
drag, startPoint x: 397, startPoint y: 234, endPoint x: 428, endPoint y: 337, distance: 107.6
click at [428, 337] on icon at bounding box center [462, 342] width 710 height 449
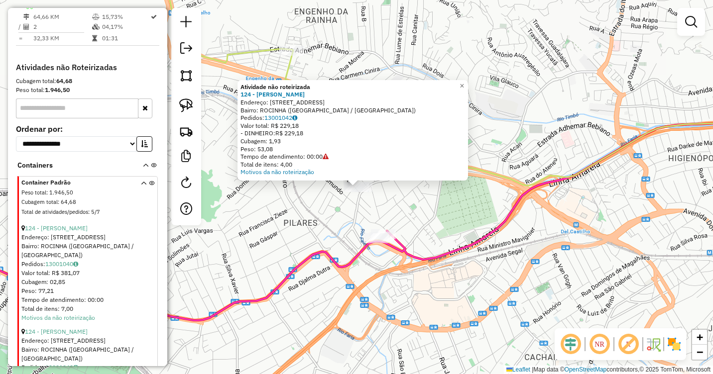
click at [471, 208] on div "Atividade não roteirizada 124 - ADONES PEREIRA Endereço: Trv ALEGRIA 25 Bairro:…" at bounding box center [356, 187] width 713 height 374
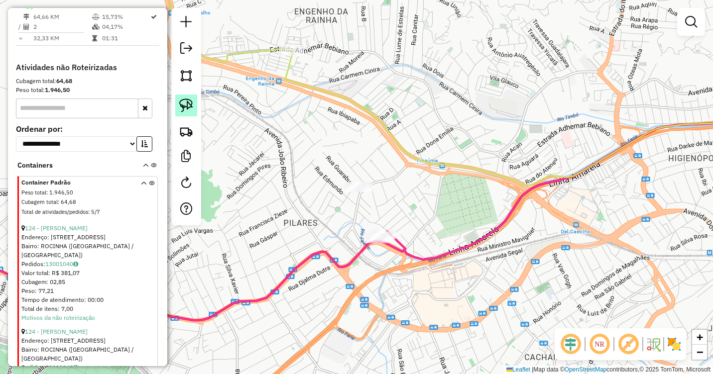
click at [181, 112] on img at bounding box center [186, 106] width 14 height 14
drag, startPoint x: 356, startPoint y: 195, endPoint x: 347, endPoint y: 198, distance: 9.4
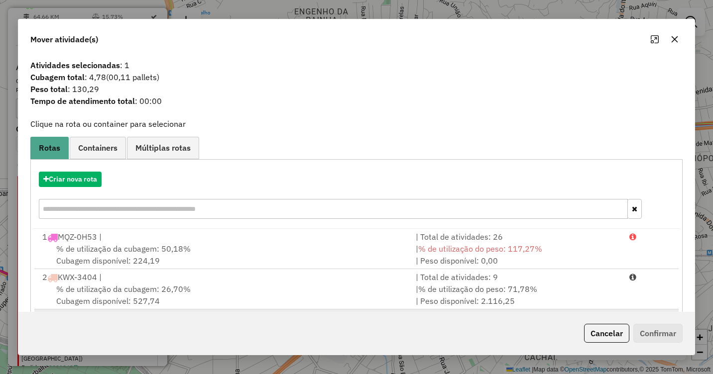
scroll to position [95, 0]
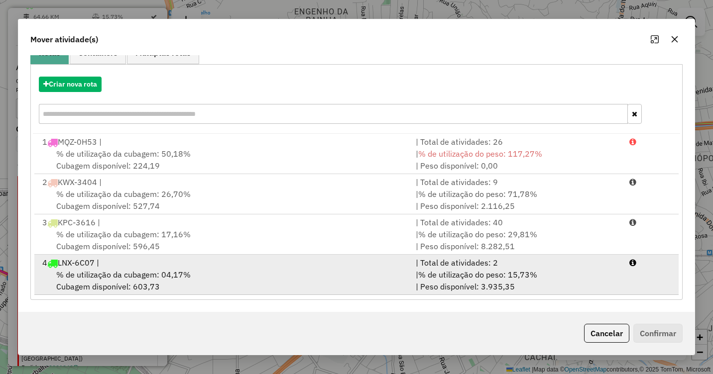
click at [274, 274] on div "% de utilização da cubagem: 04,17% Cubagem disponível: 603,73" at bounding box center [222, 281] width 373 height 24
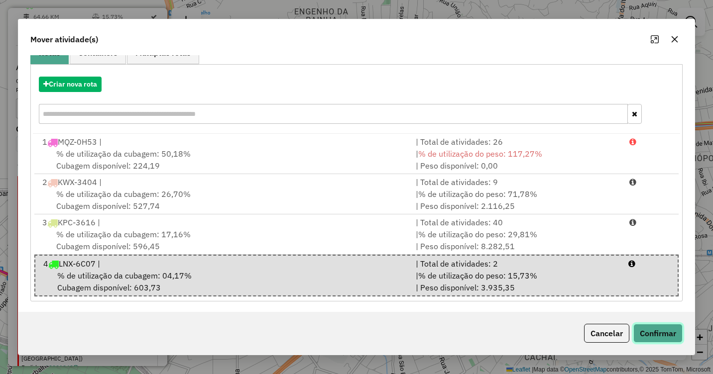
click at [665, 335] on button "Confirmar" at bounding box center [657, 333] width 49 height 19
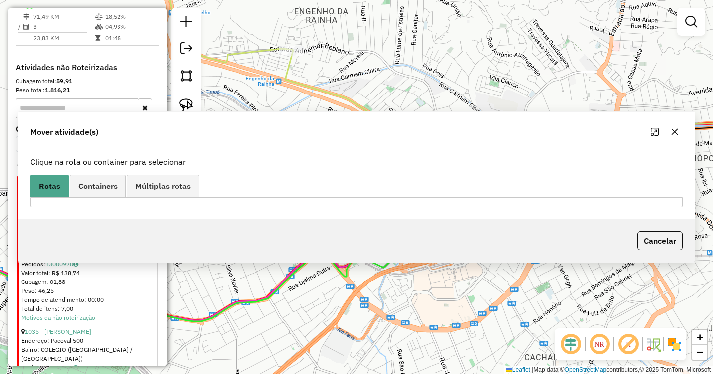
scroll to position [0, 0]
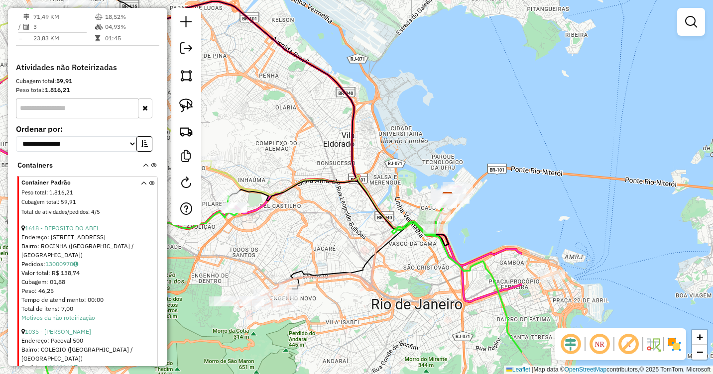
drag, startPoint x: 595, startPoint y: 214, endPoint x: 410, endPoint y: 200, distance: 185.7
click at [395, 199] on div "Janela de atendimento Grade de atendimento Capacidade Transportadoras Veículos …" at bounding box center [356, 187] width 713 height 374
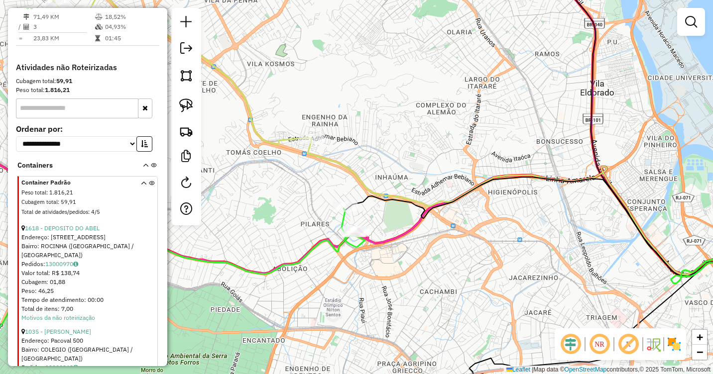
drag, startPoint x: 376, startPoint y: 235, endPoint x: 427, endPoint y: 235, distance: 50.8
click at [427, 235] on div "Janela de atendimento Grade de atendimento Capacidade Transportadoras Veículos …" at bounding box center [356, 187] width 713 height 374
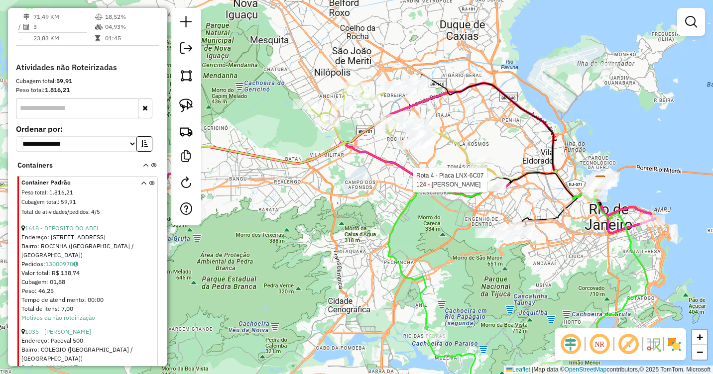
select select "**********"
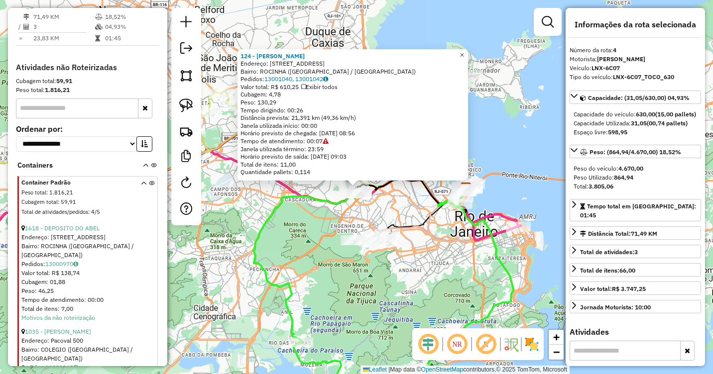
click at [464, 55] on span "×" at bounding box center [461, 55] width 4 height 8
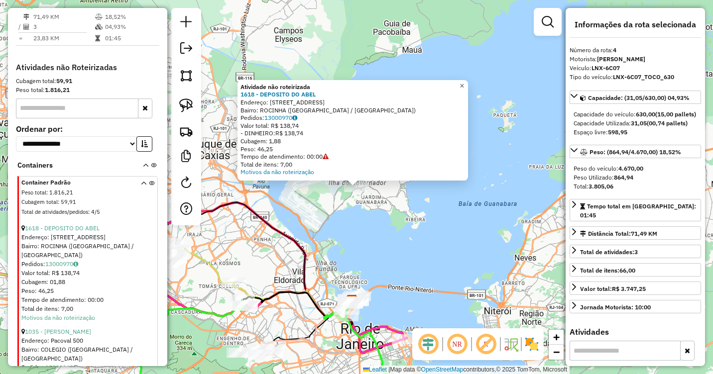
click at [465, 85] on link "×" at bounding box center [462, 86] width 12 height 12
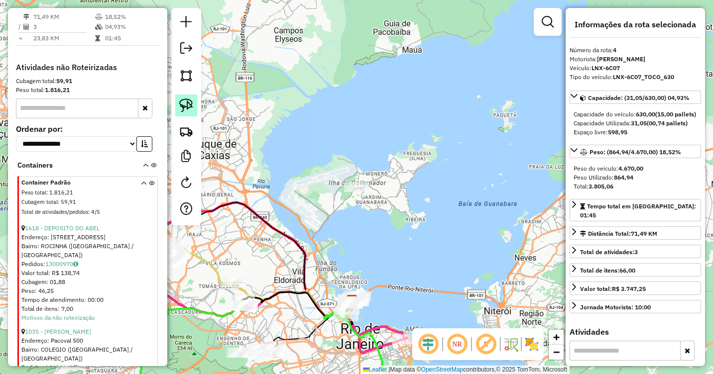
click at [187, 110] on img at bounding box center [186, 106] width 14 height 14
drag, startPoint x: 366, startPoint y: 200, endPoint x: 342, endPoint y: 194, distance: 24.8
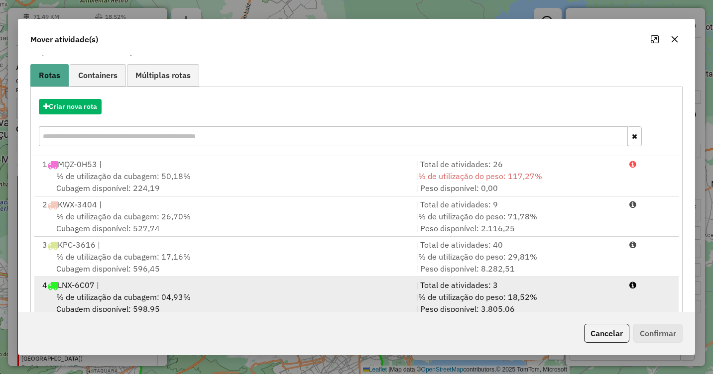
scroll to position [95, 0]
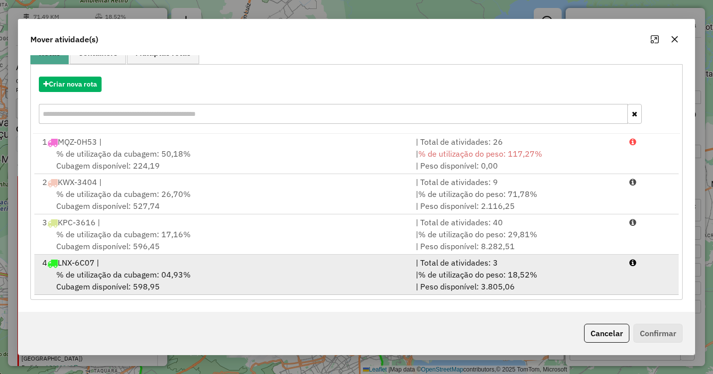
click at [253, 276] on div "% de utilização da cubagem: 04,93% Cubagem disponível: 598,95" at bounding box center [222, 281] width 373 height 24
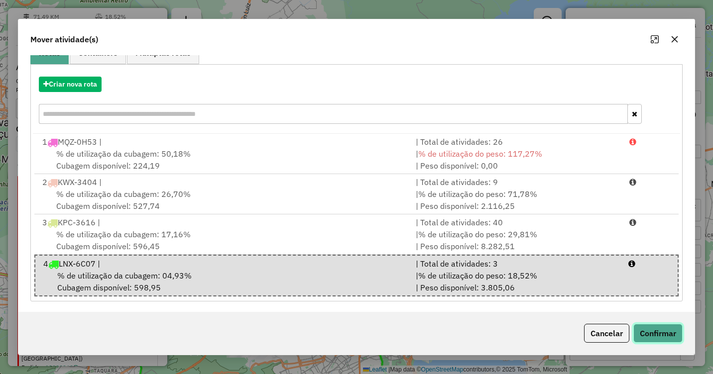
click at [658, 327] on button "Confirmar" at bounding box center [657, 333] width 49 height 19
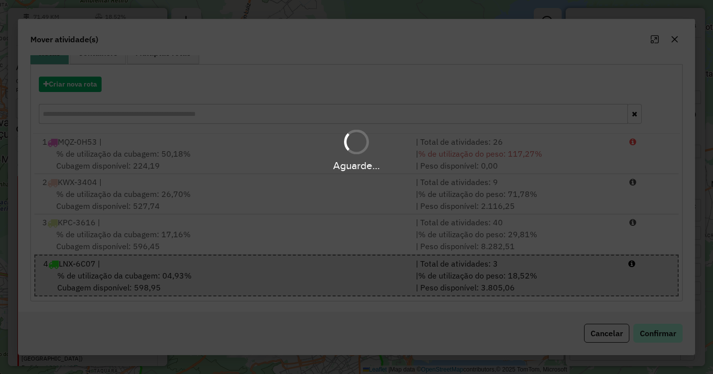
scroll to position [0, 0]
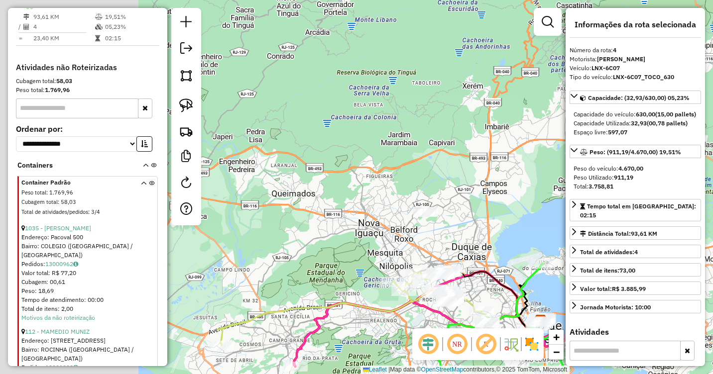
drag, startPoint x: 510, startPoint y: 257, endPoint x: 504, endPoint y: 240, distance: 18.6
click at [518, 258] on div "Janela de atendimento Grade de atendimento Capacidade Transportadoras Veículos …" at bounding box center [356, 187] width 713 height 374
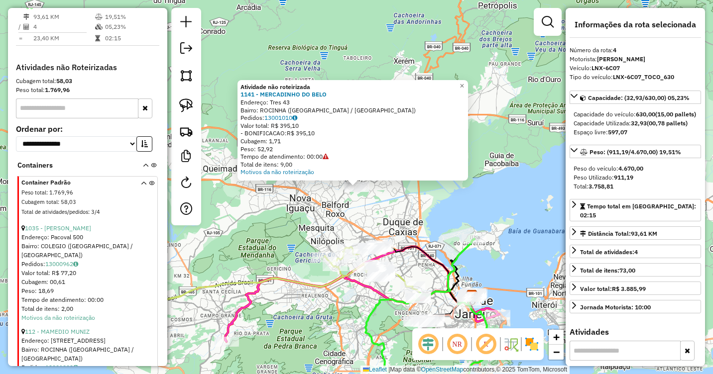
click at [475, 90] on div "Atividade não roteirizada 1141 - MERCADINHO DO BELO Endereço: Tres 43 Bairro: R…" at bounding box center [356, 187] width 713 height 374
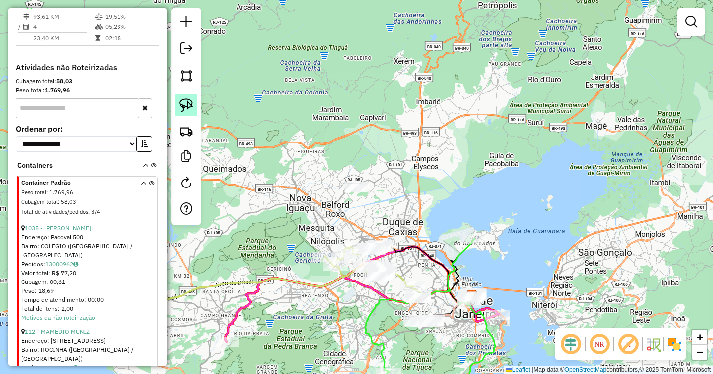
click at [193, 111] on link at bounding box center [186, 106] width 22 height 22
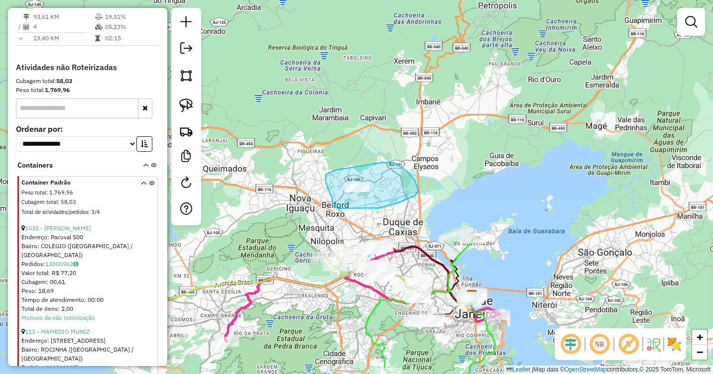
drag, startPoint x: 333, startPoint y: 203, endPoint x: 325, endPoint y: 203, distance: 7.5
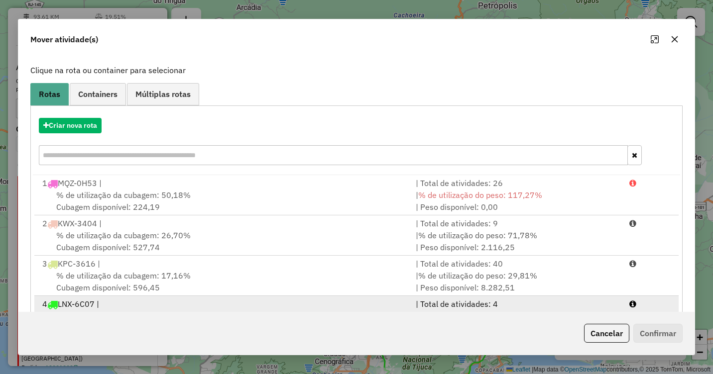
scroll to position [95, 0]
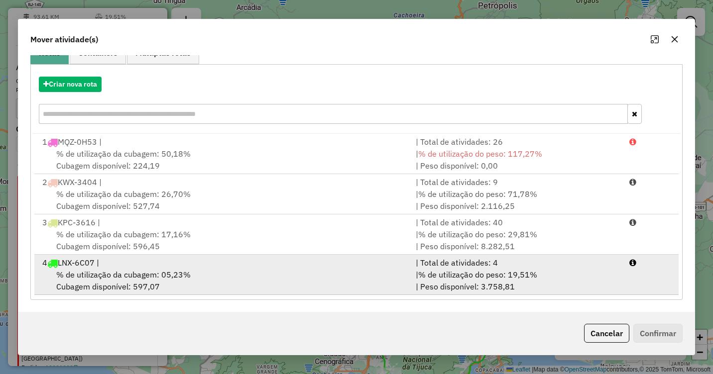
click at [300, 271] on div "% de utilização da cubagem: 05,23% Cubagem disponível: 597,07" at bounding box center [222, 281] width 373 height 24
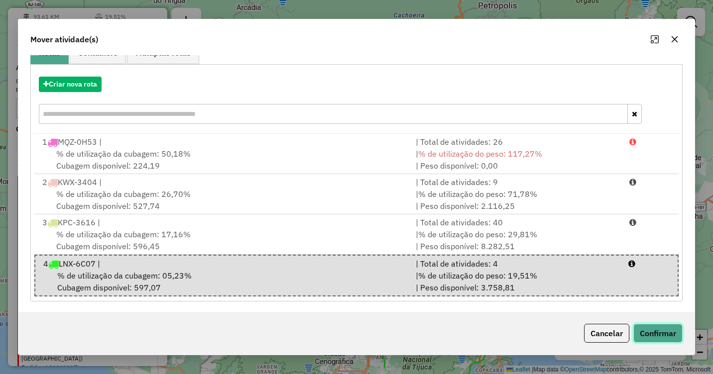
click at [676, 335] on button "Confirmar" at bounding box center [657, 333] width 49 height 19
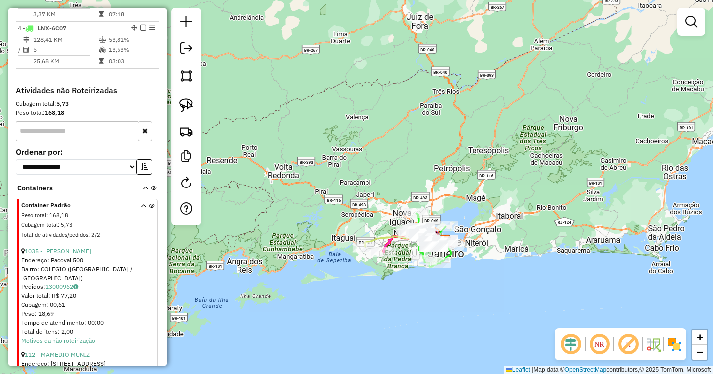
scroll to position [611, 0]
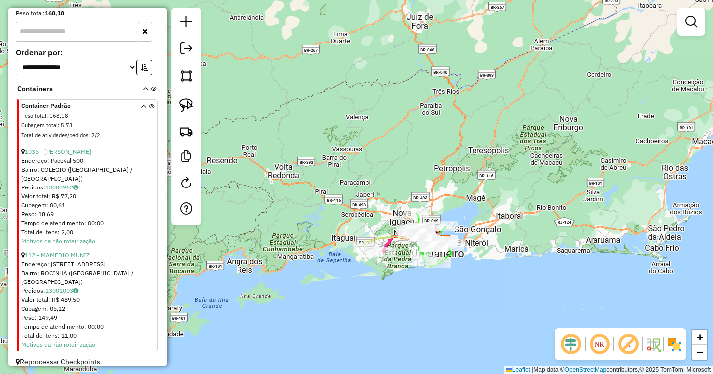
click at [79, 253] on link "112 - MAMEDIO MUNIZ" at bounding box center [57, 254] width 65 height 7
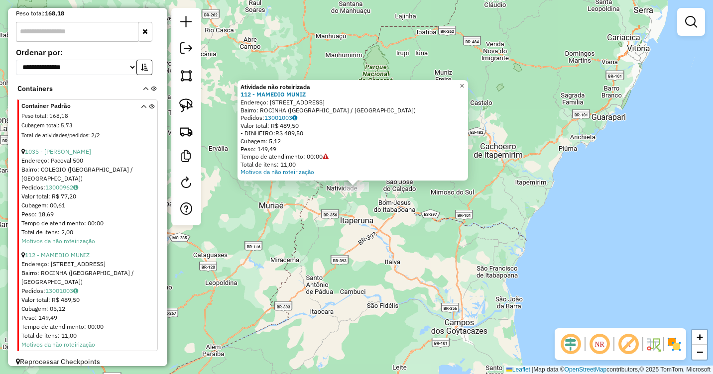
click at [468, 83] on link "×" at bounding box center [462, 86] width 12 height 12
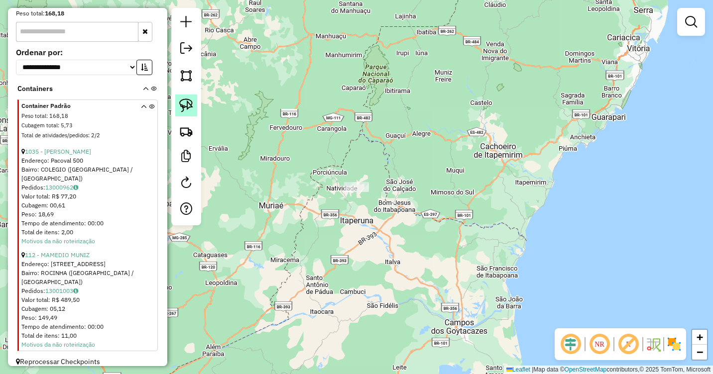
click at [185, 107] on img at bounding box center [186, 106] width 14 height 14
drag, startPoint x: 342, startPoint y: 197, endPoint x: 336, endPoint y: 203, distance: 8.1
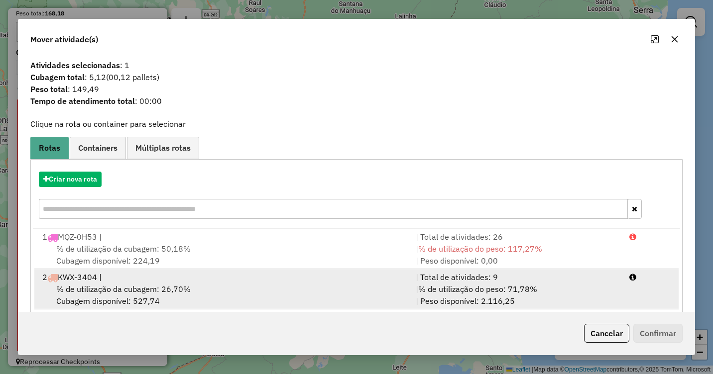
scroll to position [95, 0]
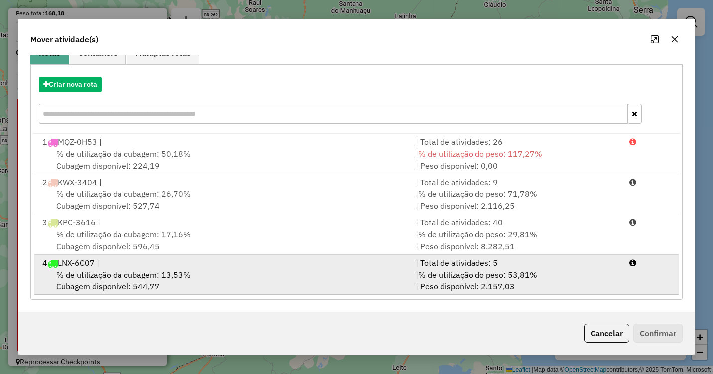
click at [258, 273] on div "% de utilização da cubagem: 13,53% Cubagem disponível: 544,77" at bounding box center [222, 281] width 373 height 24
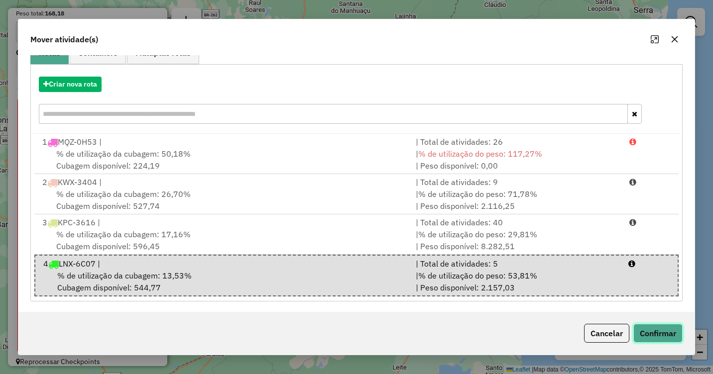
click at [674, 329] on button "Confirmar" at bounding box center [657, 333] width 49 height 19
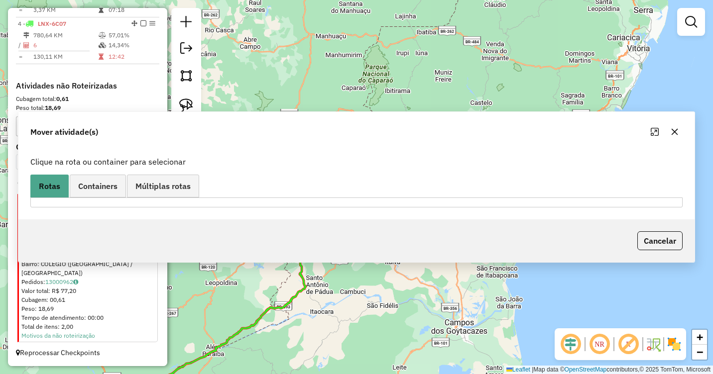
scroll to position [0, 0]
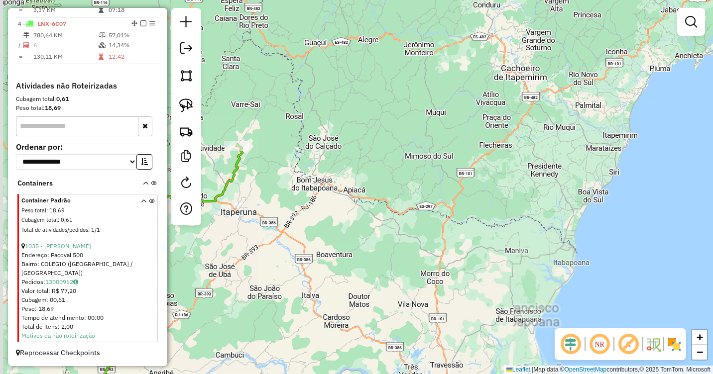
drag, startPoint x: 364, startPoint y: 203, endPoint x: 607, endPoint y: 274, distance: 253.6
click at [607, 274] on div "Janela de atendimento Grade de atendimento Capacidade Transportadoras Veículos …" at bounding box center [356, 187] width 713 height 374
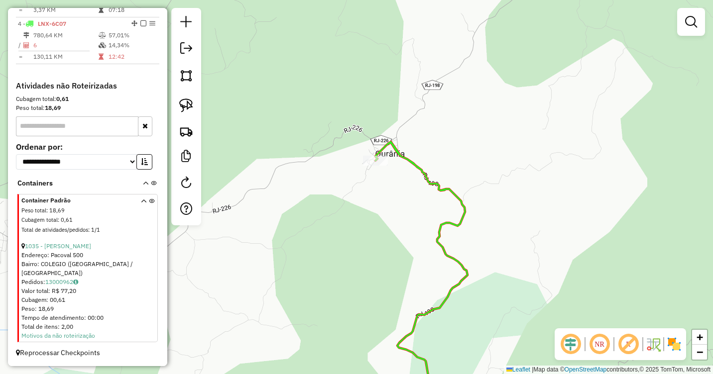
drag, startPoint x: 425, startPoint y: 178, endPoint x: 473, endPoint y: 232, distance: 73.0
click at [467, 233] on icon at bounding box center [421, 301] width 92 height 318
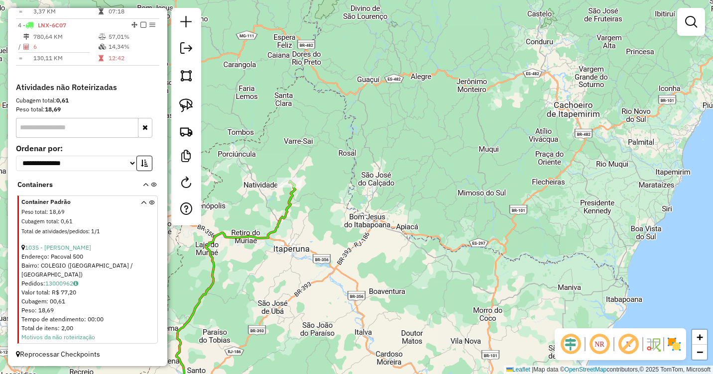
scroll to position [504, 0]
click at [91, 250] on link "1035 - JAQUELINE JHORANE" at bounding box center [58, 245] width 66 height 7
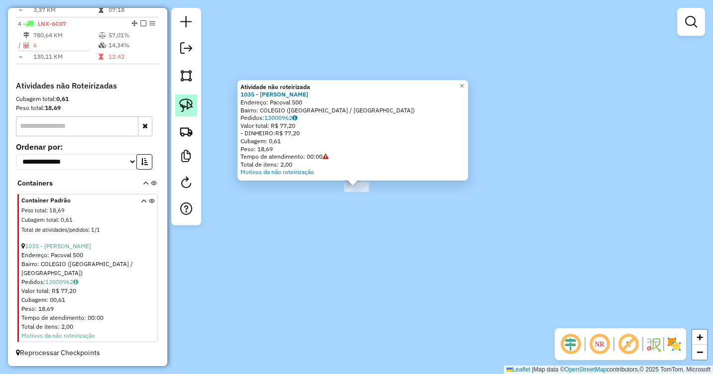
click at [190, 101] on img at bounding box center [186, 106] width 14 height 14
drag, startPoint x: 353, startPoint y: 205, endPoint x: 342, endPoint y: 207, distance: 11.1
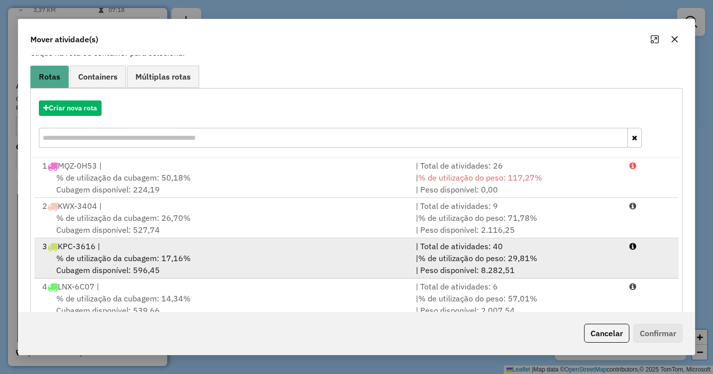
scroll to position [95, 0]
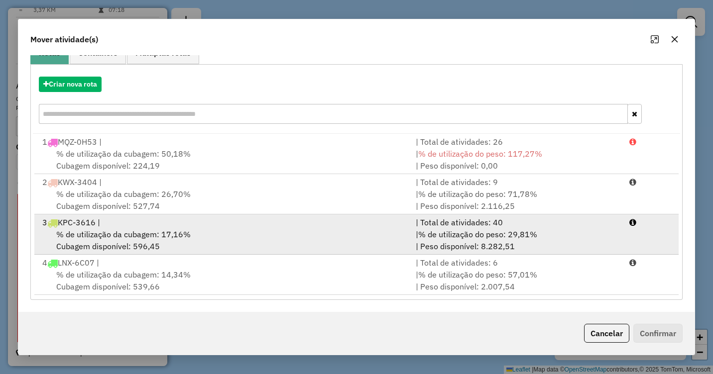
click at [338, 231] on div "% de utilização da cubagem: 17,16% Cubagem disponível: 596,45" at bounding box center [222, 240] width 373 height 24
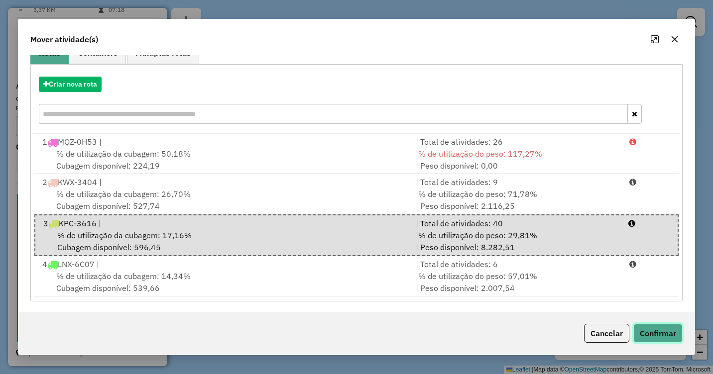
click at [654, 331] on button "Confirmar" at bounding box center [657, 333] width 49 height 19
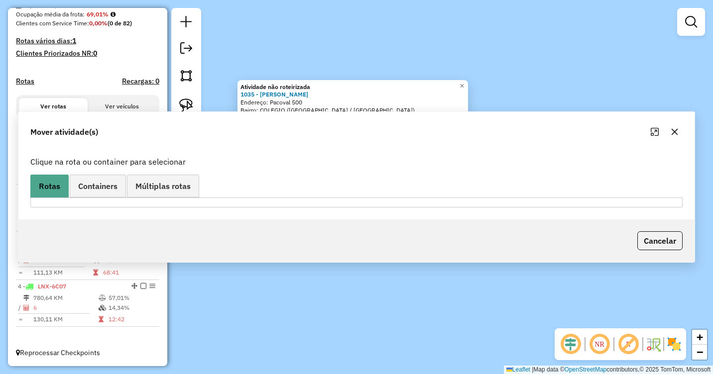
scroll to position [0, 0]
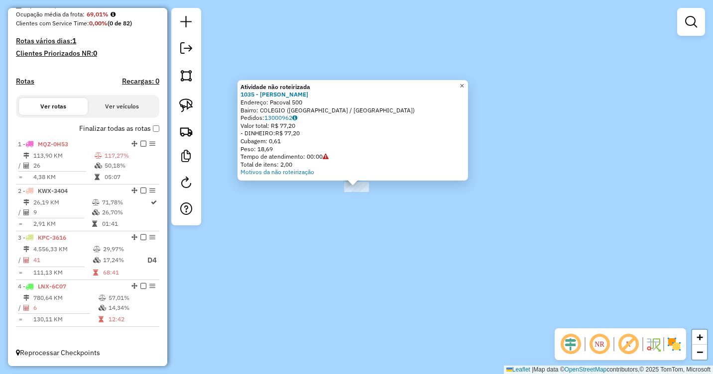
click at [464, 86] on span "×" at bounding box center [461, 86] width 4 height 8
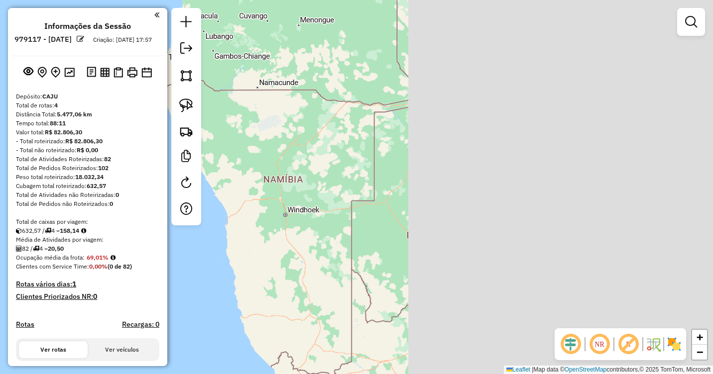
drag, startPoint x: 672, startPoint y: 215, endPoint x: 256, endPoint y: 208, distance: 415.7
click at [270, 212] on div "Janela de atendimento Grade de atendimento Capacidade Transportadoras Veículos …" at bounding box center [356, 187] width 713 height 374
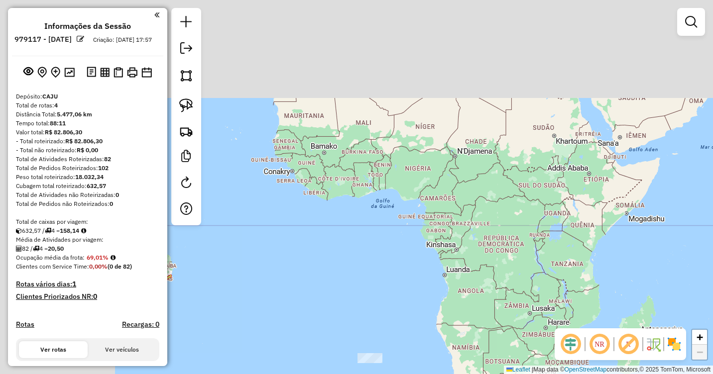
drag, startPoint x: 346, startPoint y: 148, endPoint x: 515, endPoint y: 300, distance: 227.7
click at [527, 300] on div "Janela de atendimento Grade de atendimento Capacidade Transportadoras Veículos …" at bounding box center [356, 187] width 713 height 374
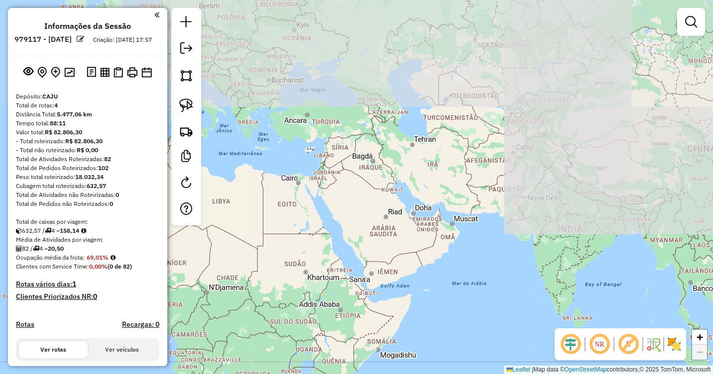
drag, startPoint x: 545, startPoint y: 178, endPoint x: 333, endPoint y: 316, distance: 252.1
click at [333, 316] on div "Janela de atendimento Grade de atendimento Capacidade Transportadoras Veículos …" at bounding box center [356, 187] width 713 height 374
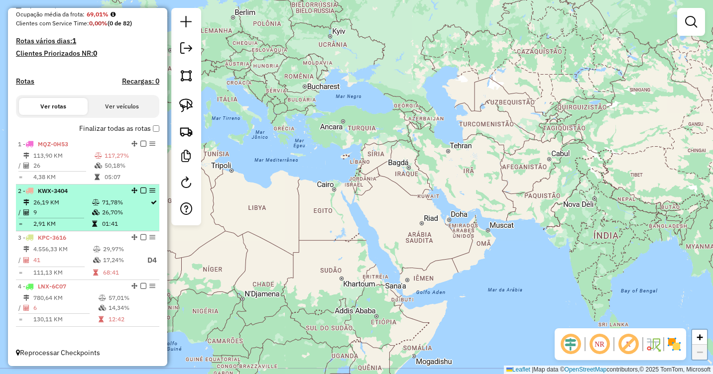
scroll to position [252, 0]
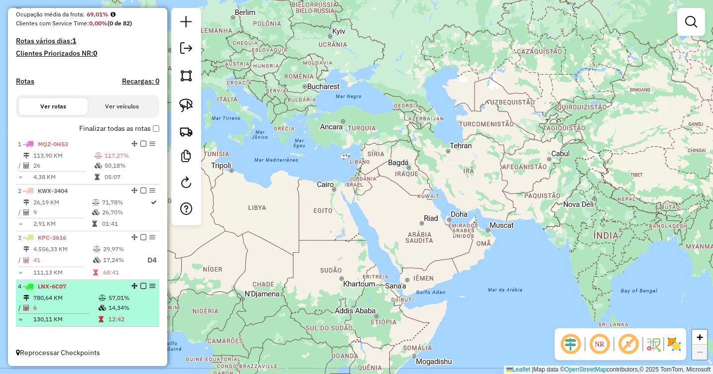
click at [84, 297] on td "780,64 KM" at bounding box center [65, 298] width 65 height 10
select select "**********"
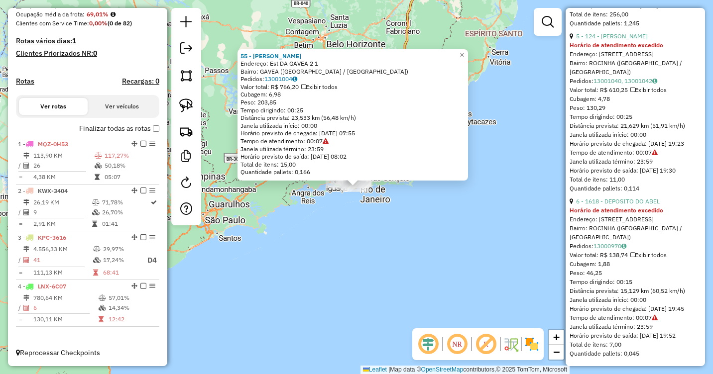
scroll to position [1003, 0]
click at [486, 172] on div "55 - REGINALDO Endereço: Est DA GAVEA 2 1 Bairro: GAVEA (RIO DE JANEIRO / RJ) P…" at bounding box center [356, 187] width 713 height 374
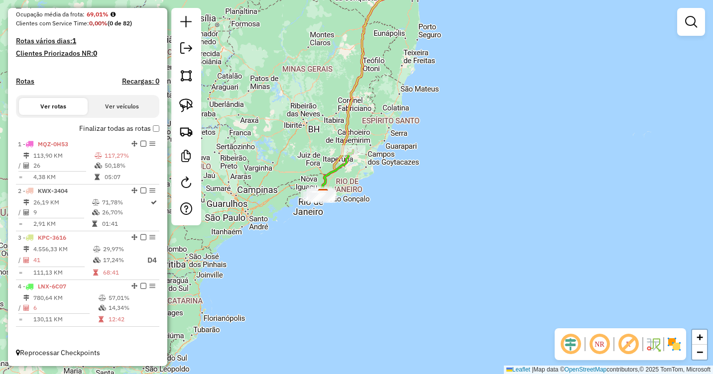
drag, startPoint x: 262, startPoint y: 61, endPoint x: 501, endPoint y: 182, distance: 267.8
click at [491, 175] on div "Janela de atendimento Grade de atendimento Capacidade Transportadoras Veículos …" at bounding box center [356, 187] width 713 height 374
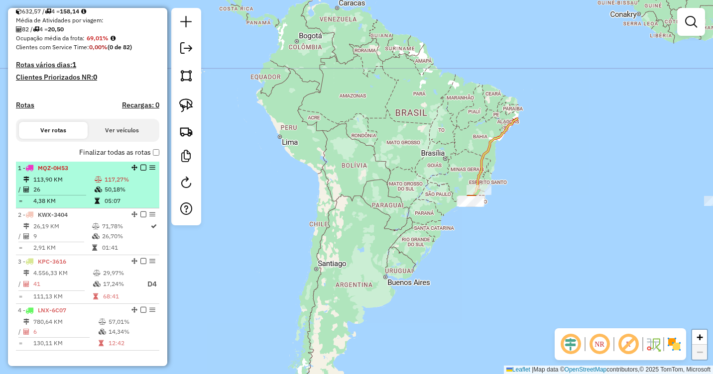
scroll to position [203, 0]
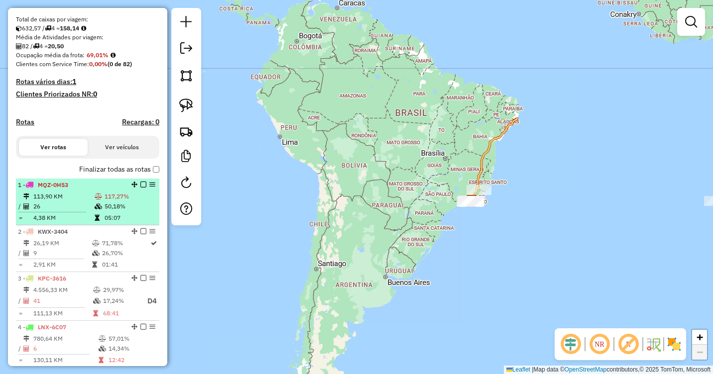
drag, startPoint x: 83, startPoint y: 217, endPoint x: 130, endPoint y: 217, distance: 47.3
click at [83, 212] on td "26" at bounding box center [63, 207] width 61 height 10
select select "**********"
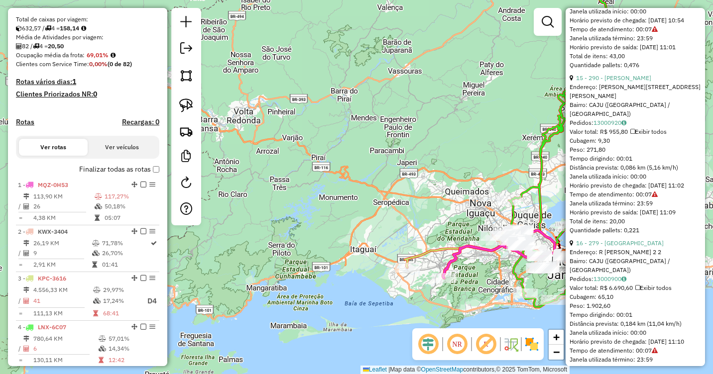
scroll to position [2588, 0]
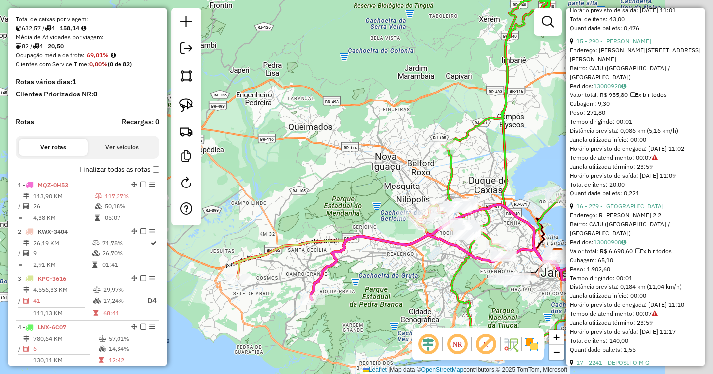
drag, startPoint x: 439, startPoint y: 246, endPoint x: 347, endPoint y: 248, distance: 91.6
click at [347, 248] on div "Janela de atendimento Grade de atendimento Capacidade Transportadoras Veículos …" at bounding box center [356, 187] width 713 height 374
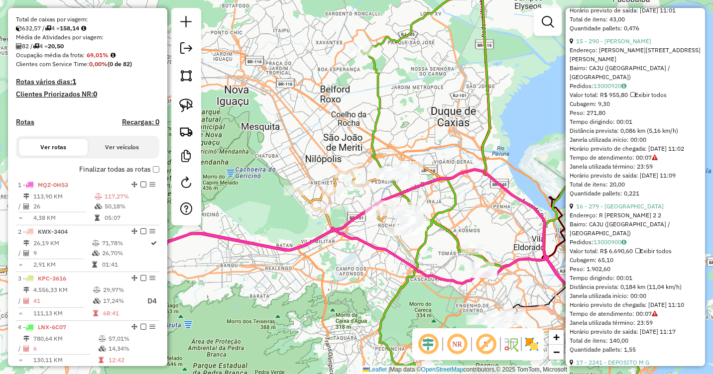
drag, startPoint x: 472, startPoint y: 233, endPoint x: 468, endPoint y: 235, distance: 5.1
click at [468, 235] on div "Janela de atendimento Grade de atendimento Capacidade Transportadoras Veículos …" at bounding box center [356, 187] width 713 height 374
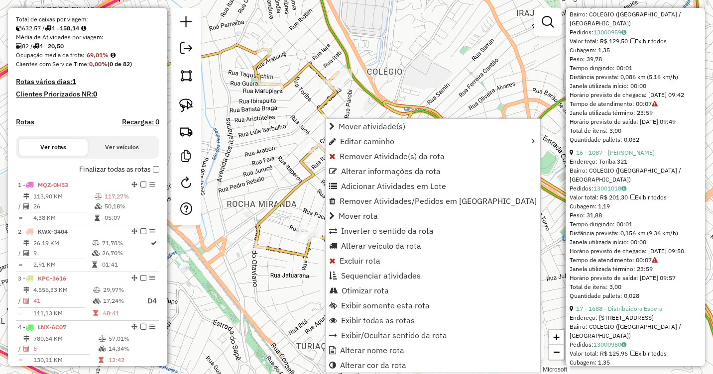
scroll to position [252, 0]
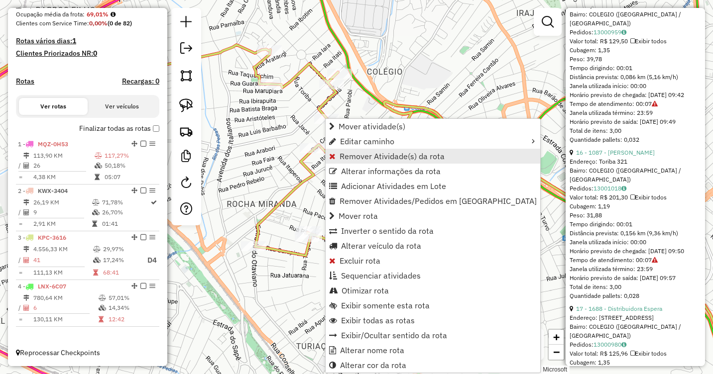
click at [428, 156] on span "Remover Atividade(s) da rota" at bounding box center [391, 156] width 105 height 8
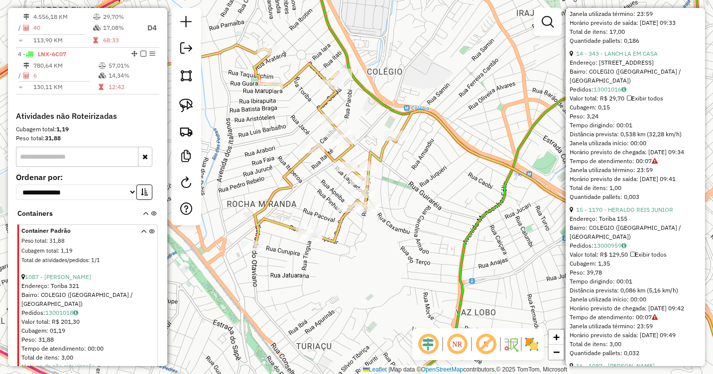
scroll to position [2359, 0]
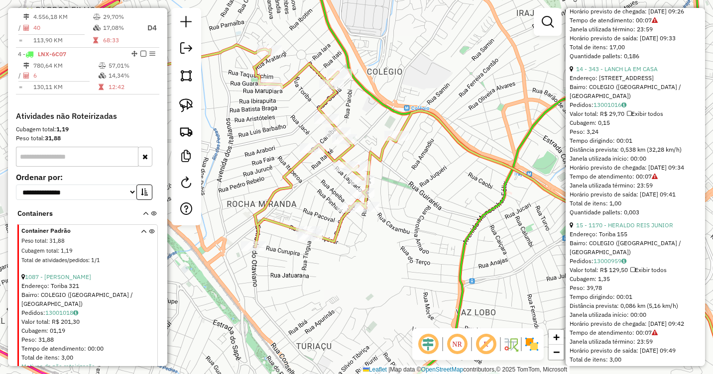
click at [504, 243] on div "Janela de atendimento Grade de atendimento Capacidade Transportadoras Veículos …" at bounding box center [356, 187] width 713 height 374
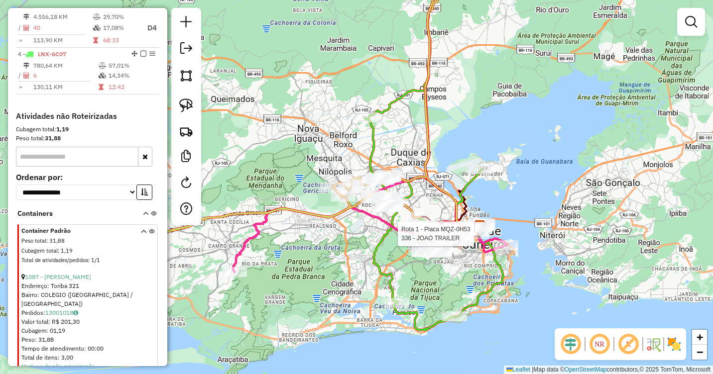
select select "**********"
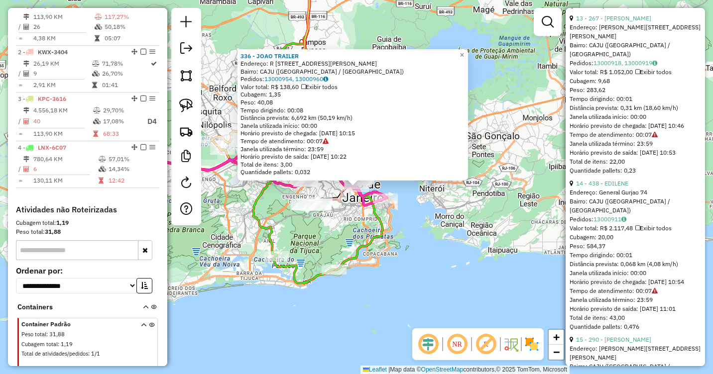
scroll to position [2339, 0]
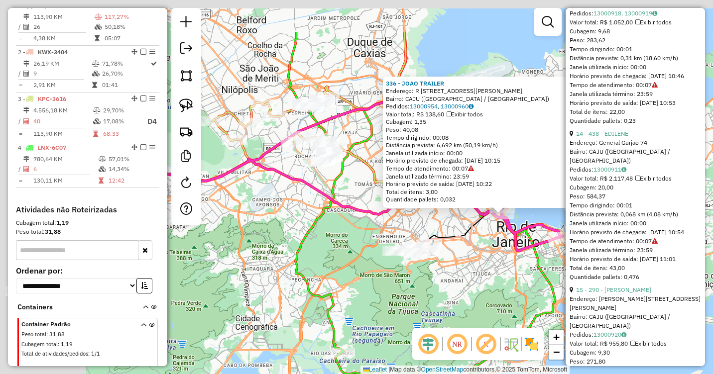
drag, startPoint x: 355, startPoint y: 204, endPoint x: 561, endPoint y: 280, distance: 220.0
click at [555, 280] on icon at bounding box center [505, 290] width 100 height 182
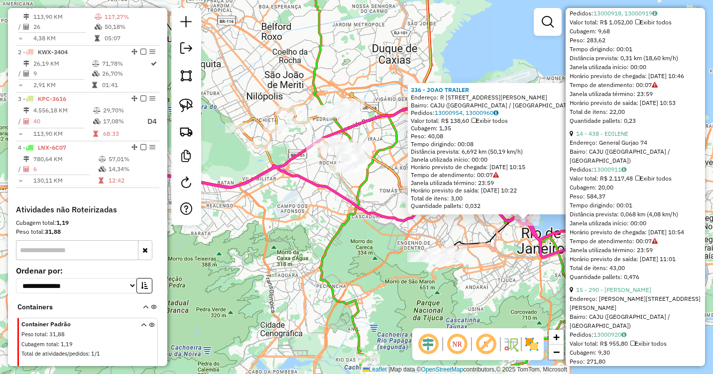
click at [464, 47] on div "336 - JOAO TRAILER Endereço: R Rua Monsenhor Manoel Gomes 307 Bairro: CAJU (RIO…" at bounding box center [356, 187] width 713 height 374
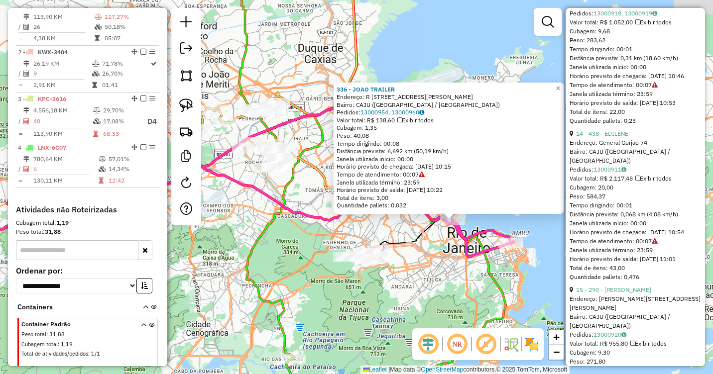
drag, startPoint x: 423, startPoint y: 268, endPoint x: 418, endPoint y: 167, distance: 100.7
click at [402, 265] on div "336 - JOAO TRAILER Endereço: R Rua Monsenhor Manoel Gomes 307 Bairro: CAJU (RIO…" at bounding box center [356, 187] width 713 height 374
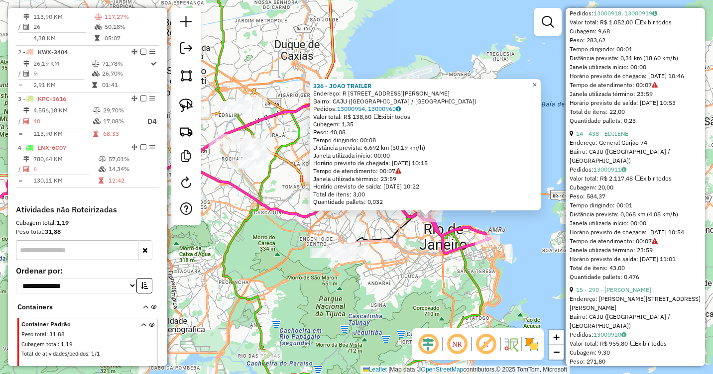
click at [537, 85] on span "×" at bounding box center [534, 85] width 4 height 8
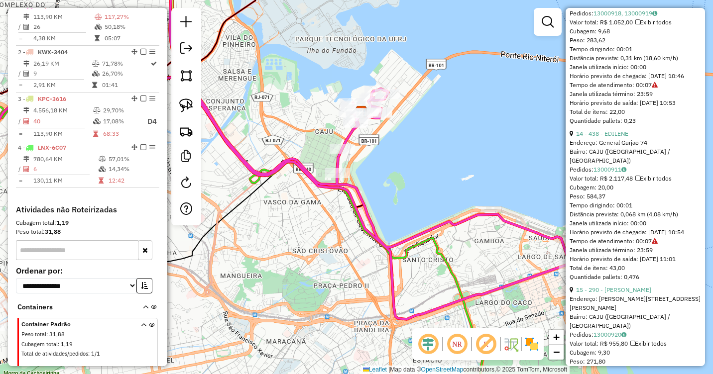
drag, startPoint x: 395, startPoint y: 188, endPoint x: 408, endPoint y: 209, distance: 25.0
click at [408, 208] on div "Janela de atendimento Grade de atendimento Capacidade Transportadoras Veículos …" at bounding box center [356, 187] width 713 height 374
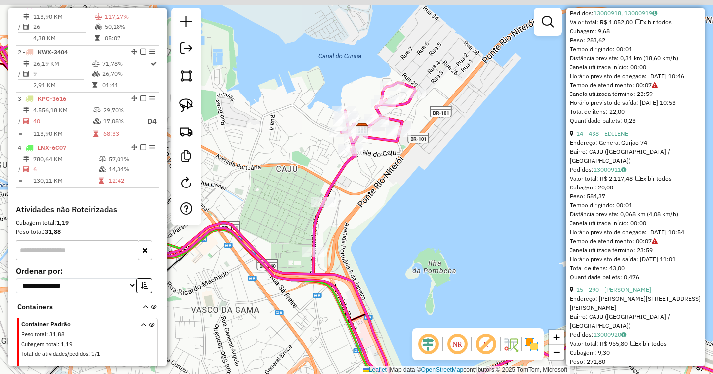
drag, startPoint x: 378, startPoint y: 172, endPoint x: 409, endPoint y: 259, distance: 92.6
click at [409, 259] on div "Janela de atendimento Grade de atendimento Capacidade Transportadoras Veículos …" at bounding box center [356, 187] width 713 height 374
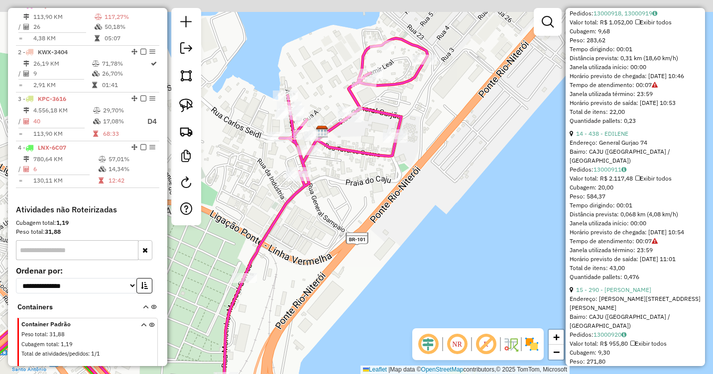
drag, startPoint x: 379, startPoint y: 147, endPoint x: 423, endPoint y: 240, distance: 102.9
click at [423, 240] on div "Janela de atendimento Grade de atendimento Capacidade Transportadoras Veículos …" at bounding box center [356, 187] width 713 height 374
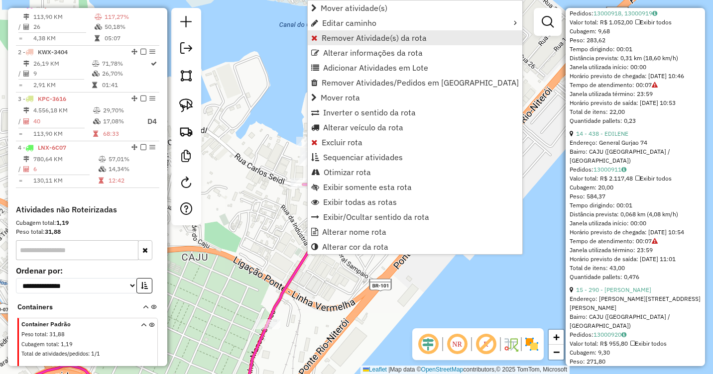
click at [372, 38] on span "Remover Atividade(s) da rota" at bounding box center [374, 38] width 105 height 8
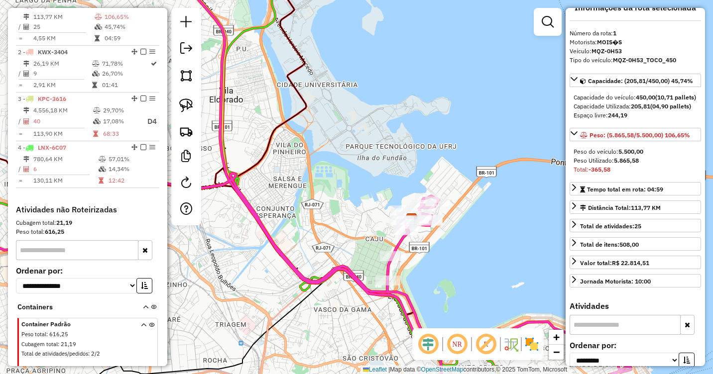
scroll to position [0, 0]
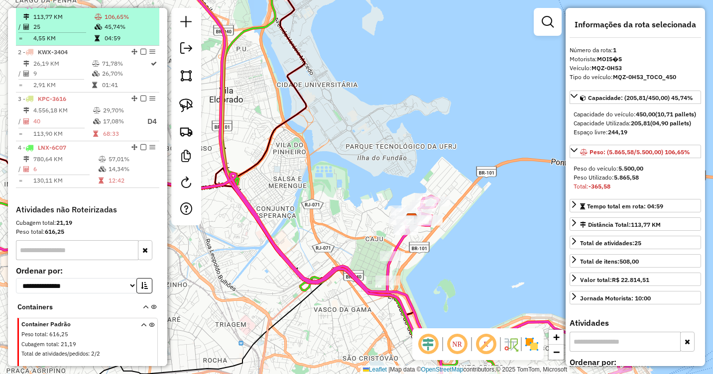
click at [95, 20] on icon at bounding box center [98, 17] width 7 height 6
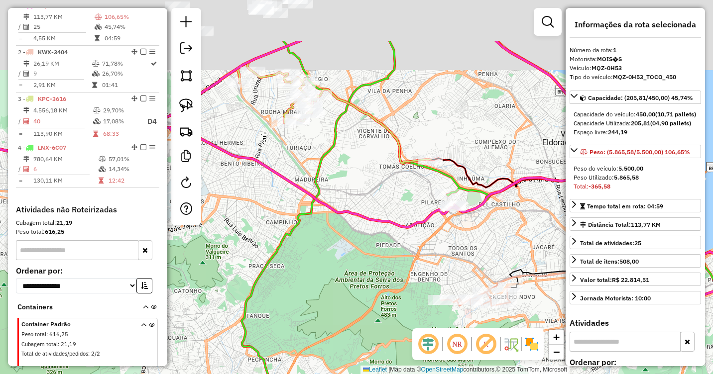
drag, startPoint x: 480, startPoint y: 164, endPoint x: 452, endPoint y: 274, distance: 113.4
click at [453, 273] on div "Janela de atendimento Grade de atendimento Capacidade Transportadoras Veículos …" at bounding box center [356, 187] width 713 height 374
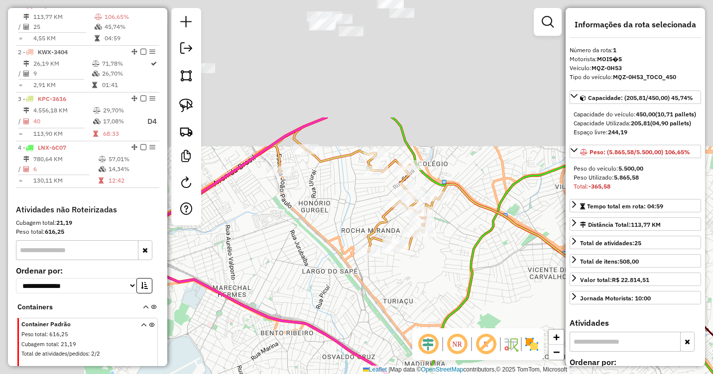
drag, startPoint x: 448, startPoint y: 294, endPoint x: 504, endPoint y: 300, distance: 56.1
click at [511, 323] on icon at bounding box center [621, 341] width 613 height 449
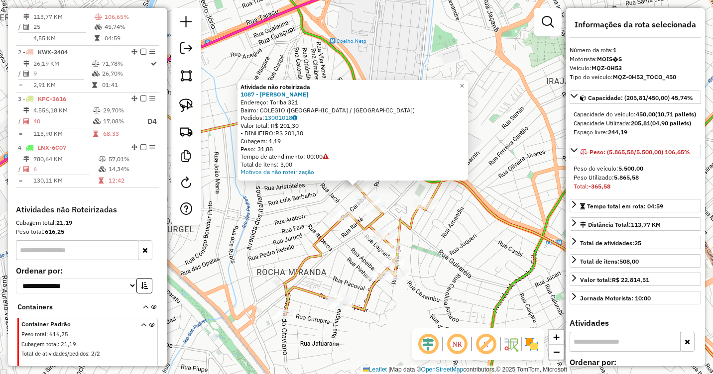
drag, startPoint x: 193, startPoint y: 106, endPoint x: 201, endPoint y: 110, distance: 8.9
click at [193, 107] on img at bounding box center [186, 106] width 14 height 14
drag, startPoint x: 341, startPoint y: 194, endPoint x: 344, endPoint y: 199, distance: 5.8
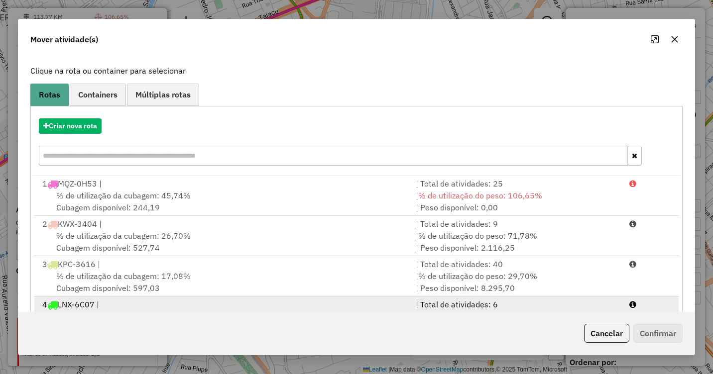
scroll to position [95, 0]
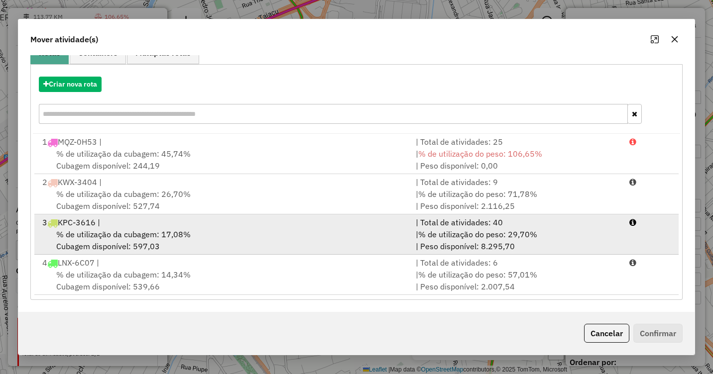
click at [209, 234] on div "% de utilização da cubagem: 17,08% Cubagem disponível: 597,03" at bounding box center [222, 240] width 373 height 24
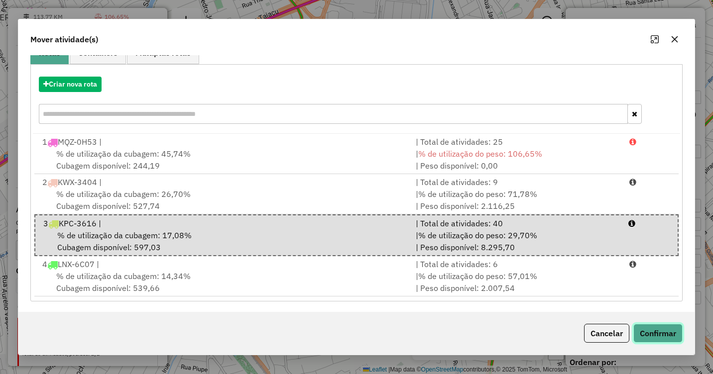
click at [665, 333] on button "Confirmar" at bounding box center [657, 333] width 49 height 19
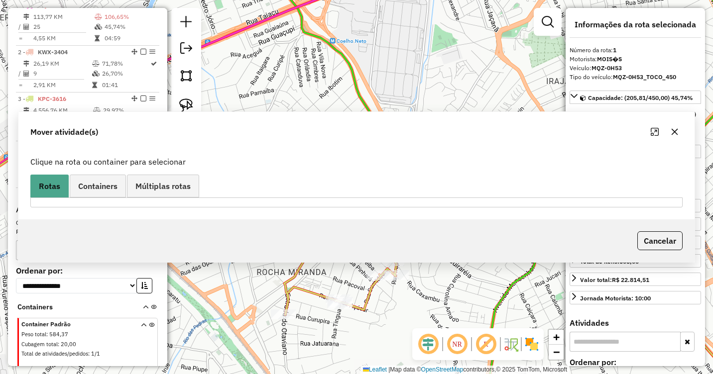
scroll to position [0, 0]
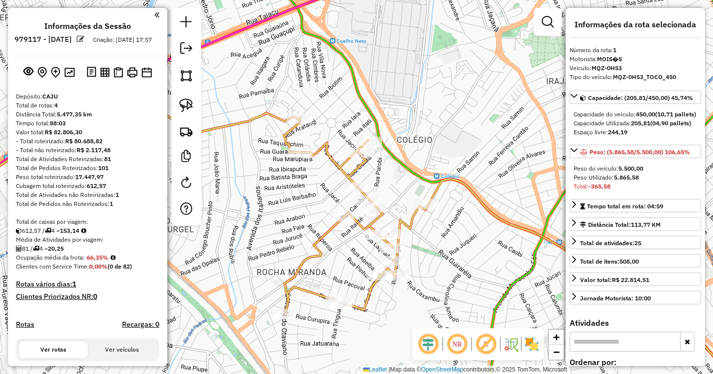
select select "**********"
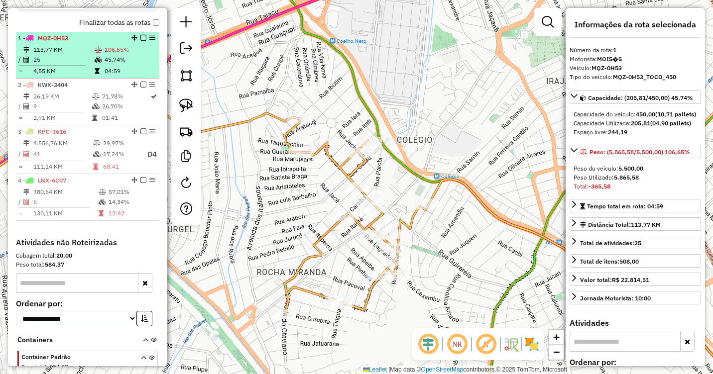
scroll to position [283, 0]
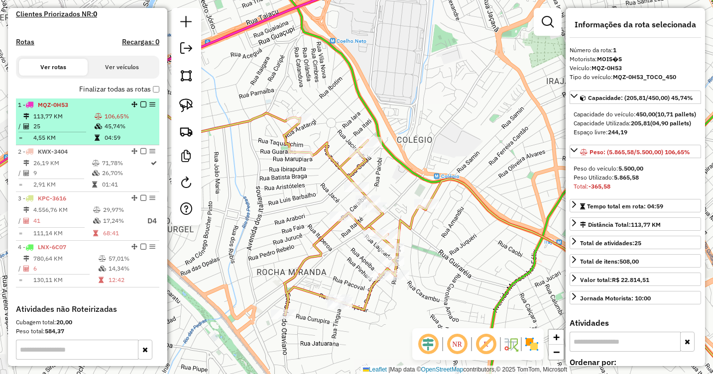
click at [85, 131] on td "25" at bounding box center [63, 126] width 61 height 10
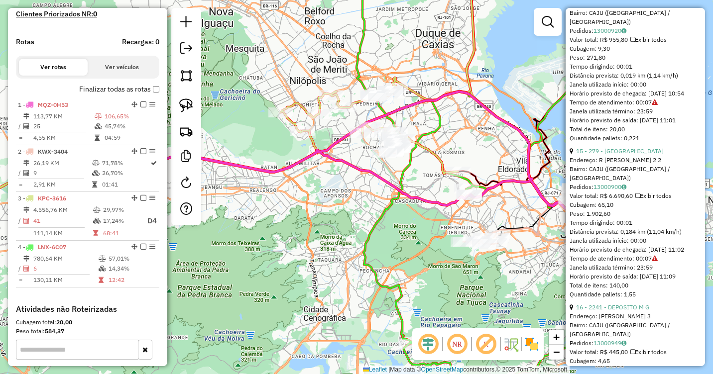
scroll to position [2489, 0]
click at [616, 153] on link "15 - 279 - [GEOGRAPHIC_DATA]" at bounding box center [620, 149] width 88 height 7
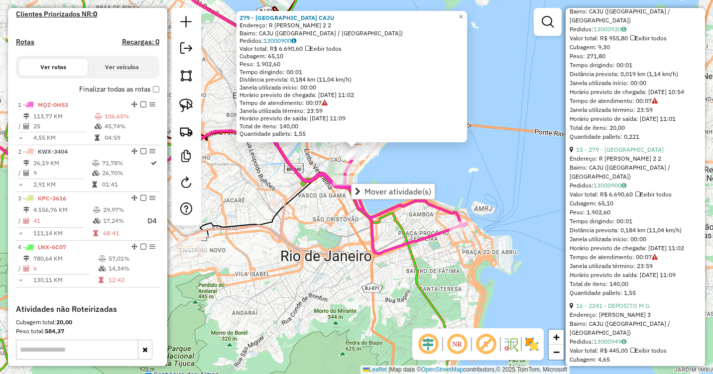
drag, startPoint x: 370, startPoint y: 224, endPoint x: 389, endPoint y: 266, distance: 45.4
click at [389, 254] on icon at bounding box center [198, 113] width 538 height 281
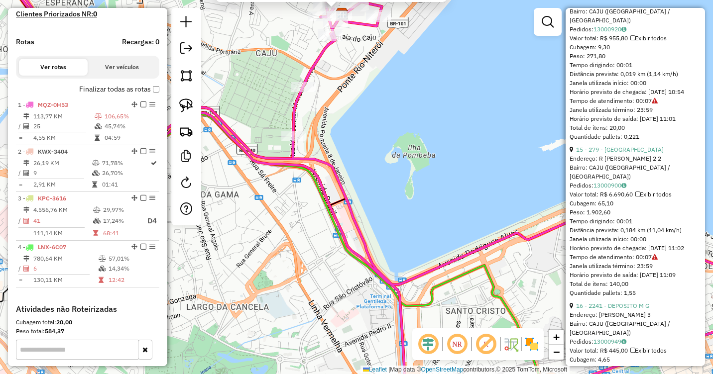
drag, startPoint x: 367, startPoint y: 159, endPoint x: 417, endPoint y: 283, distance: 133.6
click at [417, 282] on div "279 - [GEOGRAPHIC_DATA] [GEOGRAPHIC_DATA] Endereço: R [PERSON_NAME] 2 2 Bairro:…" at bounding box center [356, 187] width 713 height 374
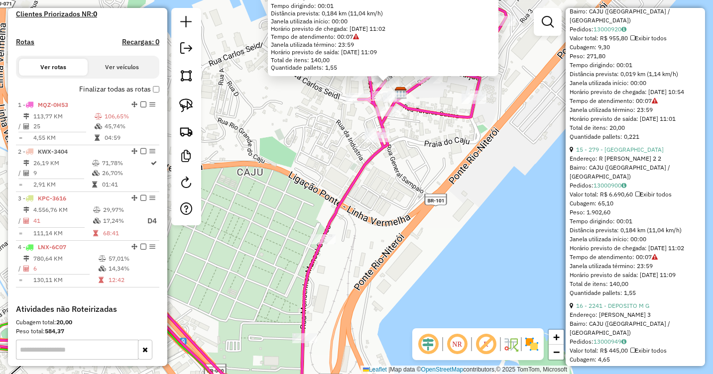
drag, startPoint x: 379, startPoint y: 162, endPoint x: 385, endPoint y: 292, distance: 130.1
click at [385, 292] on div "279 - [GEOGRAPHIC_DATA] [GEOGRAPHIC_DATA] Endereço: R [PERSON_NAME] 2 2 Bairro:…" at bounding box center [356, 187] width 713 height 374
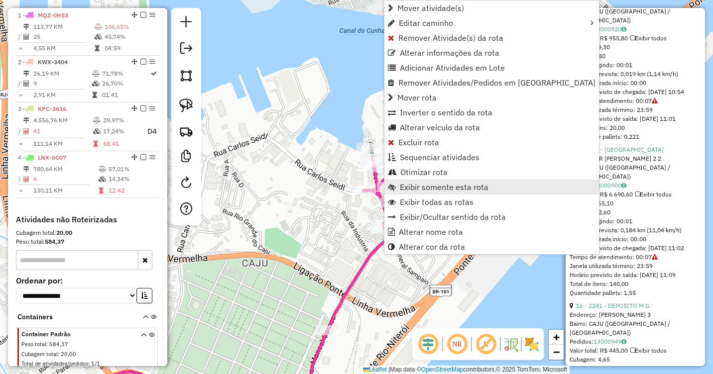
scroll to position [382, 0]
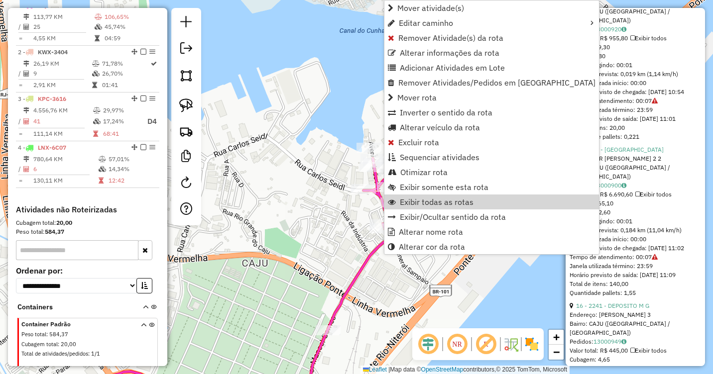
click at [349, 231] on div "Janela de atendimento Grade de atendimento Capacidade Transportadoras Veículos …" at bounding box center [356, 187] width 713 height 374
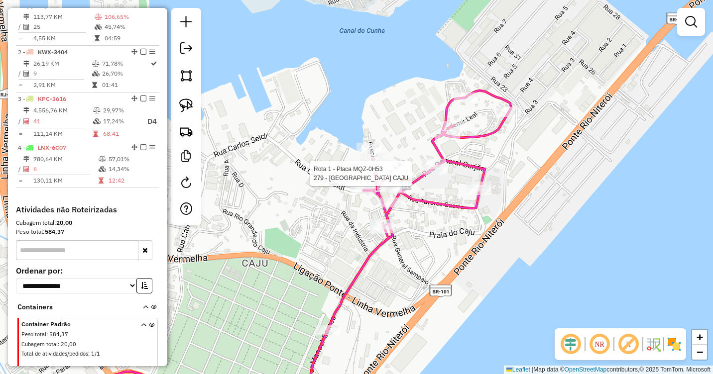
select select "**********"
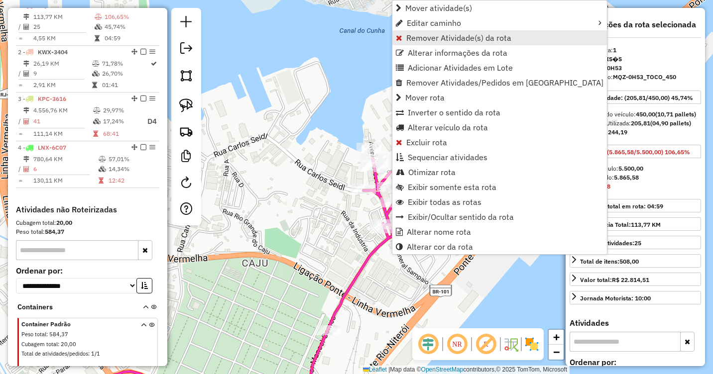
click at [436, 39] on span "Remover Atividade(s) da rota" at bounding box center [458, 38] width 105 height 8
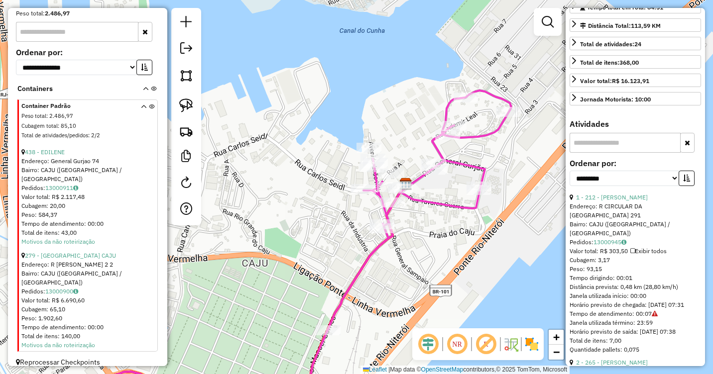
scroll to position [601, 0]
click at [422, 258] on div "Janela de atendimento Grade de atendimento Capacidade Transportadoras Veículos …" at bounding box center [356, 187] width 713 height 374
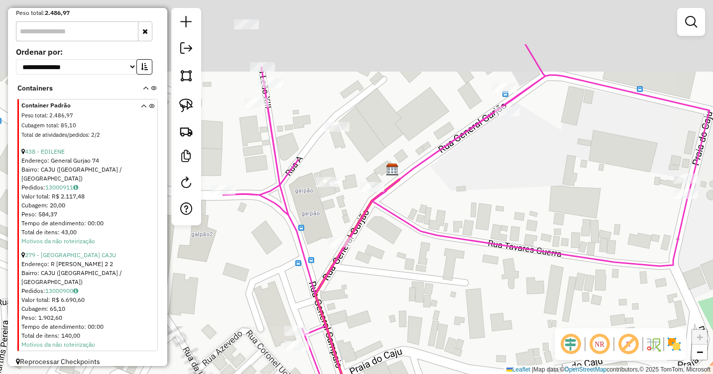
drag, startPoint x: 350, startPoint y: 135, endPoint x: 319, endPoint y: 210, distance: 81.0
click at [320, 217] on div "Janela de atendimento Grade de atendimento Capacidade Transportadoras Veículos …" at bounding box center [356, 187] width 713 height 374
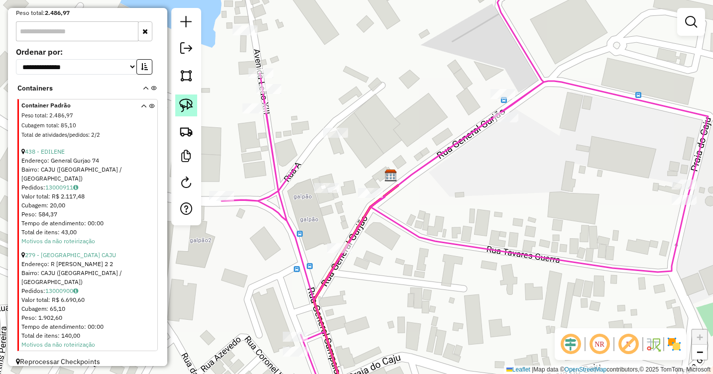
click at [189, 109] on img at bounding box center [186, 106] width 14 height 14
drag, startPoint x: 334, startPoint y: 147, endPoint x: 321, endPoint y: 147, distance: 13.9
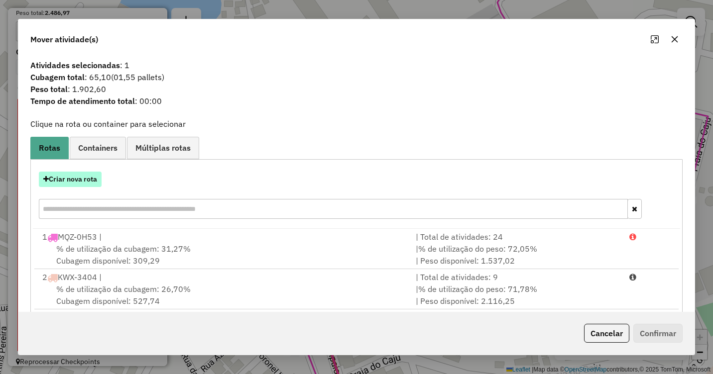
click at [84, 180] on button "Criar nova rota" at bounding box center [70, 179] width 63 height 15
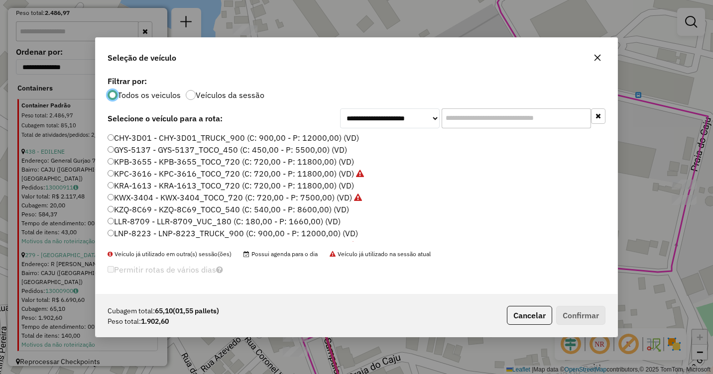
scroll to position [5, 3]
click at [148, 213] on label "KZQ-8C69 - KZQ-8C69_TOCO_540 (C: 540,00 - P: 8600,00) (VD)" at bounding box center [228, 210] width 241 height 12
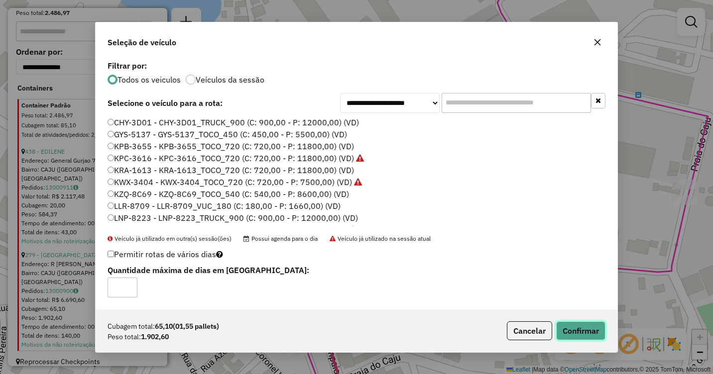
click at [585, 331] on button "Confirmar" at bounding box center [580, 331] width 49 height 19
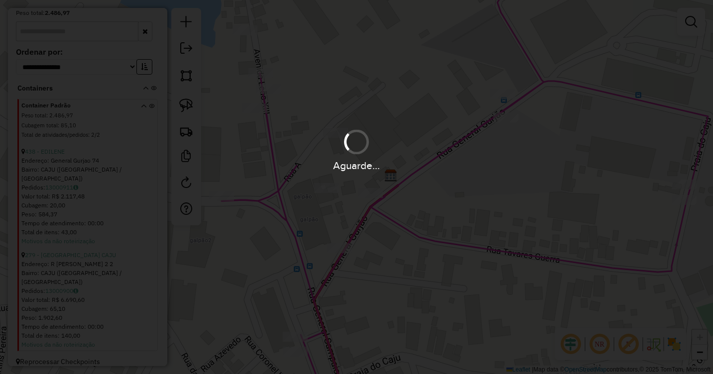
scroll to position [566, 0]
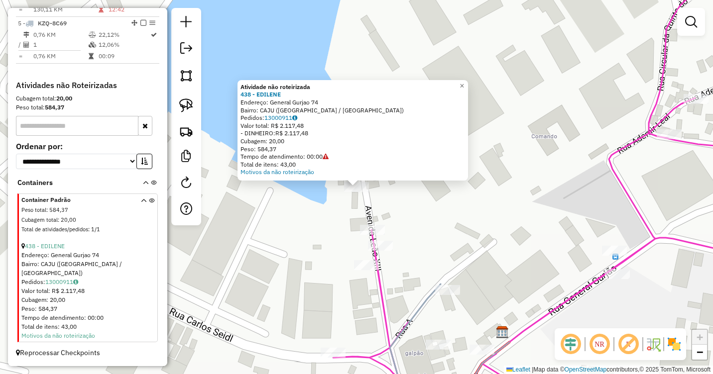
click at [286, 195] on div "Atividade não roteirizada 438 - EDILENE Endereço: General Gurjao 74 Bairro: CAJ…" at bounding box center [356, 187] width 713 height 374
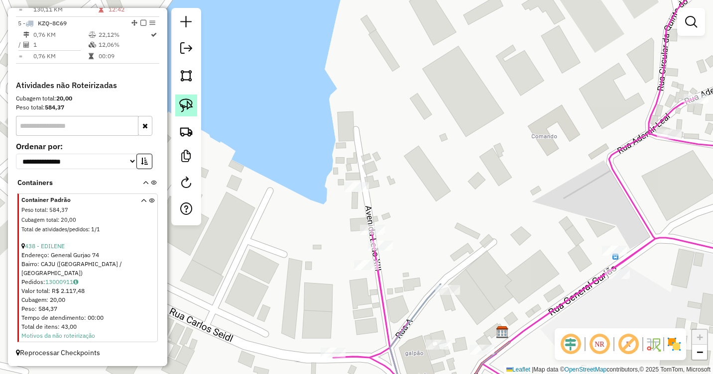
click at [192, 106] on img at bounding box center [186, 106] width 14 height 14
drag, startPoint x: 335, startPoint y: 196, endPoint x: 352, endPoint y: 209, distance: 21.7
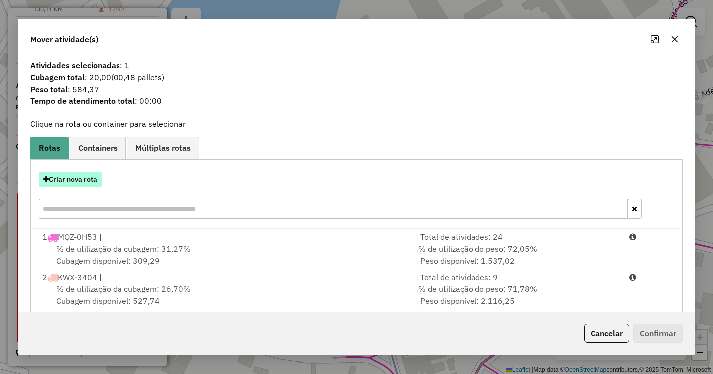
click at [87, 180] on button "Criar nova rota" at bounding box center [70, 179] width 63 height 15
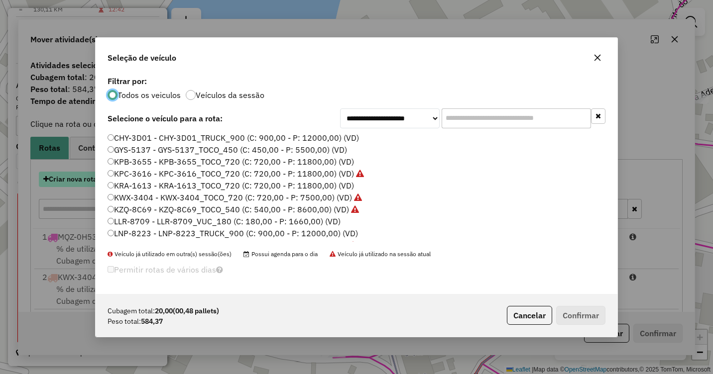
scroll to position [5, 3]
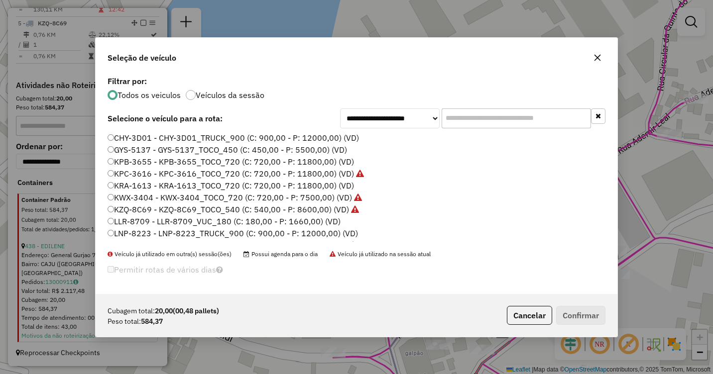
click at [164, 211] on label "KZQ-8C69 - KZQ-8C69_TOCO_540 (C: 540,00 - P: 8600,00) (VD)" at bounding box center [233, 210] width 251 height 12
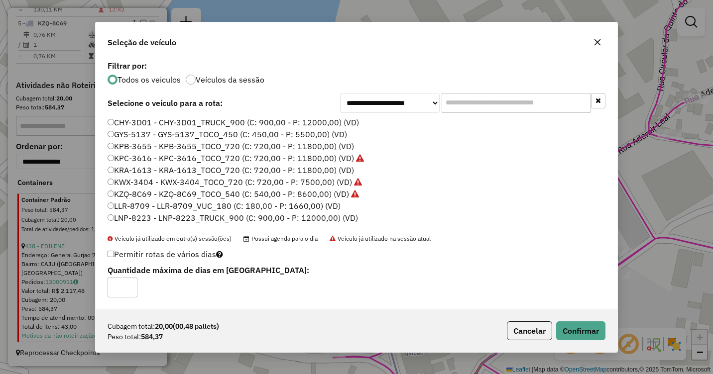
click at [132, 205] on label "LLR-8709 - LLR-8709_VUC_180 (C: 180,00 - P: 1660,00) (VD)" at bounding box center [224, 206] width 233 height 12
click at [593, 330] on button "Confirmar" at bounding box center [580, 331] width 49 height 19
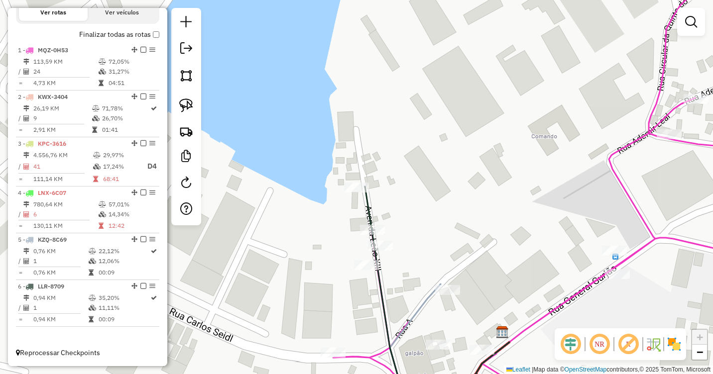
scroll to position [358, 0]
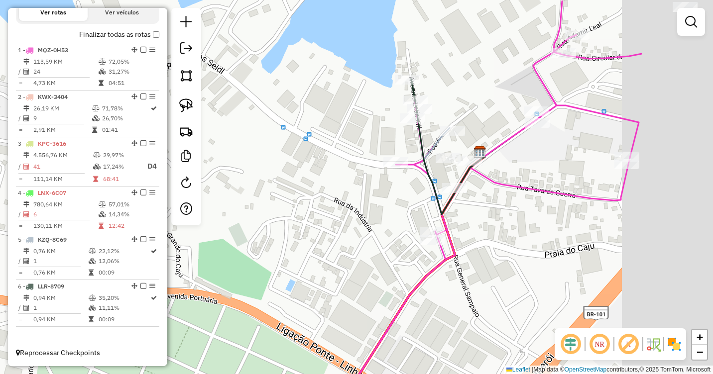
drag, startPoint x: 554, startPoint y: 164, endPoint x: 370, endPoint y: 201, distance: 187.2
click at [372, 201] on div "Janela de atendimento Grade de atendimento Capacidade Transportadoras Veículos …" at bounding box center [356, 187] width 713 height 374
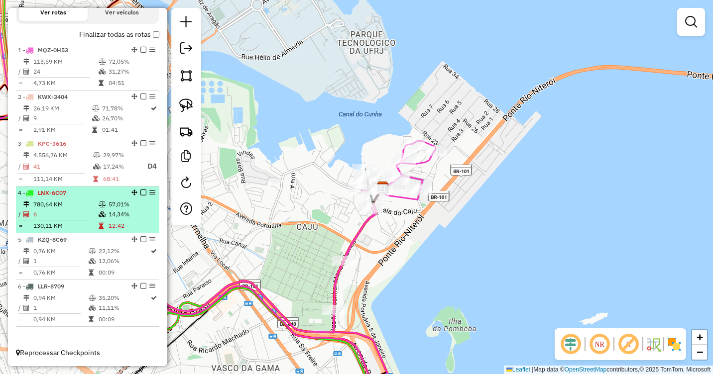
click at [78, 199] on li "4 - LNX-6C07 780,64 KM 57,01% / 6 14,34% = 130,11 KM 12:42" at bounding box center [87, 210] width 143 height 47
select select "**********"
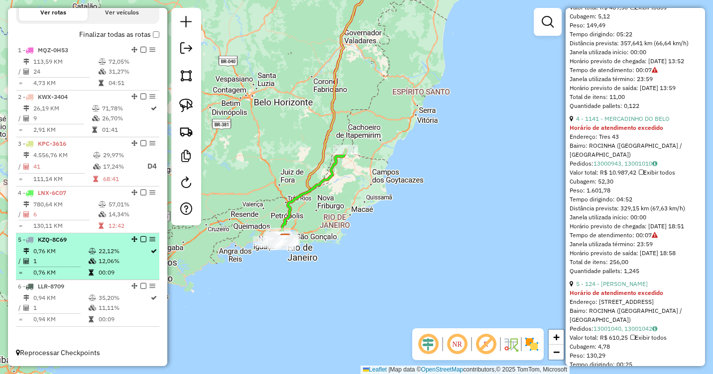
click at [77, 250] on td "0,76 KM" at bounding box center [60, 251] width 55 height 10
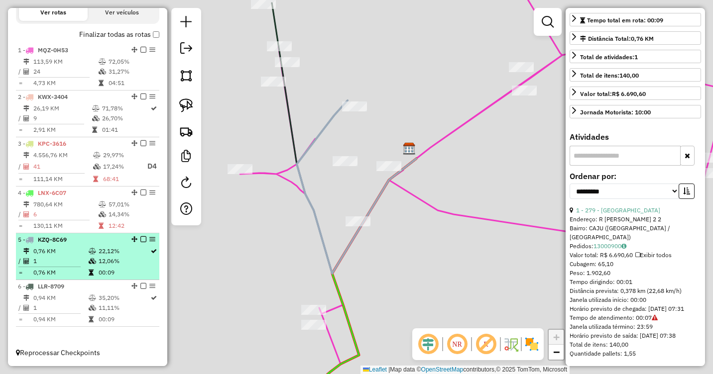
scroll to position [195, 0]
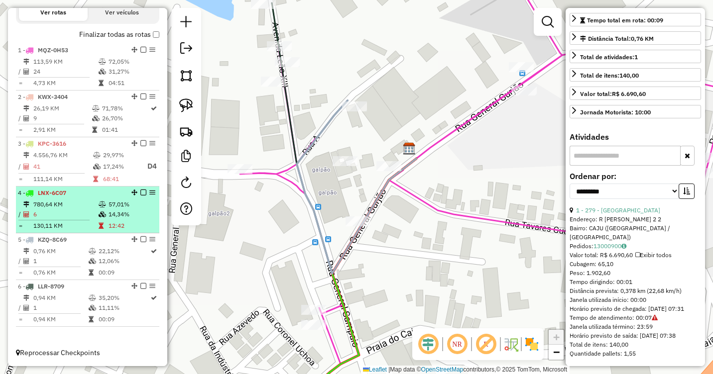
click at [77, 206] on td "780,64 KM" at bounding box center [65, 205] width 65 height 10
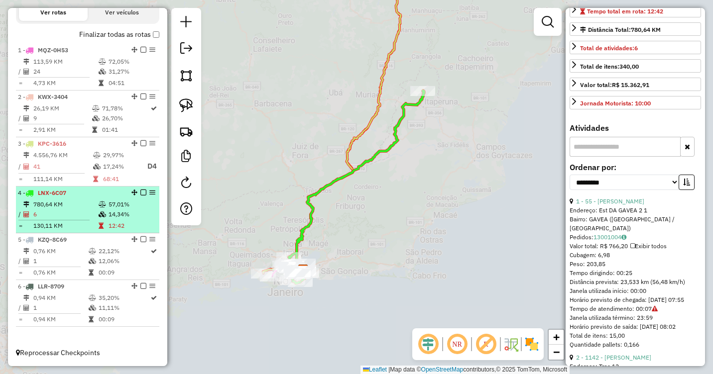
scroll to position [747, 0]
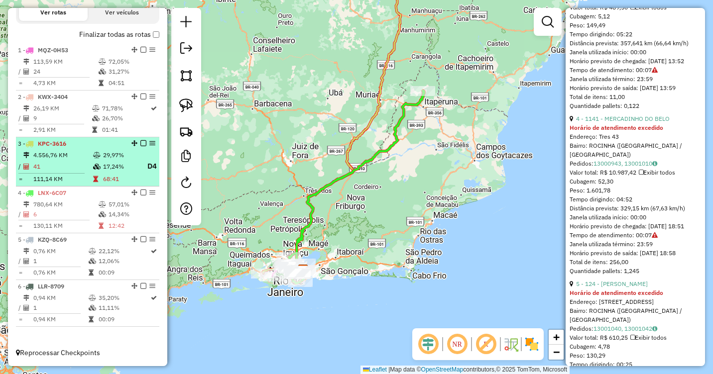
click at [73, 155] on td "4.556,76 KM" at bounding box center [63, 155] width 60 height 10
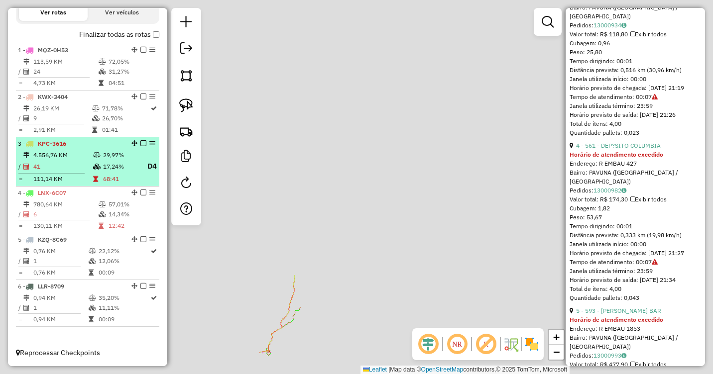
scroll to position [756, 0]
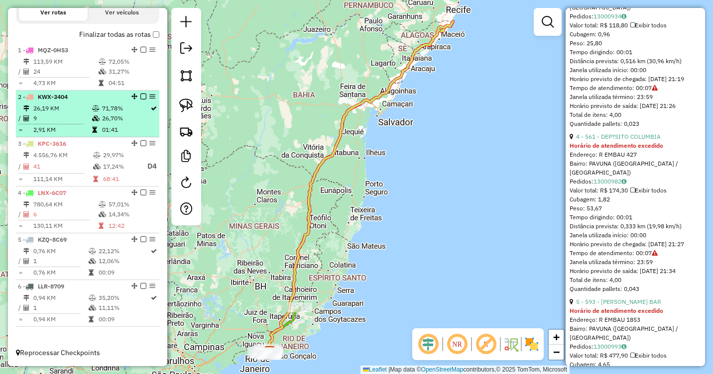
click at [67, 110] on td "26,19 KM" at bounding box center [62, 109] width 59 height 10
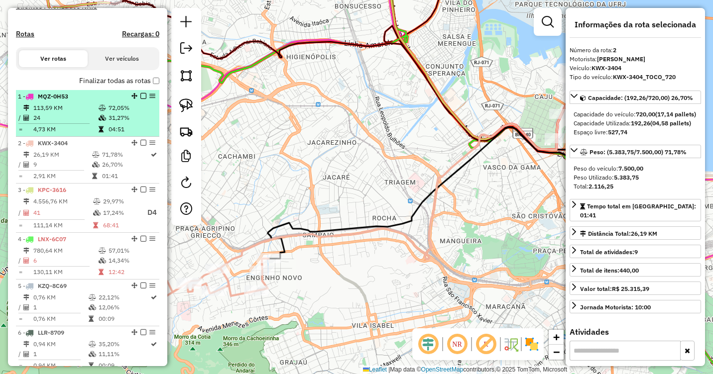
scroll to position [259, 0]
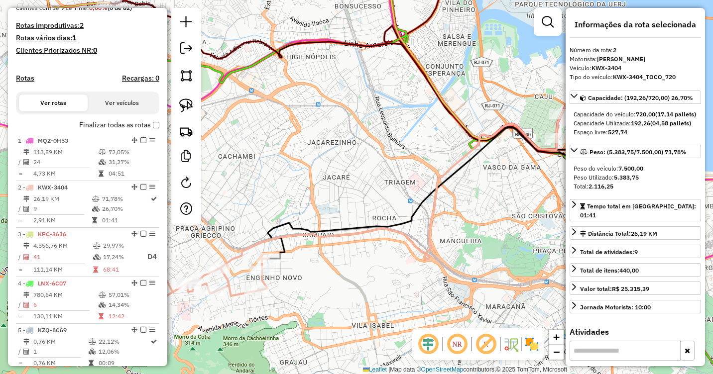
click at [497, 206] on div "Janela de atendimento Grade de atendimento Capacidade Transportadoras Veículos …" at bounding box center [356, 187] width 713 height 374
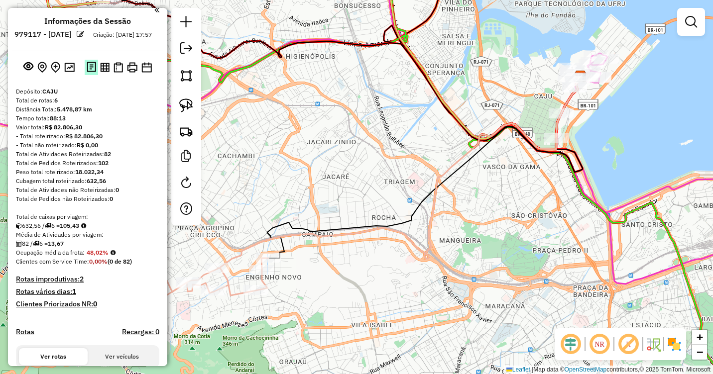
scroll to position [0, 0]
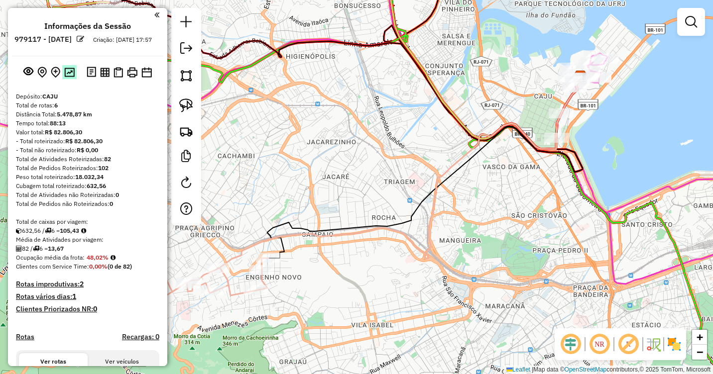
click at [69, 77] on img at bounding box center [69, 72] width 10 height 9
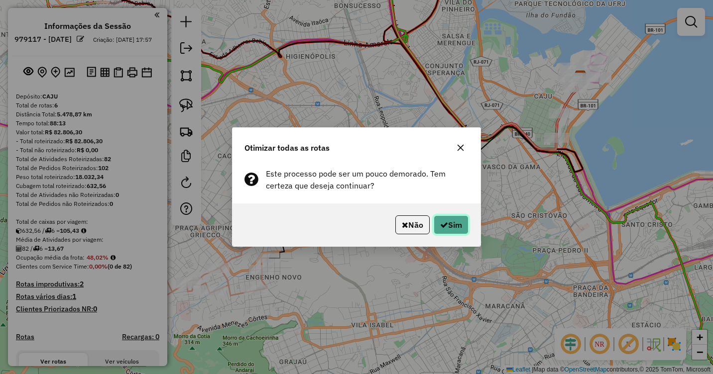
click at [448, 224] on button "Sim" at bounding box center [451, 225] width 35 height 19
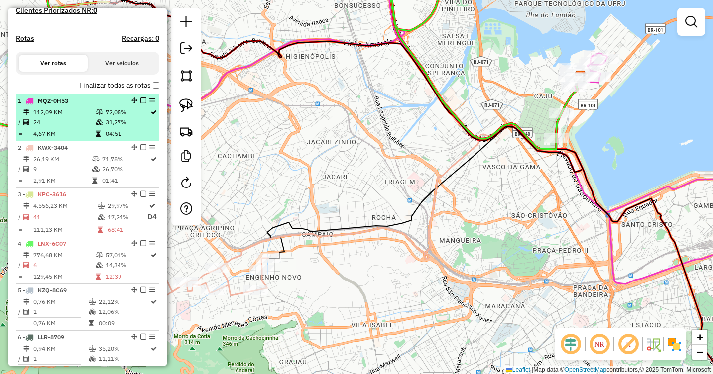
scroll to position [199, 0]
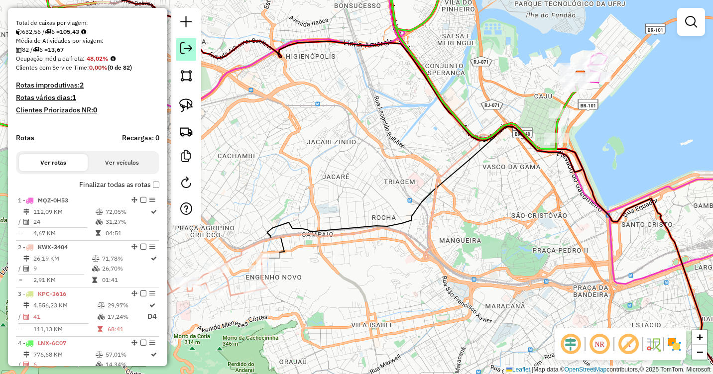
click at [185, 52] on em at bounding box center [186, 48] width 12 height 12
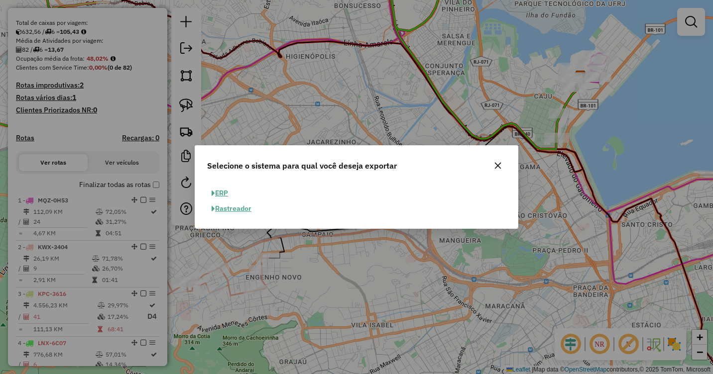
click at [223, 194] on button "ERP" at bounding box center [219, 193] width 25 height 15
select select "**"
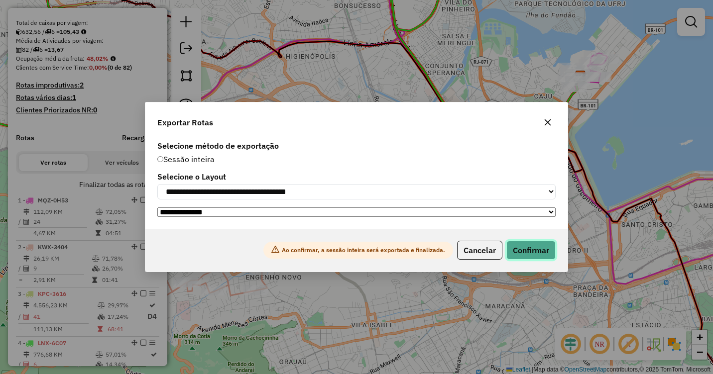
click at [536, 246] on button "Confirmar" at bounding box center [530, 250] width 49 height 19
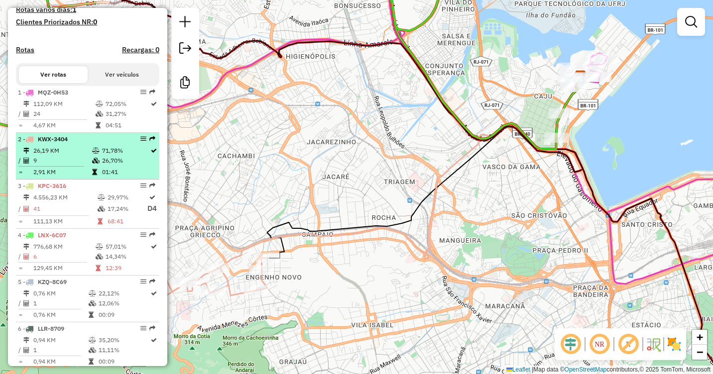
scroll to position [326, 0]
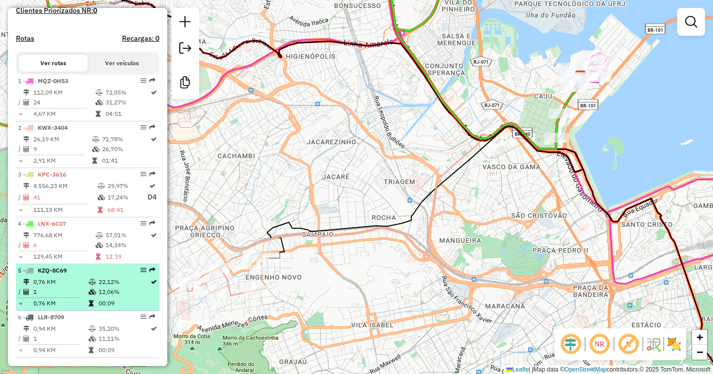
click at [89, 285] on icon at bounding box center [92, 282] width 7 height 6
select select "**********"
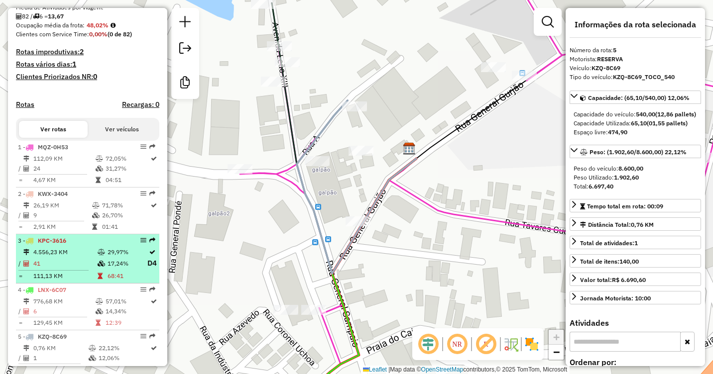
scroll to position [243, 0]
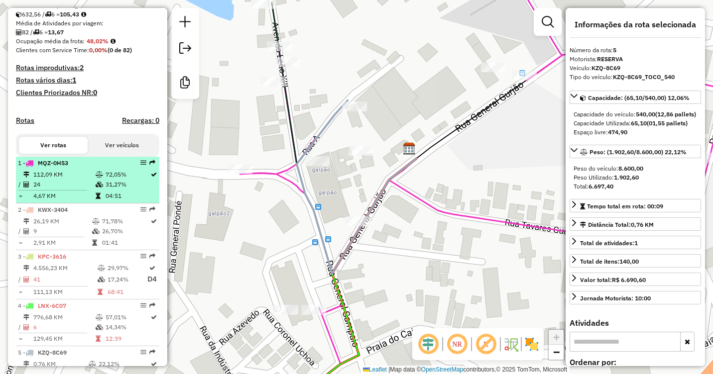
click at [82, 180] on td "112,09 KM" at bounding box center [64, 175] width 62 height 10
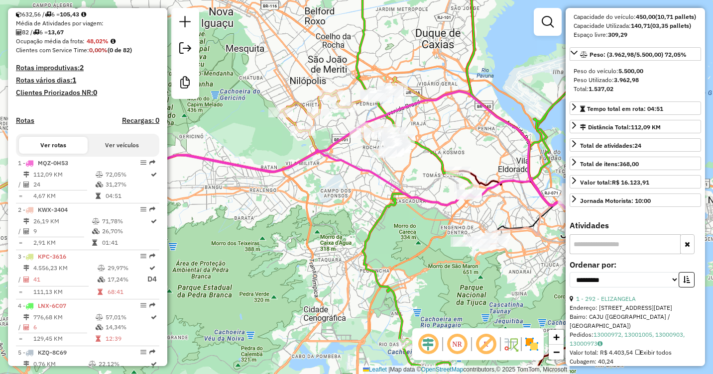
scroll to position [249, 0]
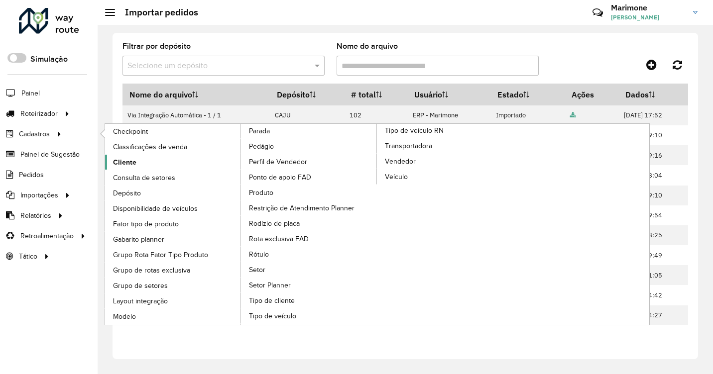
click at [122, 160] on span "Cliente" at bounding box center [124, 162] width 23 height 10
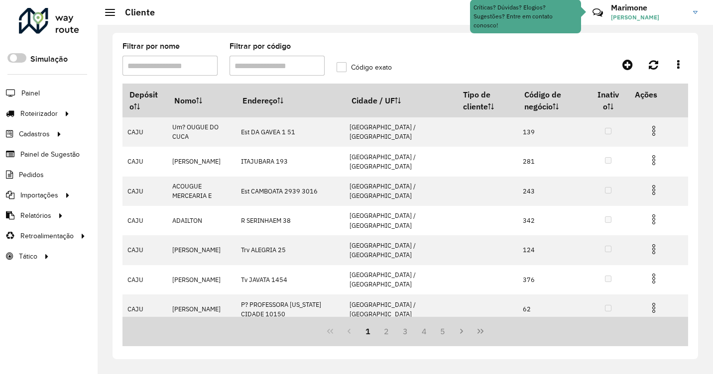
click at [264, 61] on input "Filtrar por código" at bounding box center [276, 66] width 95 height 20
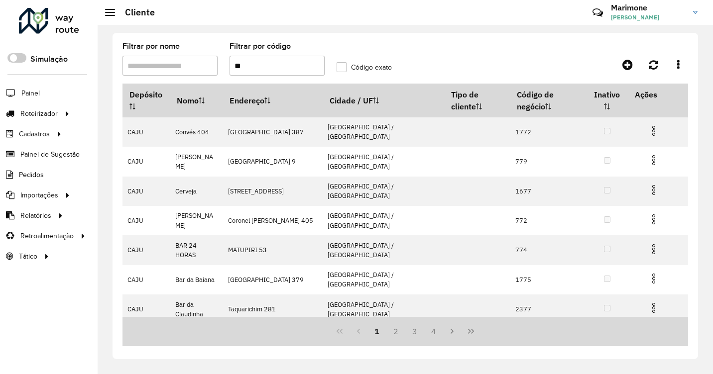
type input "**"
click at [345, 68] on label "Código exato" at bounding box center [363, 67] width 55 height 10
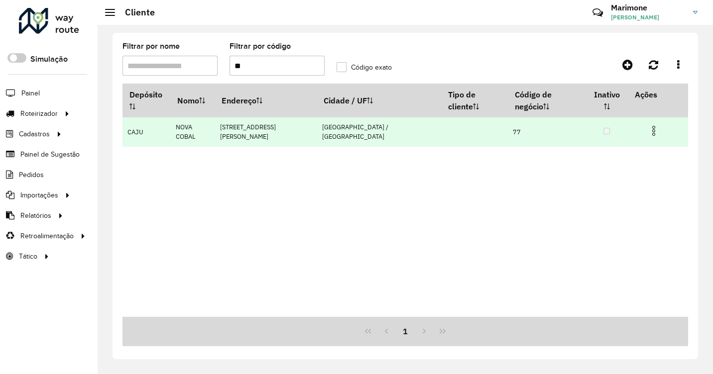
click at [650, 125] on img at bounding box center [654, 131] width 12 height 12
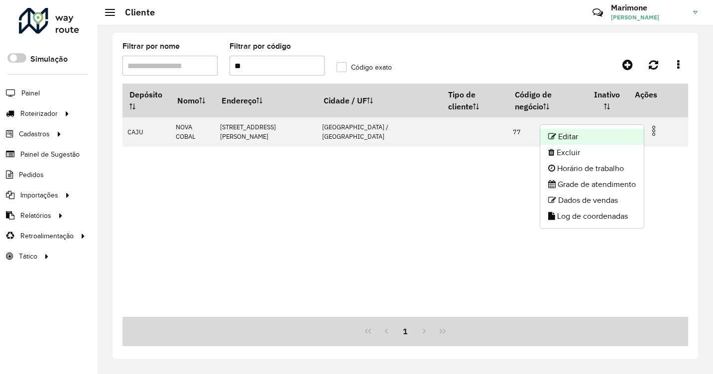
click at [554, 136] on li "Editar" at bounding box center [592, 137] width 104 height 16
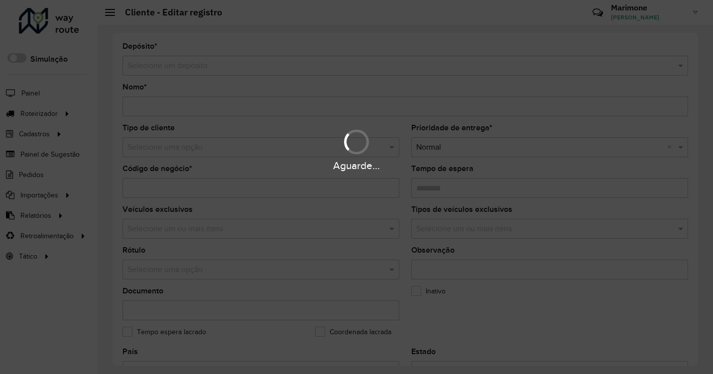
type input "**********"
type input "**"
type input "********"
type input "**********"
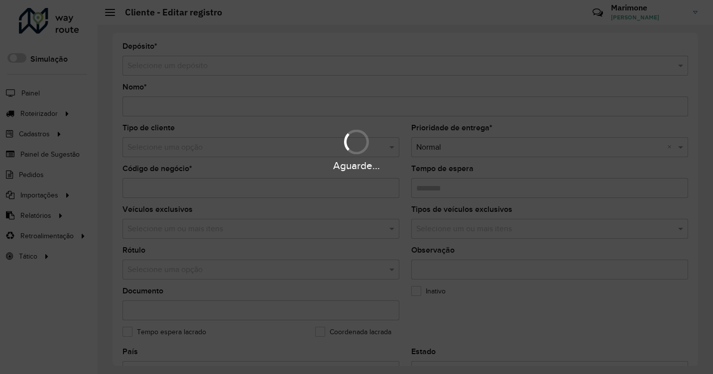
type input "*****"
type input "**********"
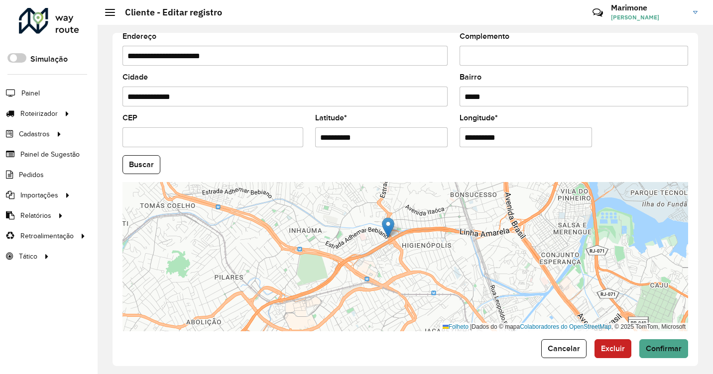
scroll to position [366, 0]
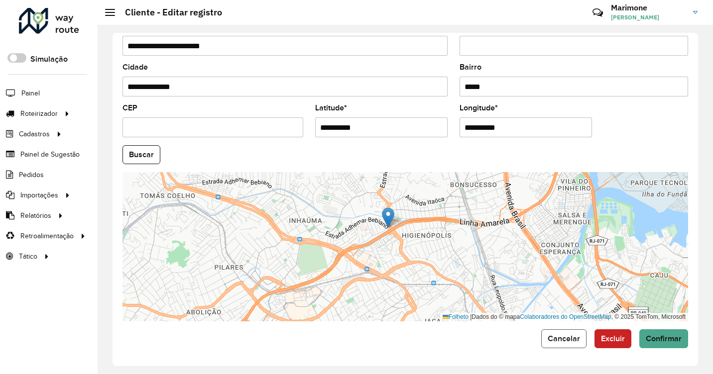
click at [561, 337] on span "Cancelar" at bounding box center [564, 338] width 32 height 8
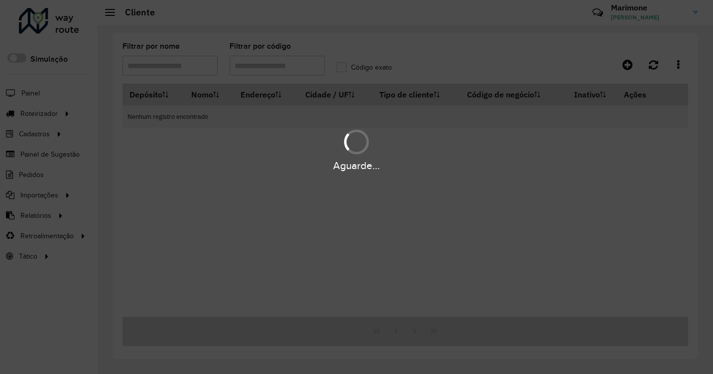
type input "**"
